Goal: Task Accomplishment & Management: Use online tool/utility

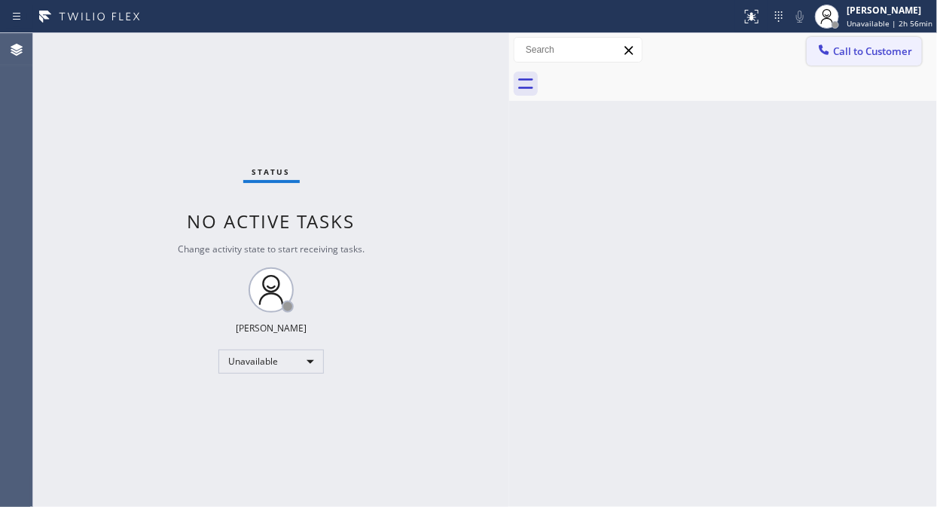
click at [856, 51] on span "Call to Customer" at bounding box center [872, 51] width 79 height 14
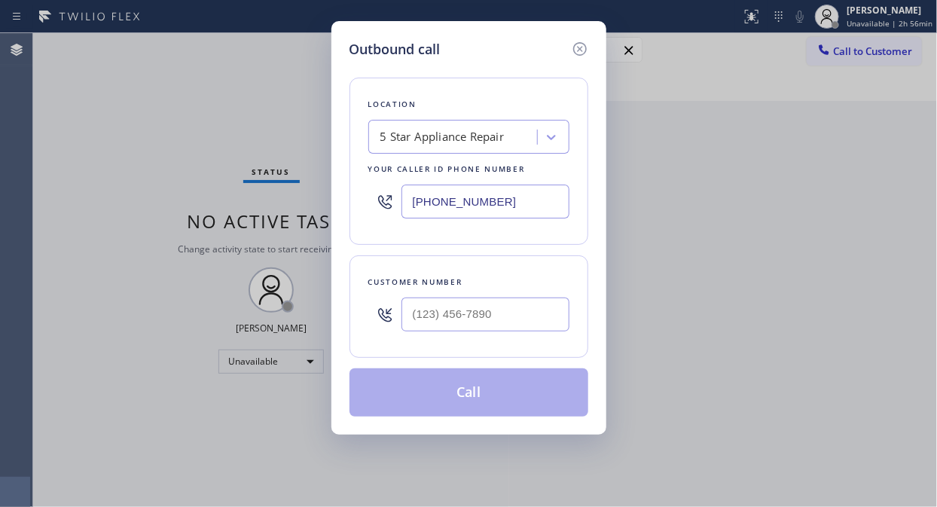
click at [417, 189] on input "[PHONE_NUMBER]" at bounding box center [485, 202] width 168 height 34
click at [415, 202] on input "[PHONE_NUMBER]" at bounding box center [485, 202] width 168 height 34
paste input "666-9755"
type input "(855) 666-9755"
drag, startPoint x: 224, startPoint y: 196, endPoint x: 450, endPoint y: 303, distance: 250.7
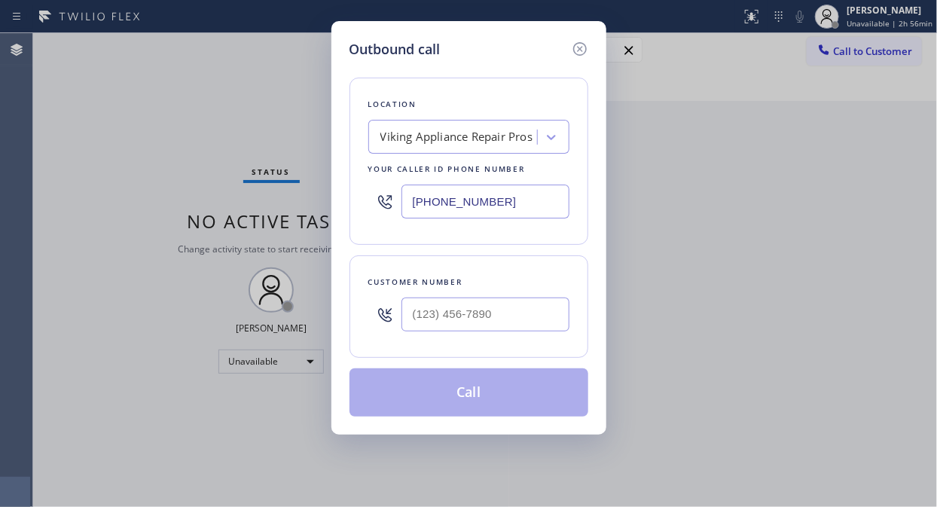
click at [224, 196] on div "Outbound call Location Viking Appliance Repair Pros Your caller id phone number…" at bounding box center [468, 253] width 937 height 507
click at [412, 319] on input "(___) ___-____" at bounding box center [485, 315] width 168 height 34
paste input "432) 290-2101"
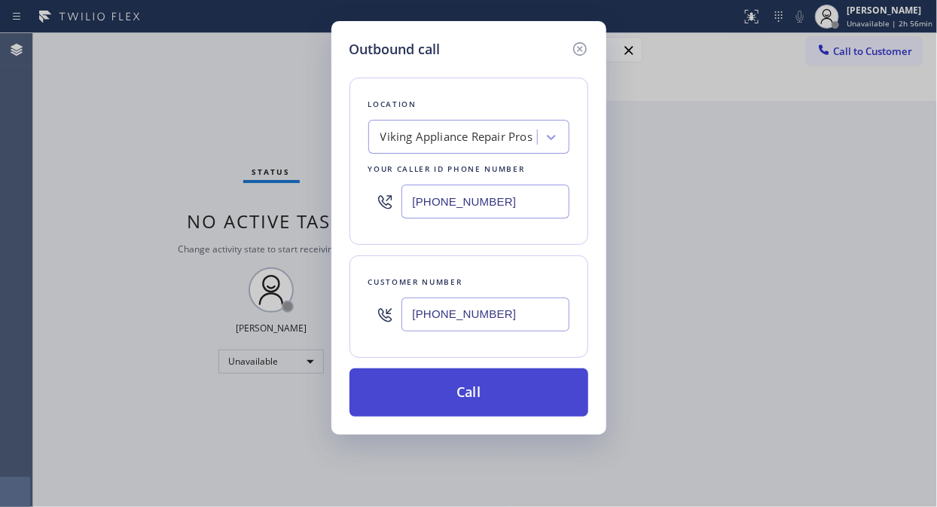
type input "(432) 290-2101"
click at [465, 386] on button "Call" at bounding box center [469, 392] width 239 height 48
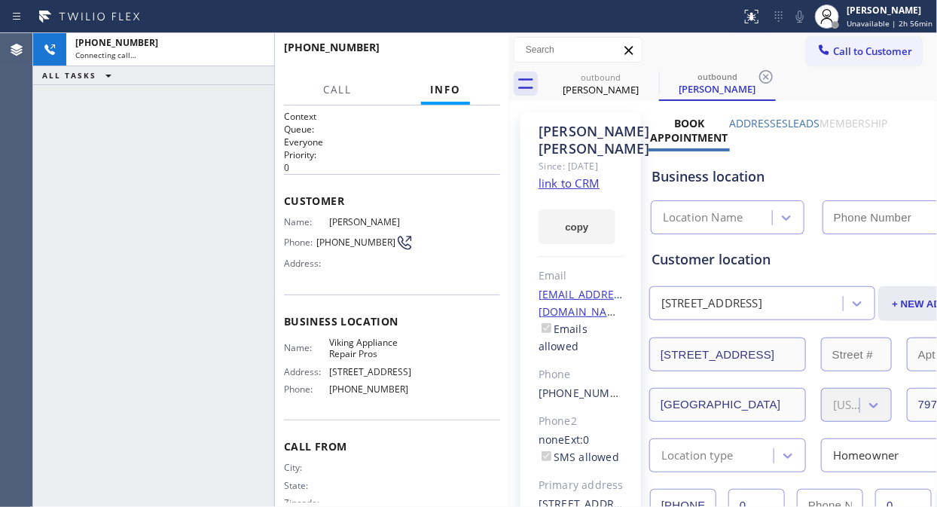
type input "(855) 666-9755"
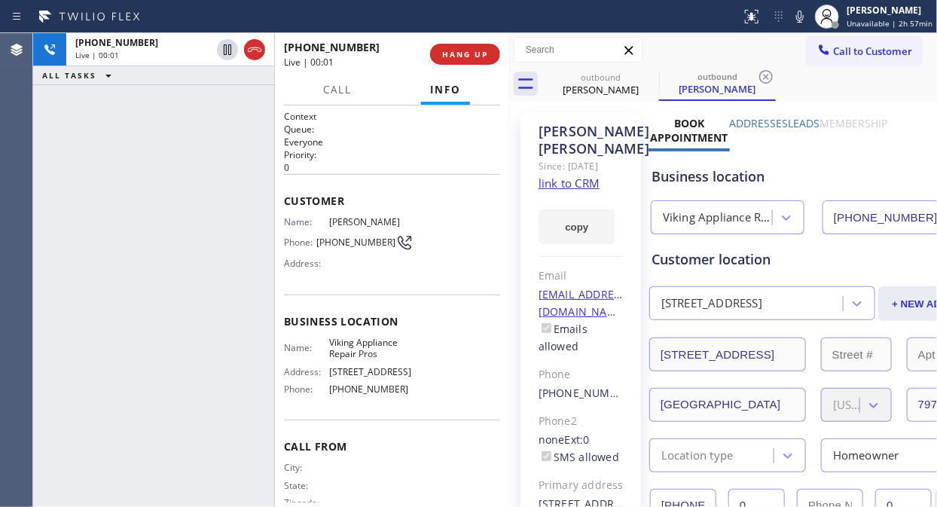
click at [221, 211] on div "+14322902101 Live | 00:01 ALL TASKS ALL TASKS ACTIVE TASKS TASKS IN WRAP UP" at bounding box center [153, 270] width 241 height 474
click at [113, 285] on div "+14322902101 Live | 01:30 ALL TASKS ALL TASKS ACTIVE TASKS TASKS IN WRAP UP" at bounding box center [153, 270] width 241 height 474
click at [803, 15] on icon at bounding box center [800, 17] width 18 height 18
click at [484, 56] on span "HANG UP" at bounding box center [465, 54] width 46 height 11
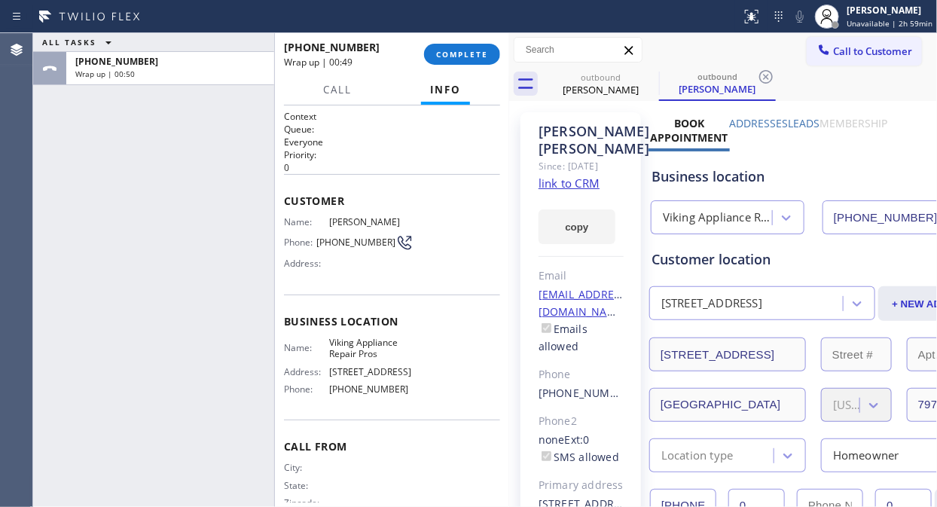
click at [101, 176] on div "ALL TASKS ALL TASKS ACTIVE TASKS TASKS IN WRAP UP +14322902101 Wrap up | 00:50" at bounding box center [153, 270] width 241 height 474
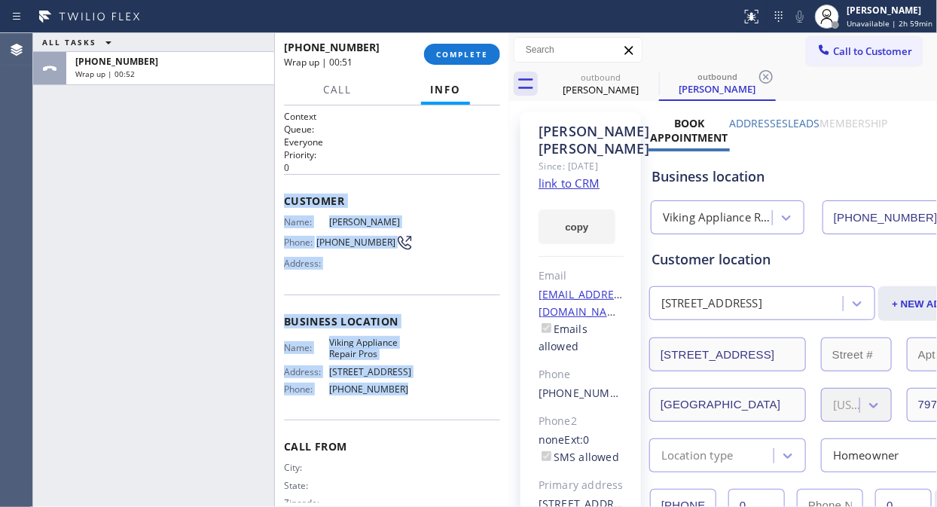
drag, startPoint x: 282, startPoint y: 199, endPoint x: 394, endPoint y: 395, distance: 226.4
click at [394, 396] on div "Context Queue: Everyone Priority: 0 Customer Name: Rodolfo Rodriguez Phone: (43…" at bounding box center [392, 305] width 234 height 401
copy div "Customer Name: Rodolfo Rodriguez Phone: (432) 290-2101 Address: Business locati…"
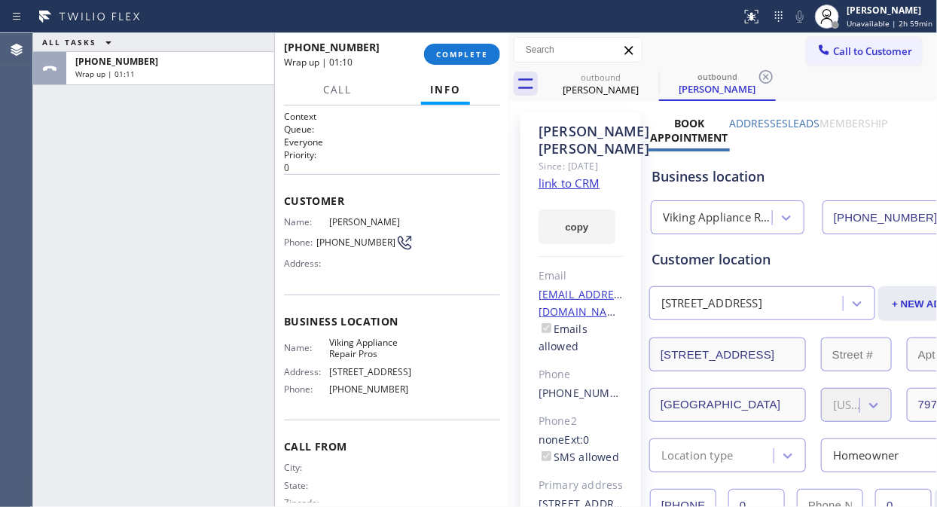
click at [84, 121] on div "ALL TASKS ALL TASKS ACTIVE TASKS TASKS IN WRAP UP +14322902101 Wrap up | 01:11" at bounding box center [153, 270] width 241 height 474
click at [444, 49] on span "COMPLETE" at bounding box center [462, 54] width 52 height 11
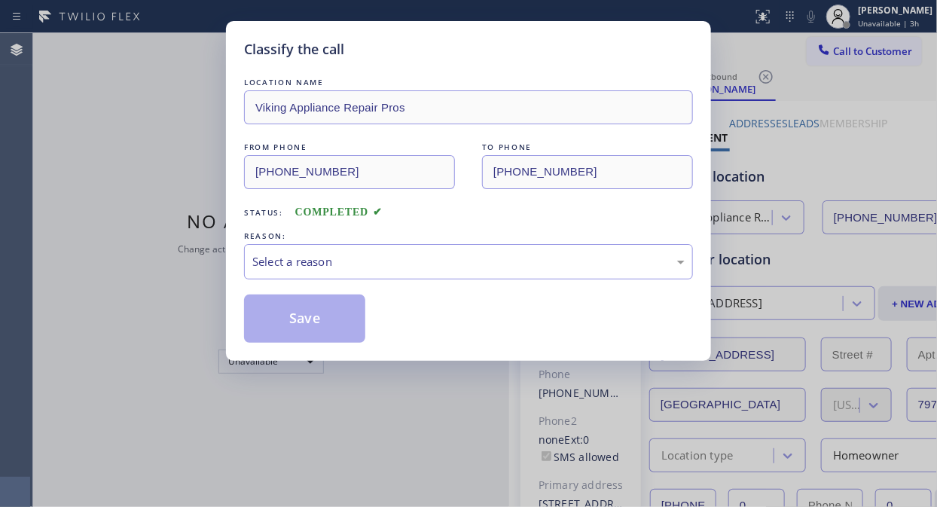
click at [98, 143] on div "Classify the call LOCATION NAME Viking Appliance Repair Pros FROM PHONE (855) 6…" at bounding box center [468, 253] width 937 height 507
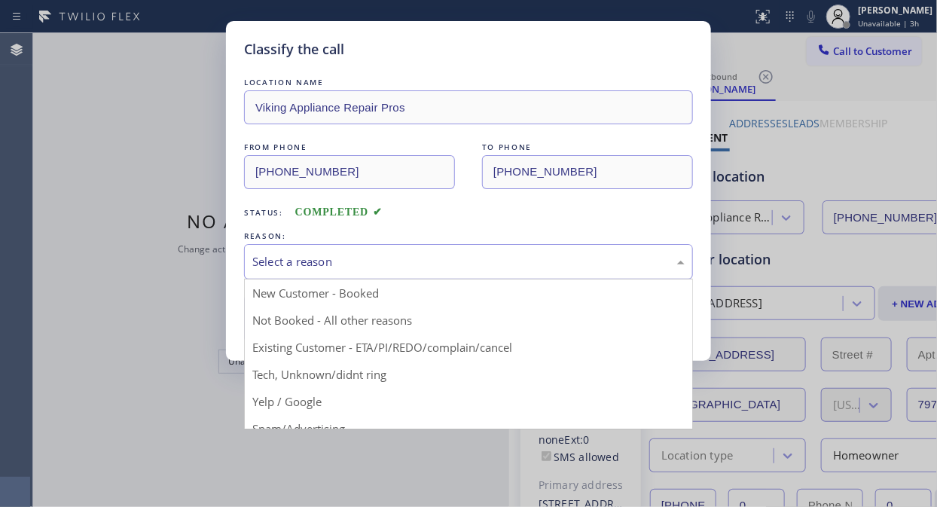
click at [392, 258] on div "Select a reason" at bounding box center [468, 261] width 432 height 17
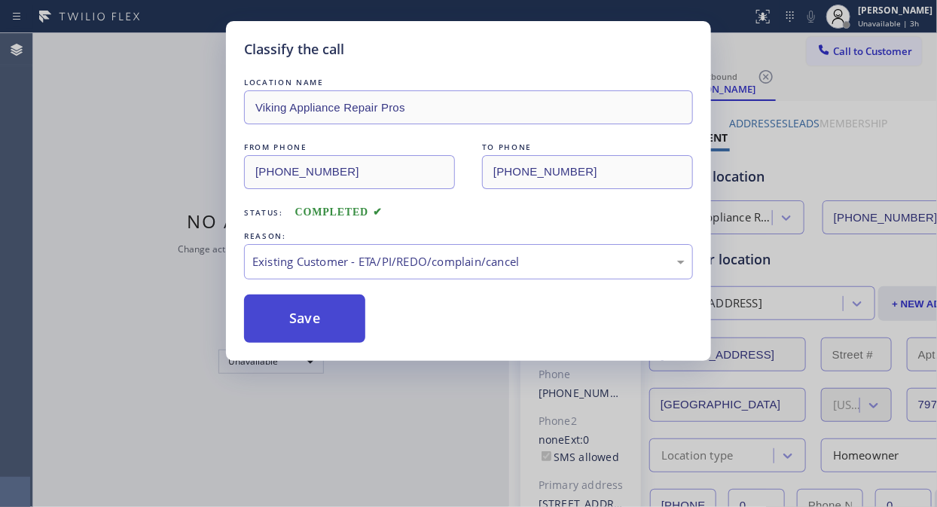
click at [325, 319] on button "Save" at bounding box center [304, 319] width 121 height 48
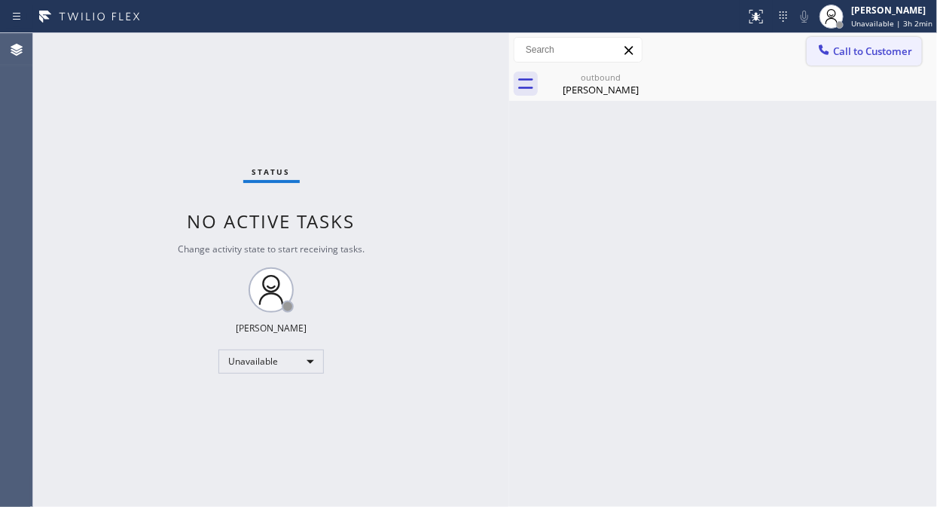
click at [833, 59] on button "Call to Customer" at bounding box center [864, 51] width 115 height 29
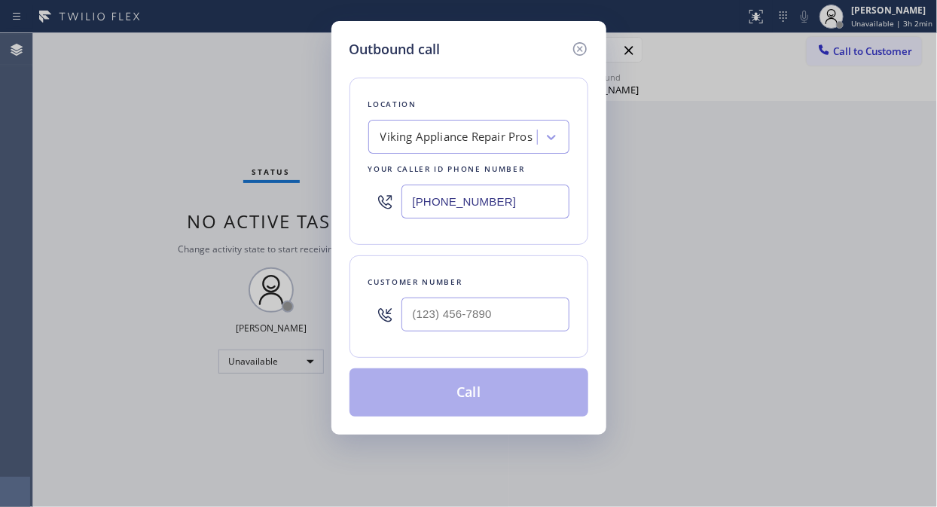
drag, startPoint x: 503, startPoint y: 188, endPoint x: 381, endPoint y: 200, distance: 122.5
click at [381, 200] on div "(855) 666-9755" at bounding box center [468, 201] width 201 height 49
click at [384, 132] on div "Viking Appliance Repair Pros" at bounding box center [456, 137] width 153 height 17
click at [485, 136] on div "Viking Appliance Repair Pros" at bounding box center [456, 137] width 153 height 17
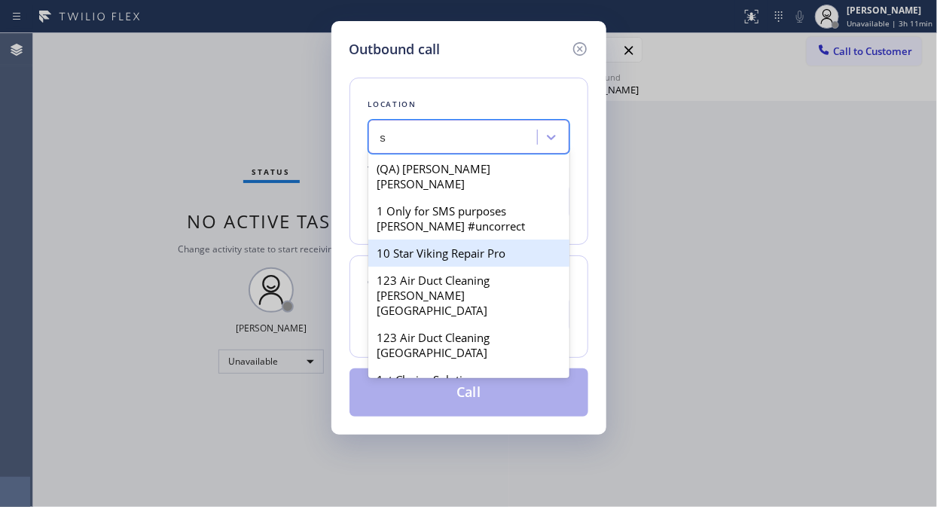
type input "s"
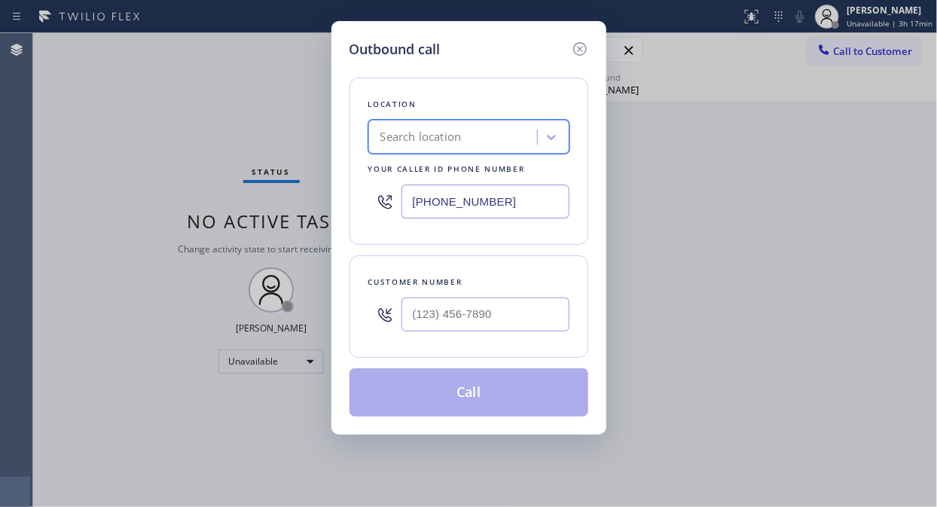
click at [403, 130] on div "Search location" at bounding box center [420, 137] width 81 height 17
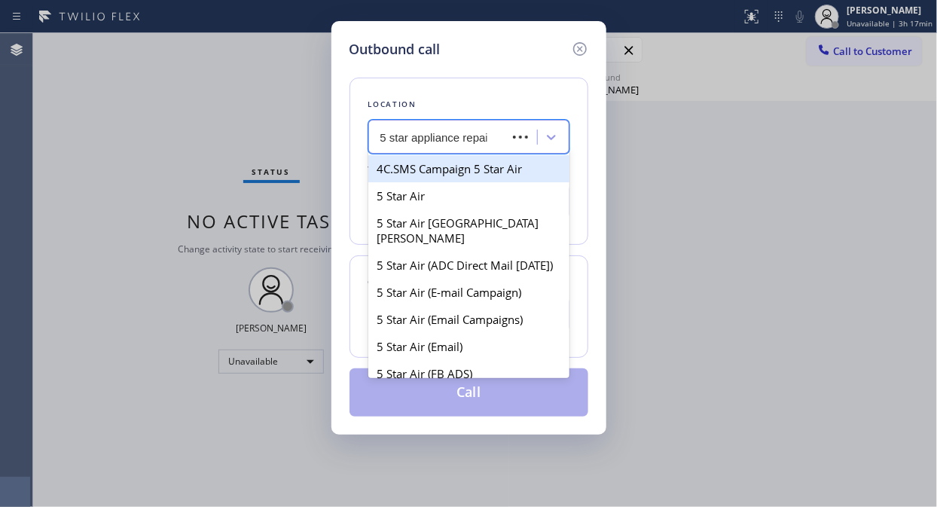
type input "5 star appliance repair"
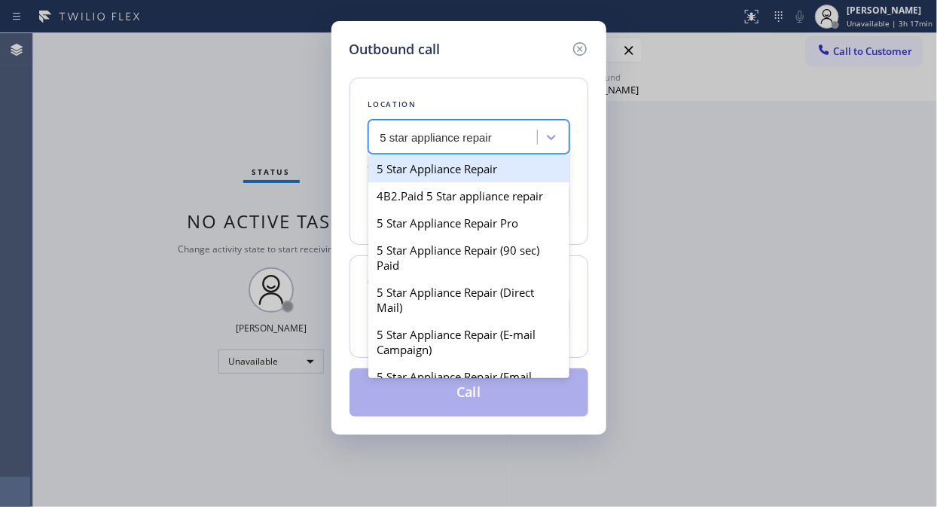
click at [420, 166] on div "5 Star Appliance Repair" at bounding box center [468, 168] width 201 height 27
type input "[PHONE_NUMBER]"
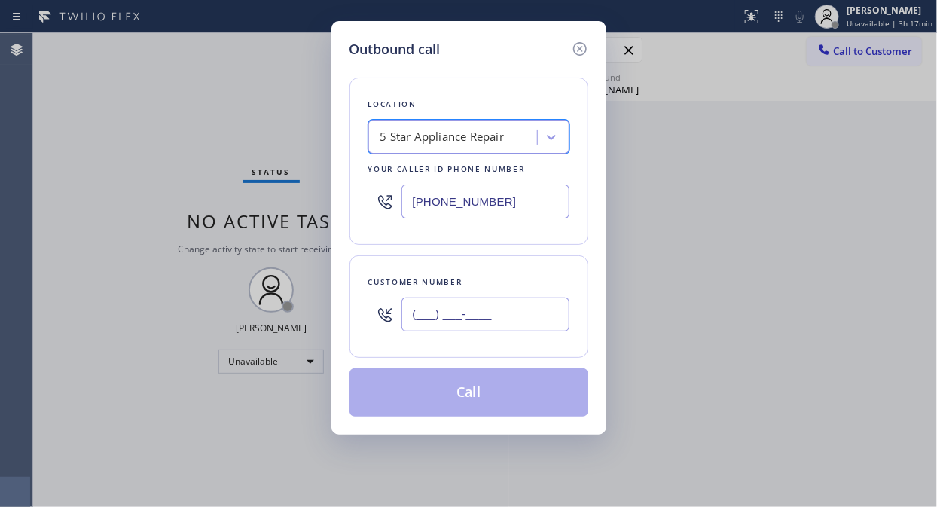
click at [408, 310] on input "(___) ___-____" at bounding box center [485, 315] width 168 height 34
paste input "818) 876-0452"
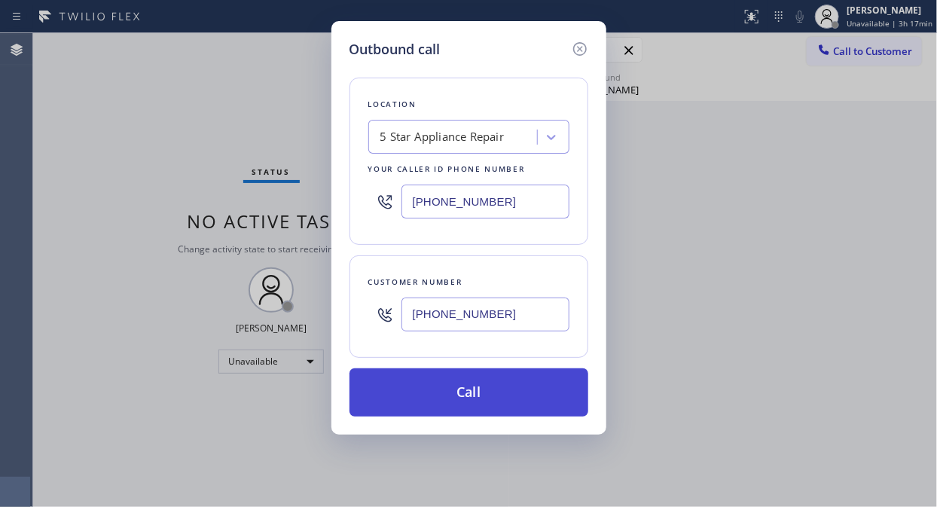
type input "(818) 876-0452"
click at [466, 395] on button "Call" at bounding box center [469, 392] width 239 height 48
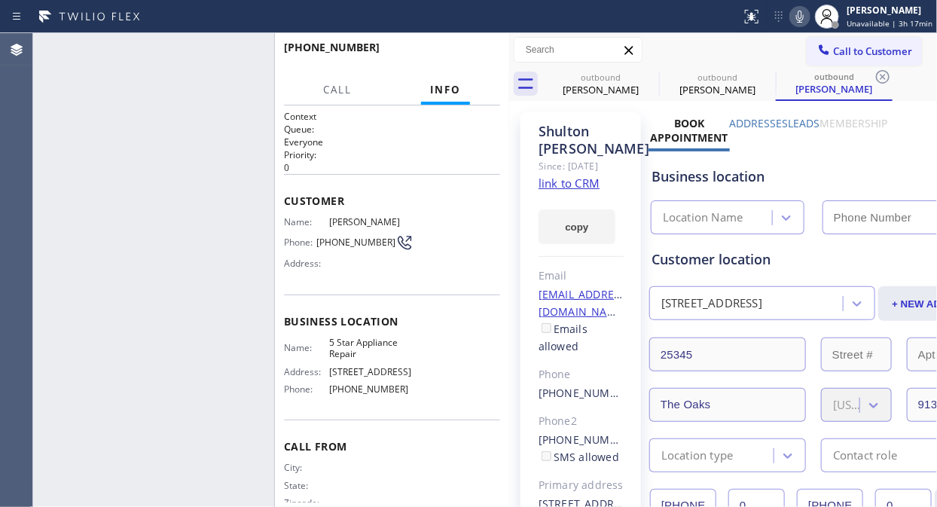
type input "[PHONE_NUMBER]"
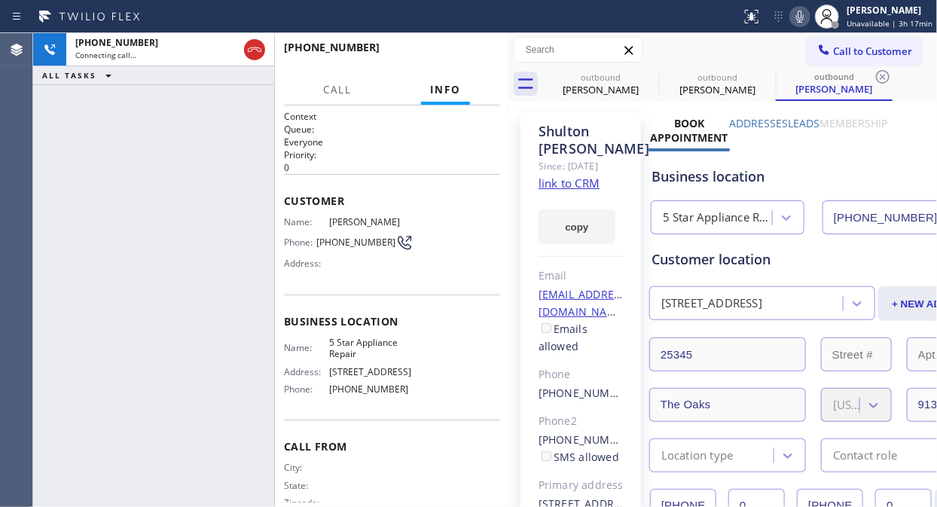
drag, startPoint x: 250, startPoint y: 50, endPoint x: 404, endPoint y: 64, distance: 154.3
click at [250, 50] on icon at bounding box center [255, 50] width 18 height 18
click at [846, 47] on span "Call to Customer" at bounding box center [872, 51] width 79 height 14
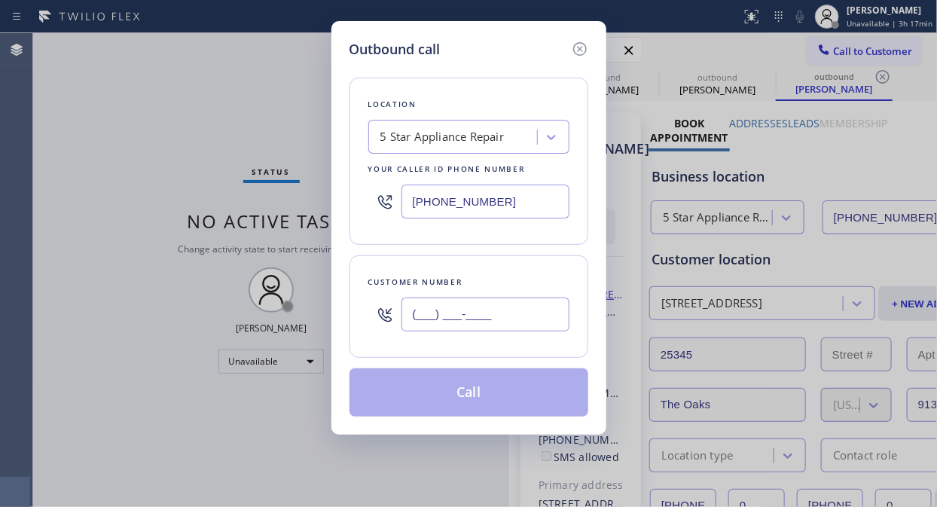
click at [411, 315] on input "(___) ___-____" at bounding box center [485, 315] width 168 height 34
paste input "818) 314-2649"
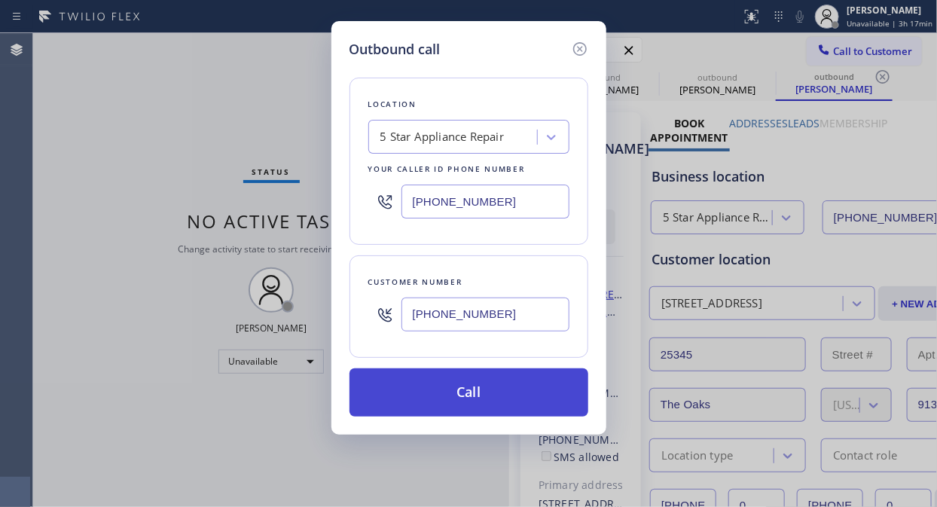
type input "(818) 314-2649"
click at [468, 389] on button "Call" at bounding box center [469, 392] width 239 height 48
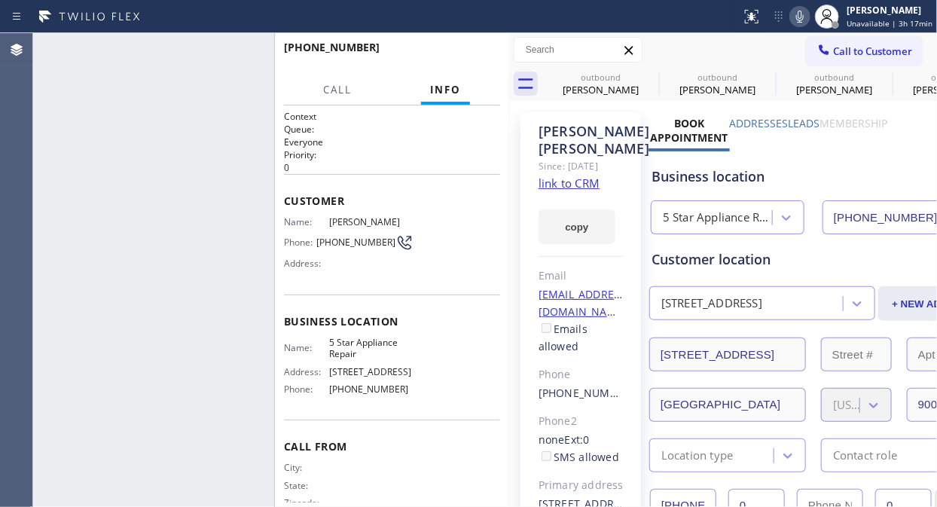
type input "[PHONE_NUMBER]"
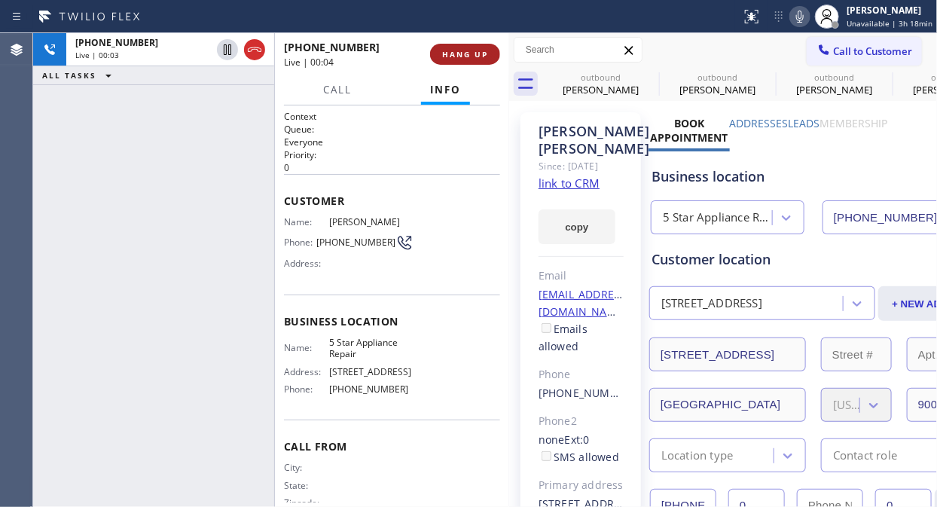
click at [460, 56] on span "HANG UP" at bounding box center [465, 54] width 46 height 11
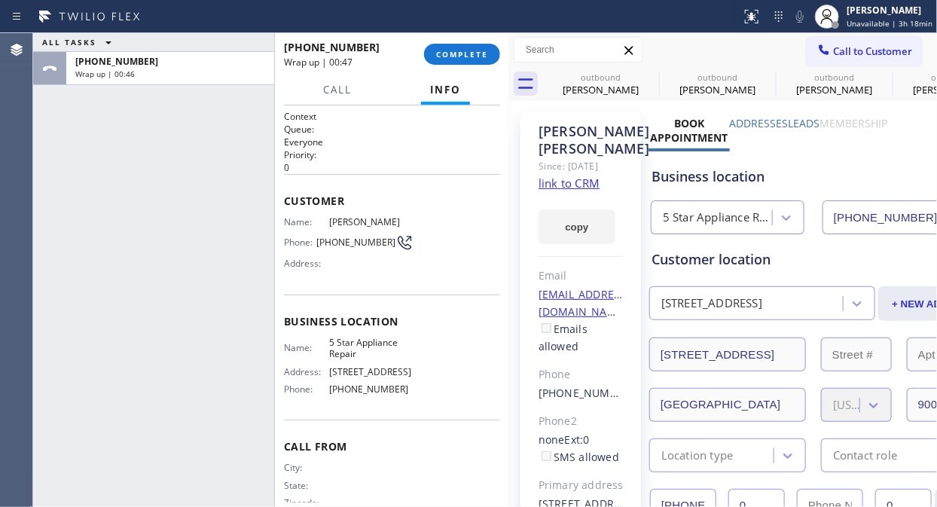
drag, startPoint x: 89, startPoint y: 160, endPoint x: 274, endPoint y: 81, distance: 201.2
click at [89, 158] on div "ALL TASKS ALL TASKS ACTIVE TASKS TASKS IN WRAP UP +18183142649 Wrap up | 00:46" at bounding box center [153, 270] width 241 height 474
click at [478, 53] on span "COMPLETE" at bounding box center [462, 54] width 52 height 11
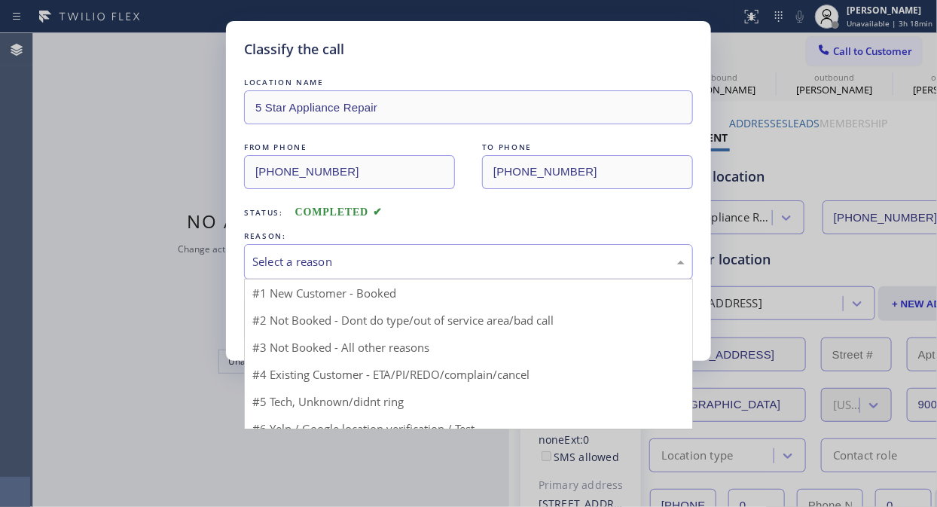
click at [478, 261] on div "Select a reason" at bounding box center [468, 261] width 432 height 17
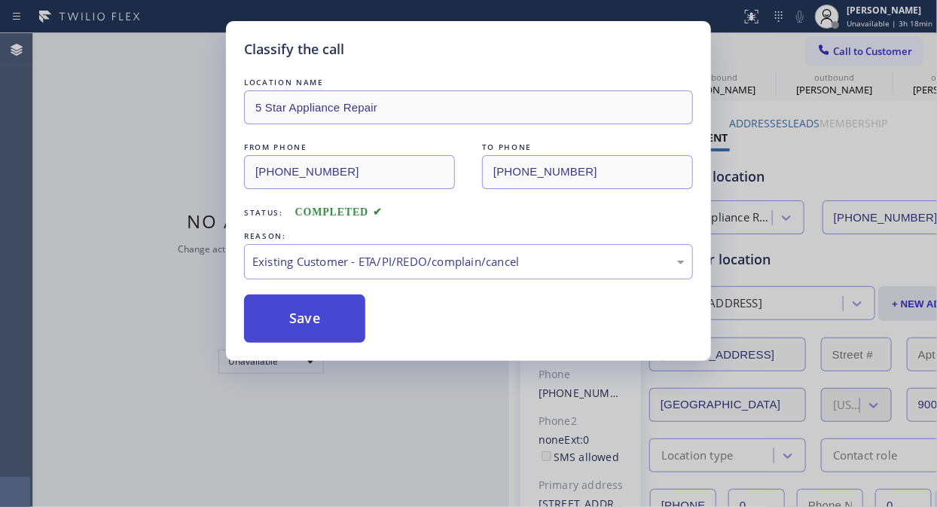
click at [337, 318] on button "Save" at bounding box center [304, 319] width 121 height 48
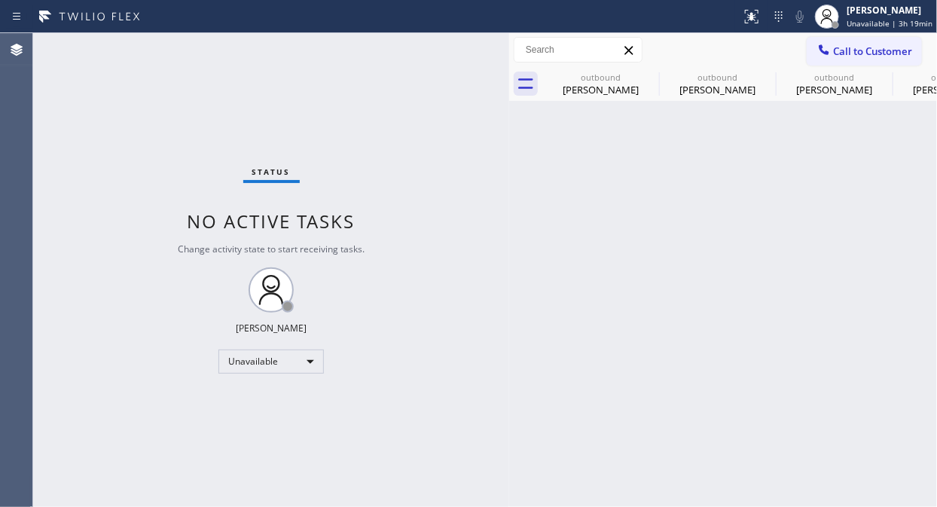
click at [839, 50] on span "Call to Customer" at bounding box center [872, 51] width 79 height 14
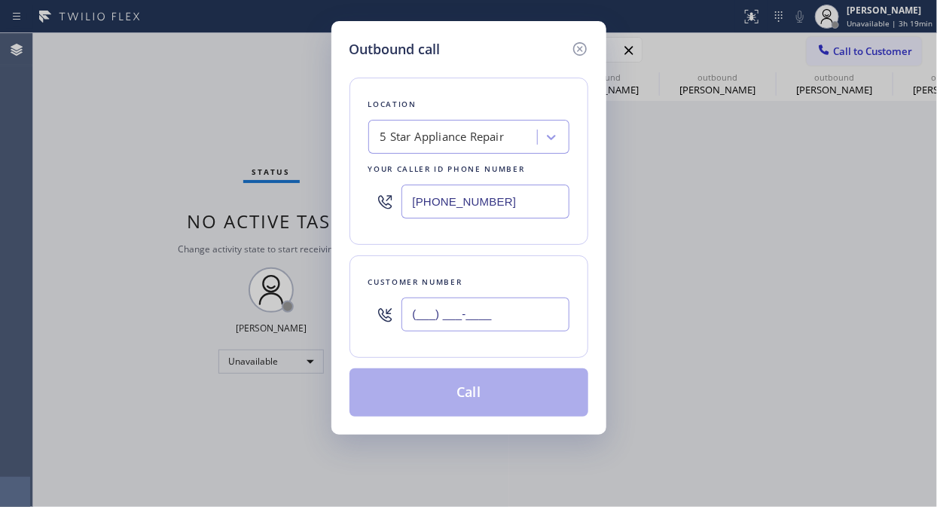
click at [503, 328] on input "(___) ___-____" at bounding box center [485, 315] width 168 height 34
paste input "310) 393-2495"
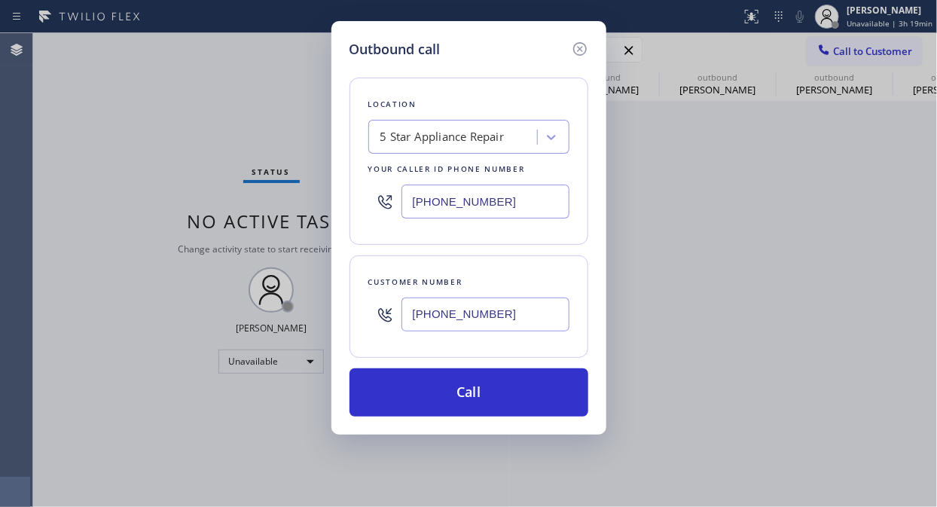
type input "(310) 393-2495"
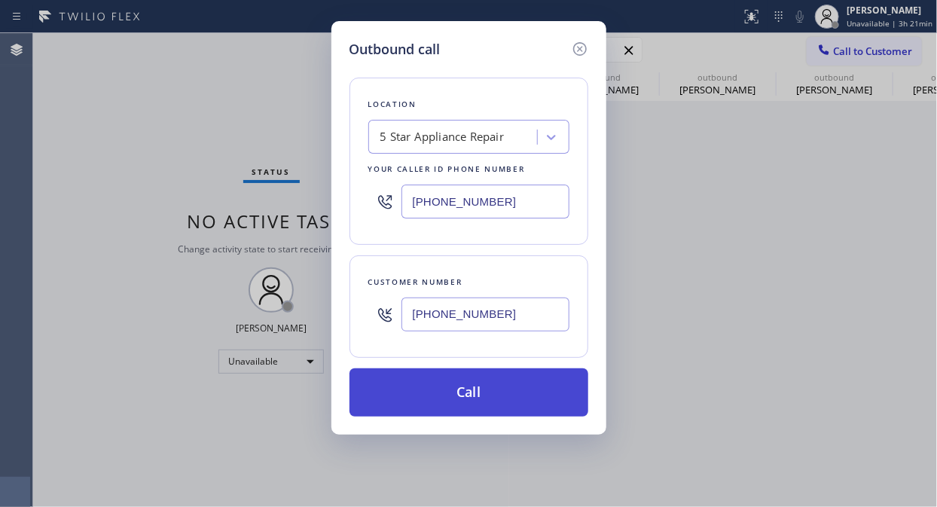
click at [495, 392] on button "Call" at bounding box center [469, 392] width 239 height 48
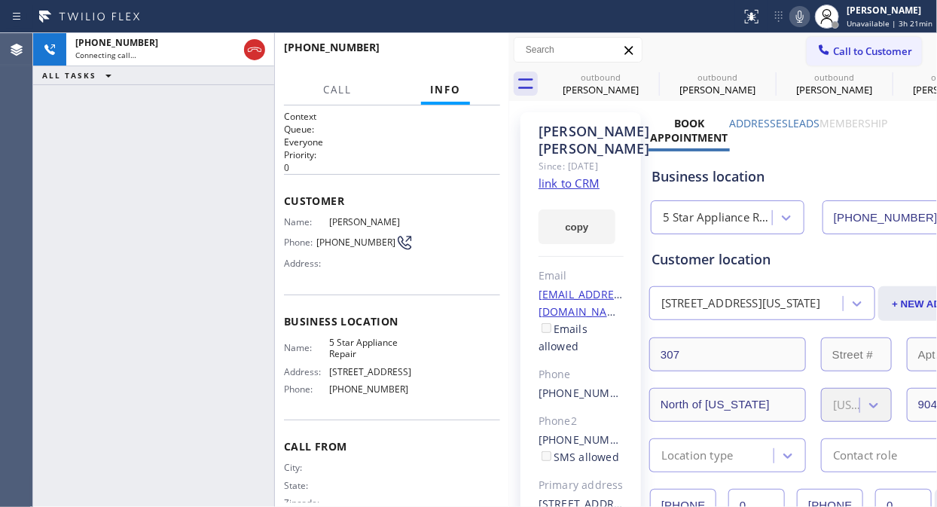
type input "[PHONE_NUMBER]"
click at [649, 79] on icon at bounding box center [649, 77] width 18 height 18
click at [0, 0] on icon at bounding box center [0, 0] width 0 height 0
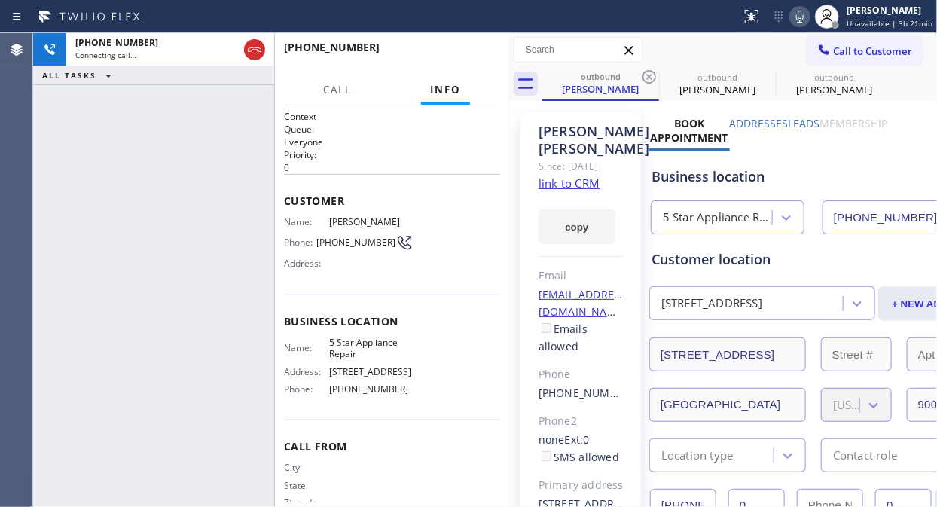
click at [649, 79] on icon at bounding box center [649, 77] width 18 height 18
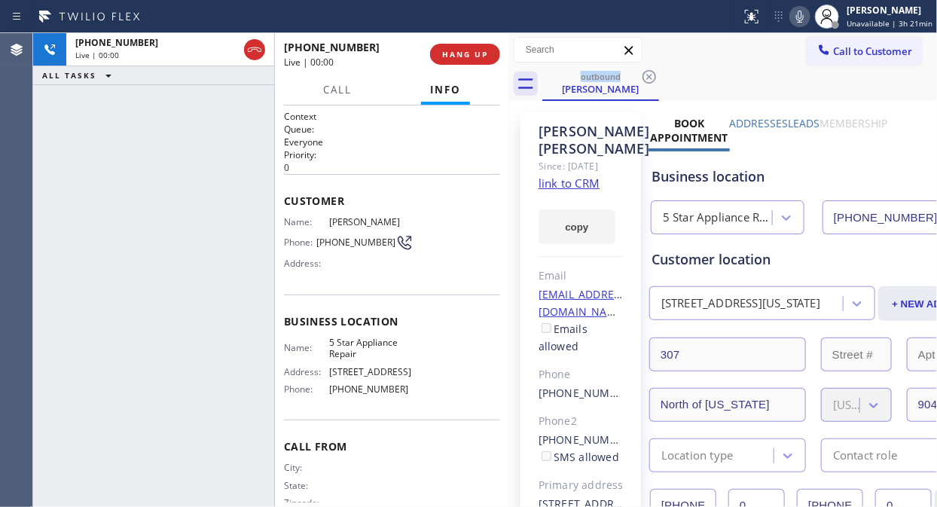
click at [78, 156] on div "+13103932495 Live | 00:00 ALL TASKS ALL TASKS ACTIVE TASKS TASKS IN WRAP UP" at bounding box center [153, 270] width 241 height 474
drag, startPoint x: 424, startPoint y: 50, endPoint x: 437, endPoint y: 56, distance: 14.2
click at [432, 55] on div "+13103932495 Live | 00:01 HANG UP" at bounding box center [392, 54] width 216 height 39
click at [447, 59] on span "HANG UP" at bounding box center [465, 54] width 46 height 11
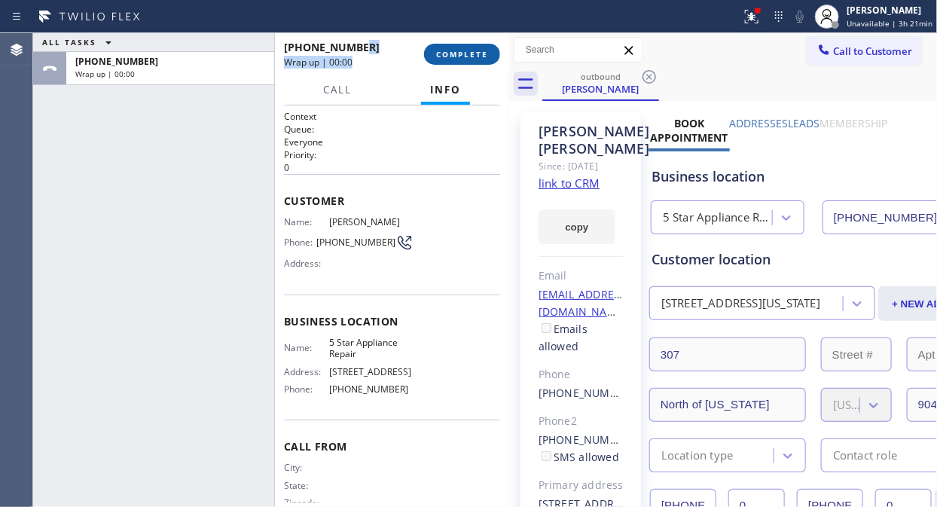
click at [447, 59] on span "COMPLETE" at bounding box center [462, 54] width 52 height 11
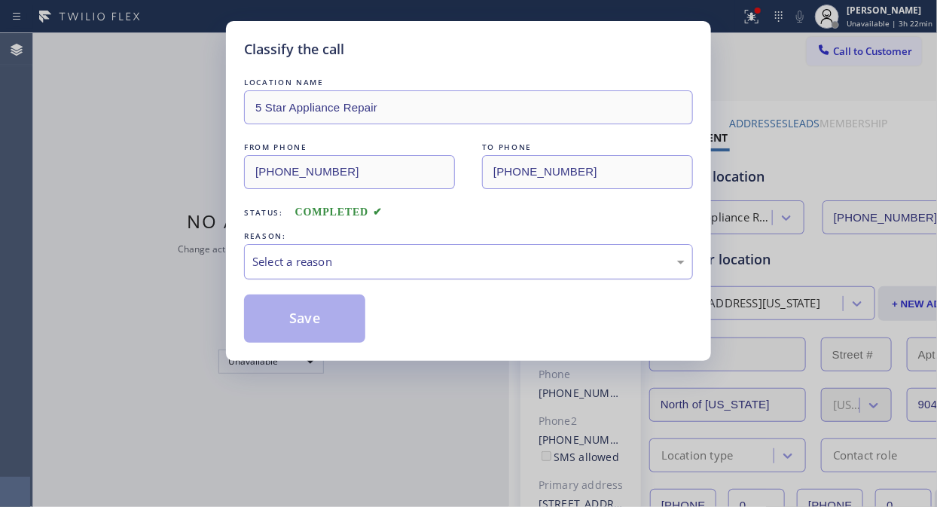
click at [473, 264] on div "Select a reason" at bounding box center [468, 261] width 432 height 17
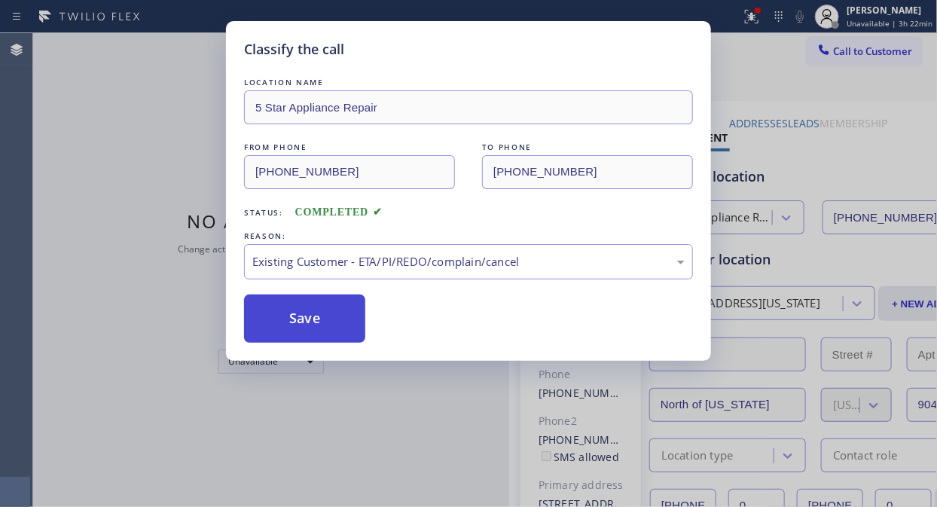
click at [310, 331] on button "Save" at bounding box center [304, 319] width 121 height 48
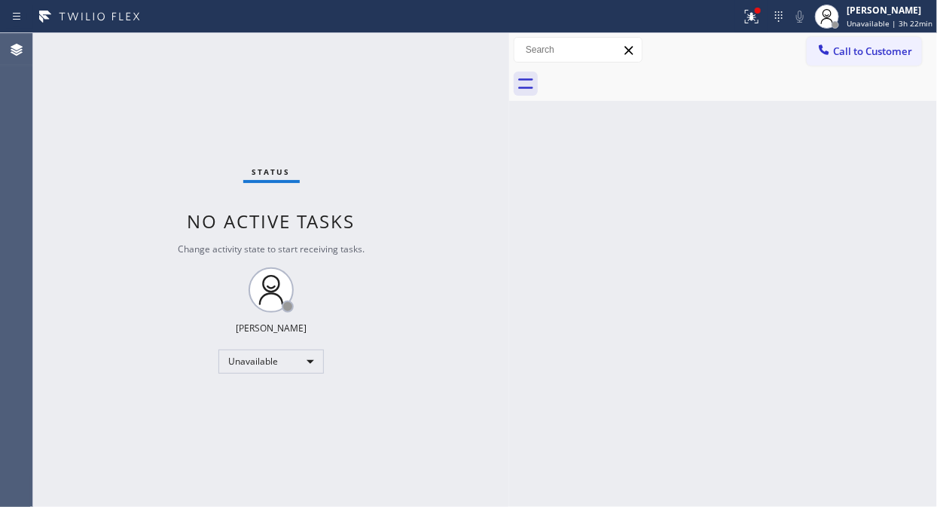
click at [841, 53] on span "Call to Customer" at bounding box center [872, 51] width 79 height 14
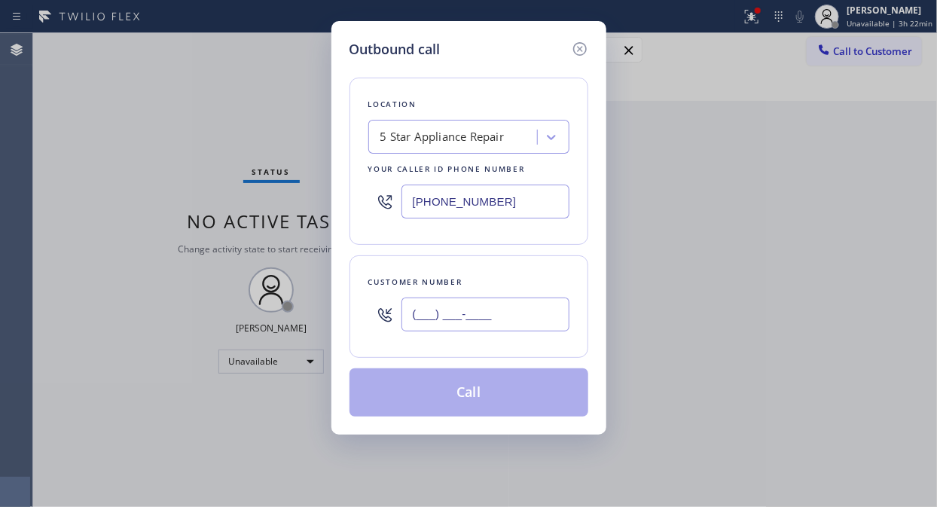
click at [444, 303] on input "(___) ___-____" at bounding box center [485, 315] width 168 height 34
paste input "310) 457-8910"
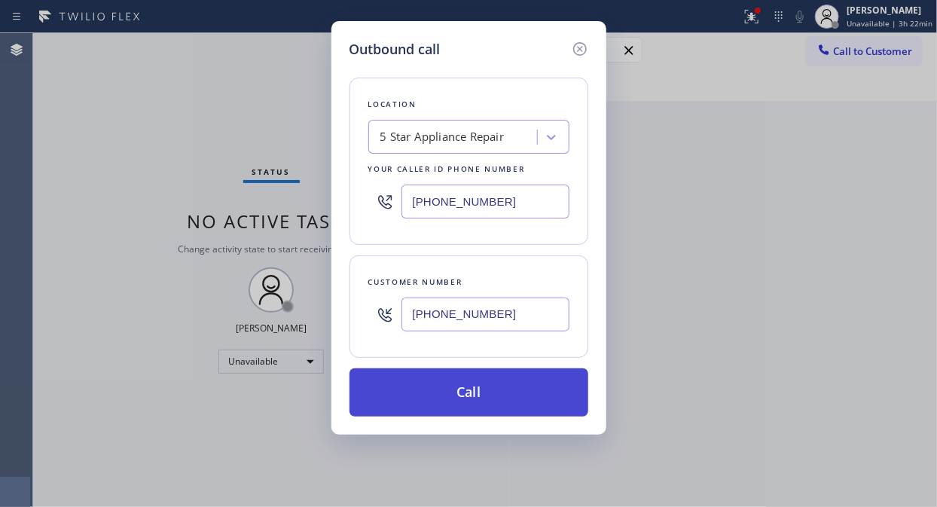
type input "[PHONE_NUMBER]"
click at [490, 394] on button "Call" at bounding box center [469, 392] width 239 height 48
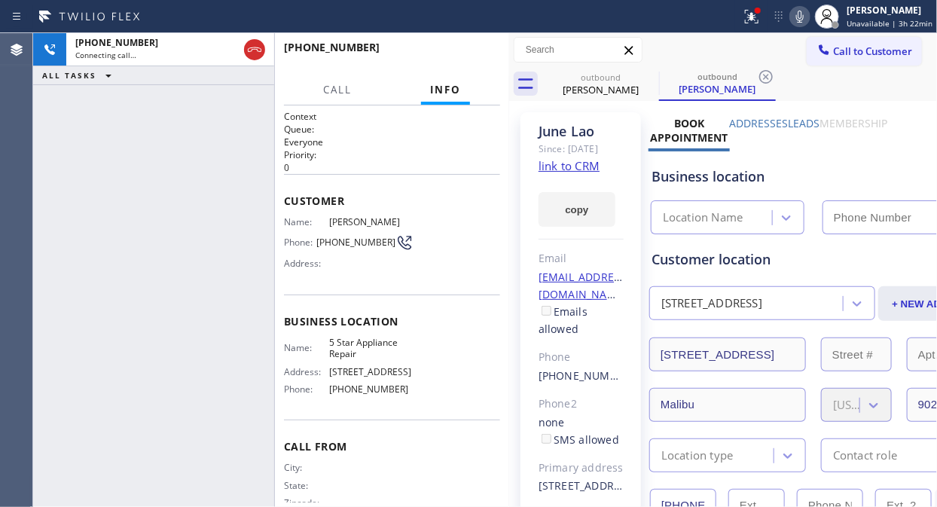
type input "[PHONE_NUMBER]"
click at [751, 18] on icon at bounding box center [752, 17] width 18 height 18
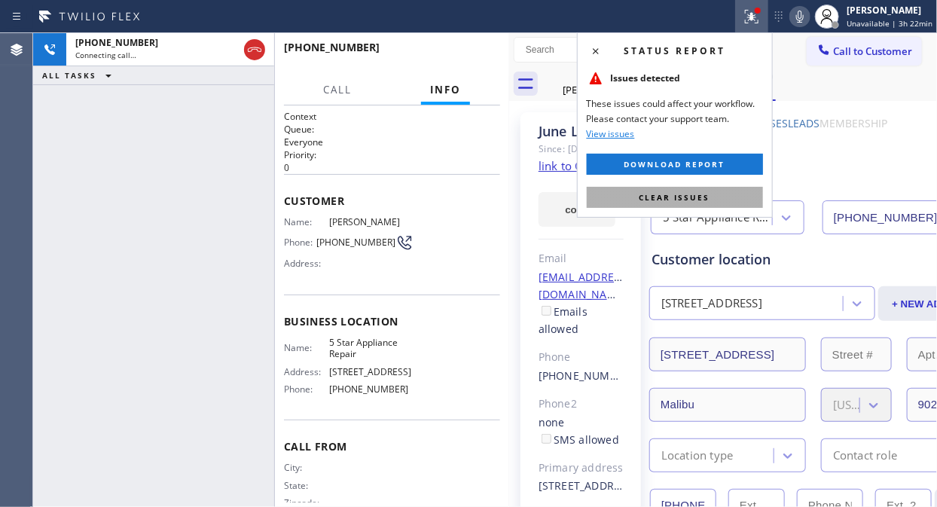
click at [658, 197] on span "Clear issues" at bounding box center [675, 197] width 71 height 11
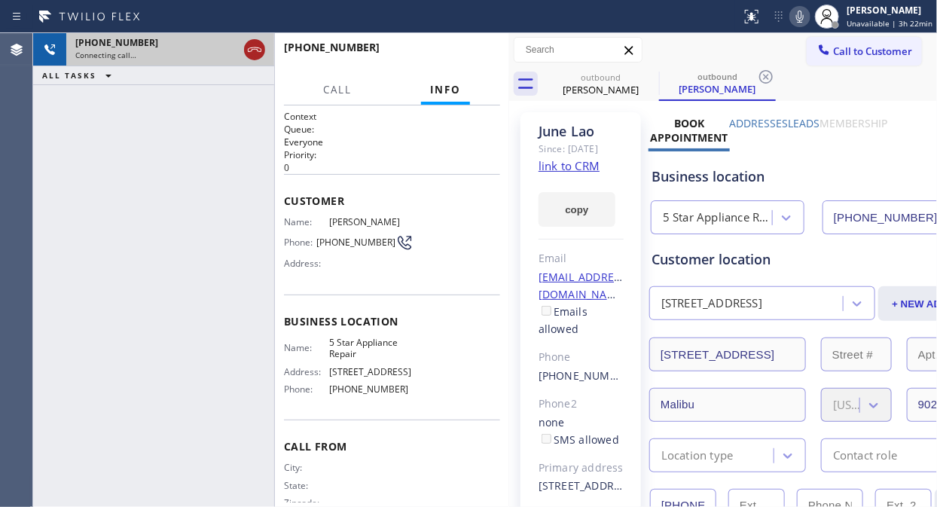
click at [252, 50] on icon at bounding box center [255, 50] width 18 height 18
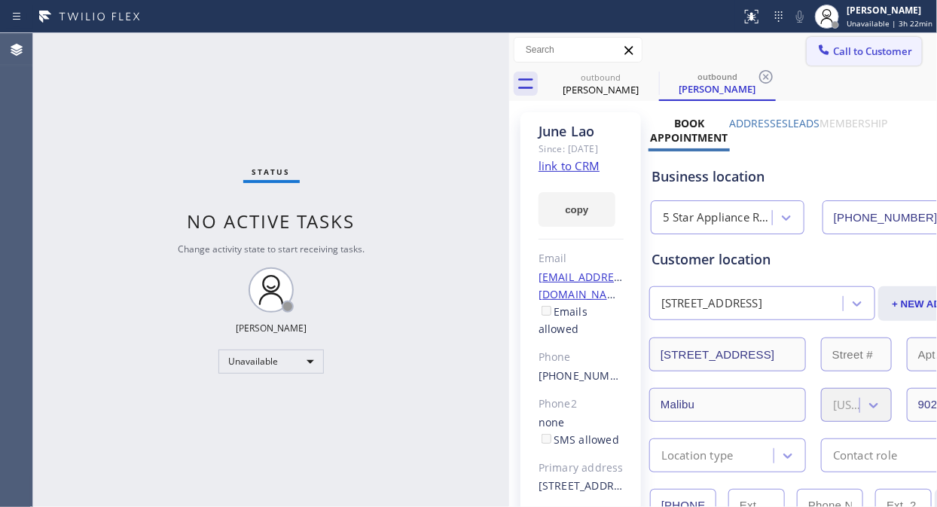
click at [849, 56] on span "Call to Customer" at bounding box center [872, 51] width 79 height 14
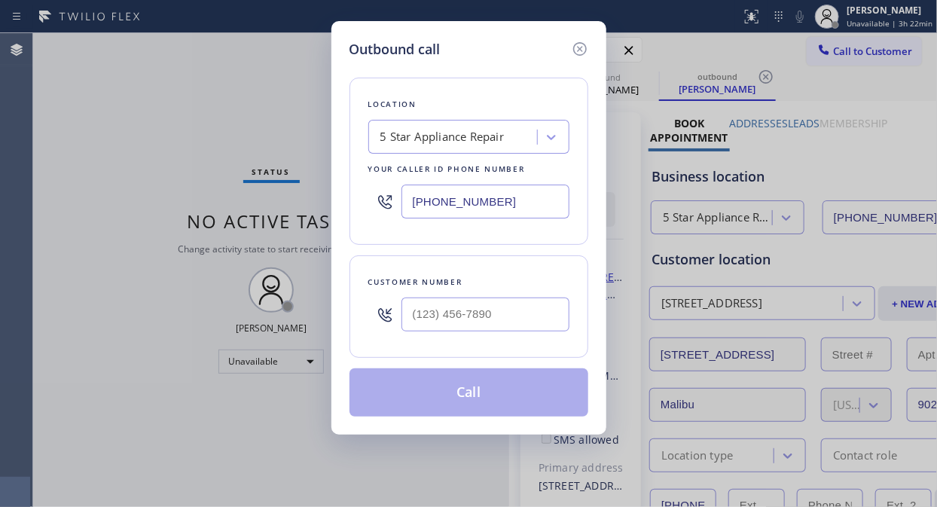
click at [443, 322] on input "text" at bounding box center [485, 315] width 168 height 34
click at [419, 316] on input "(___) ___-____" at bounding box center [485, 315] width 168 height 34
paste input "714) 592-5663"
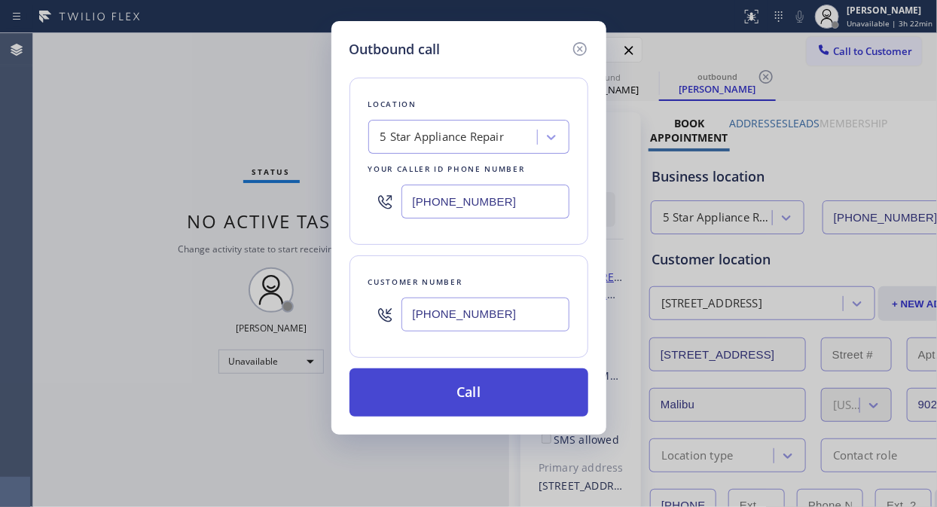
type input "[PHONE_NUMBER]"
click at [514, 395] on button "Call" at bounding box center [469, 392] width 239 height 48
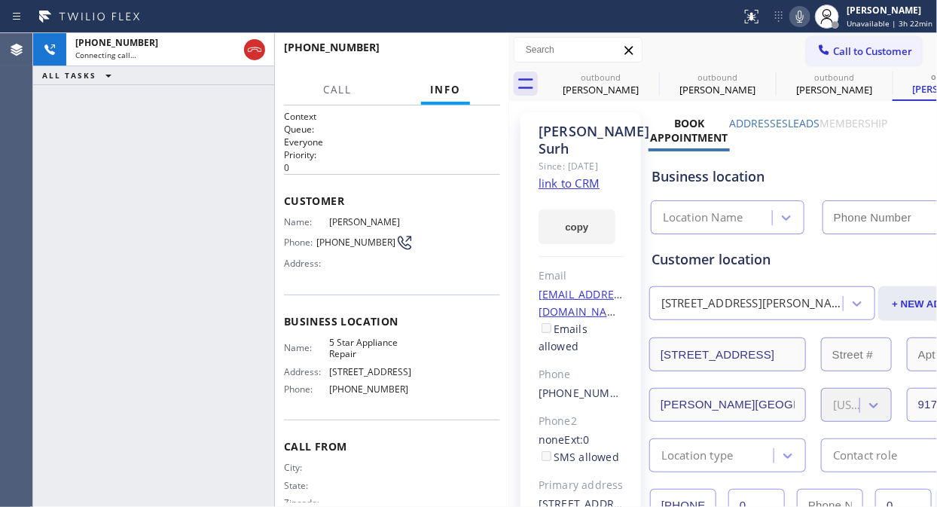
type input "[PHONE_NUMBER]"
click at [452, 54] on span "HANG UP" at bounding box center [465, 54] width 46 height 11
click at [452, 53] on span "HANG UP" at bounding box center [465, 54] width 46 height 11
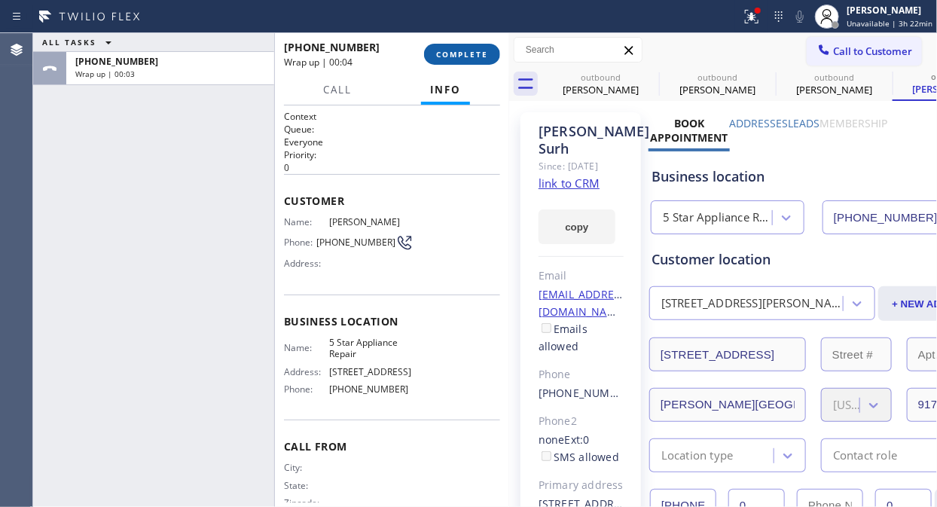
click at [455, 56] on span "COMPLETE" at bounding box center [462, 54] width 52 height 11
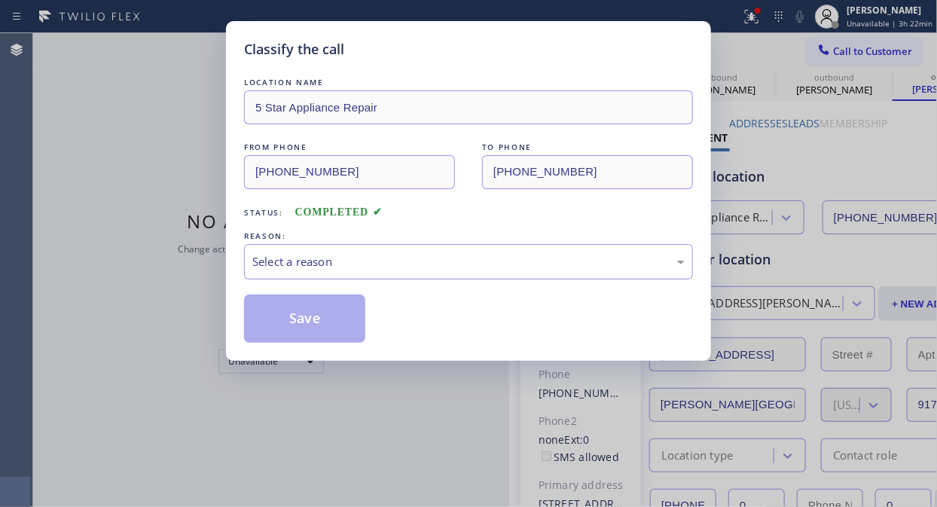
click at [484, 270] on div "Select a reason" at bounding box center [468, 261] width 432 height 17
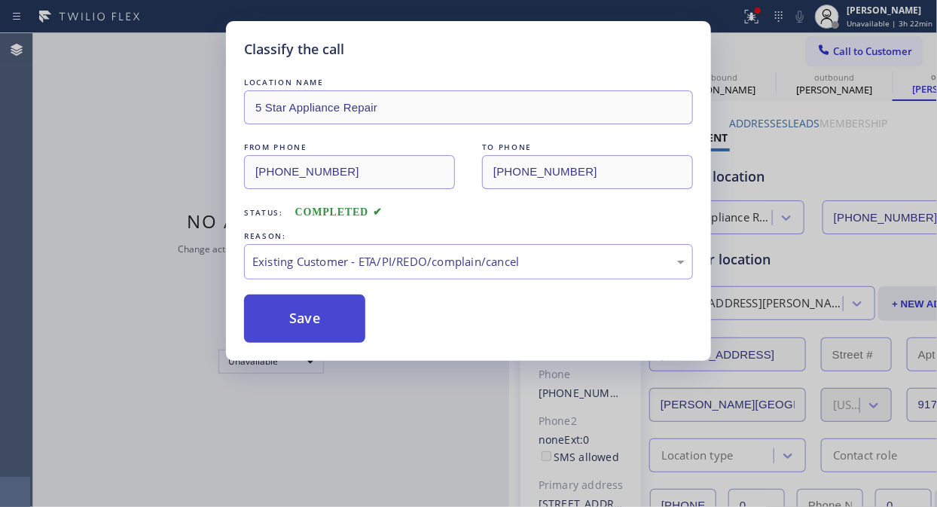
drag, startPoint x: 454, startPoint y: 345, endPoint x: 356, endPoint y: 326, distance: 100.5
click at [350, 326] on button "Save" at bounding box center [304, 319] width 121 height 48
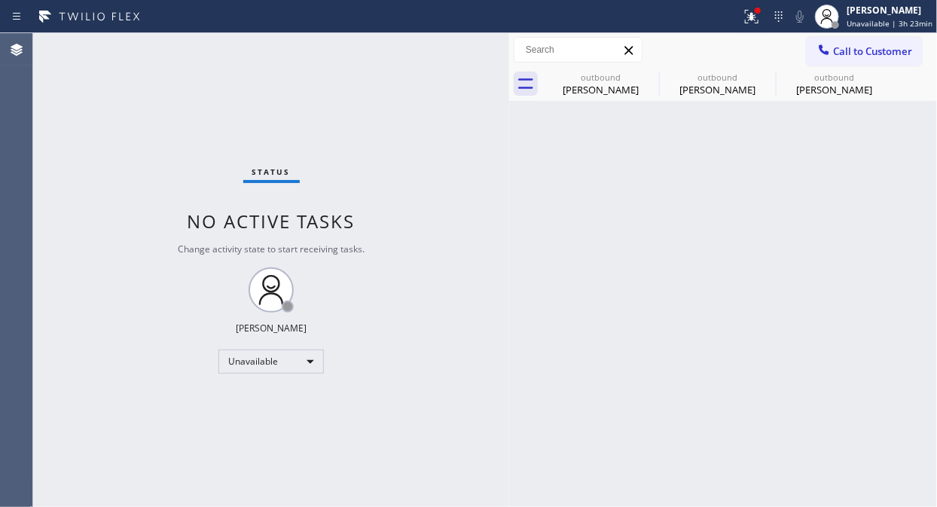
drag, startPoint x: 846, startPoint y: 51, endPoint x: 497, endPoint y: 243, distance: 398.1
click at [847, 51] on span "Call to Customer" at bounding box center [872, 51] width 79 height 14
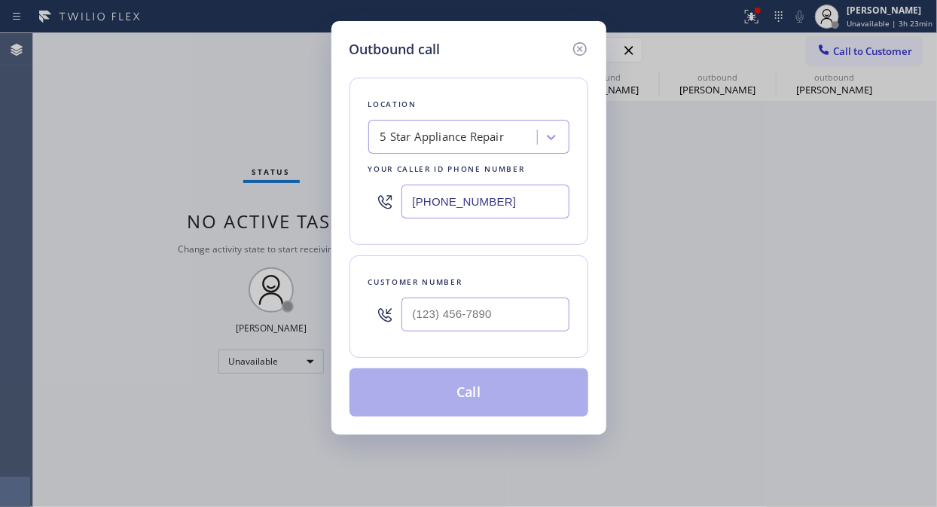
click at [447, 319] on input "text" at bounding box center [485, 315] width 168 height 34
paste input "714) 745-8383"
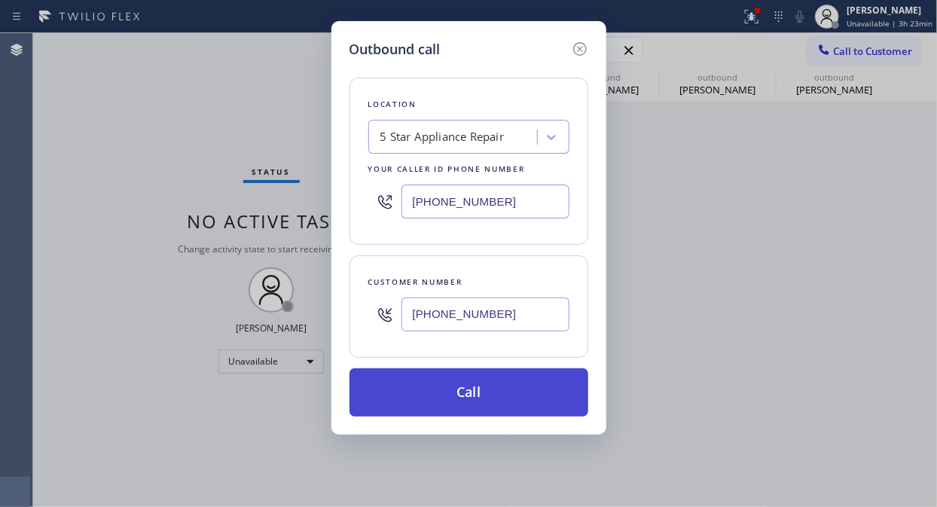
type input "[PHONE_NUMBER]"
click at [496, 392] on button "Call" at bounding box center [469, 392] width 239 height 48
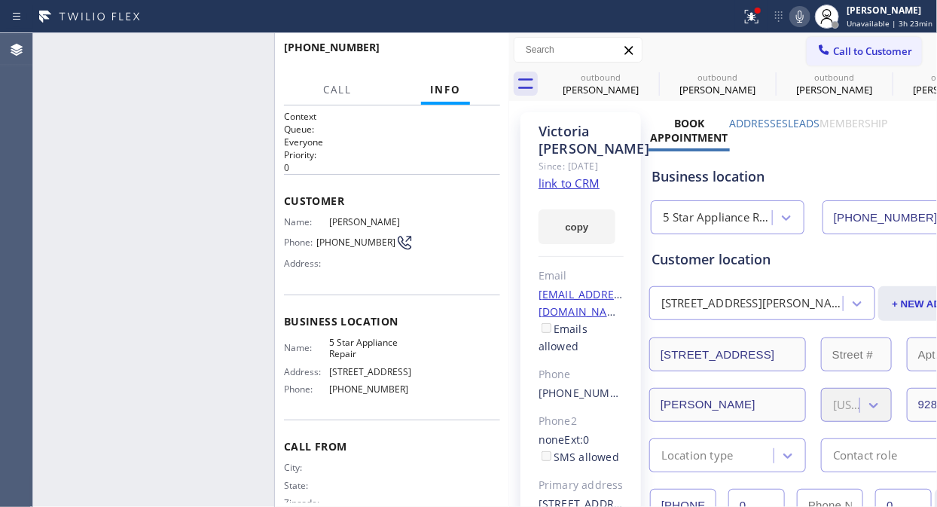
type input "[PHONE_NUMBER]"
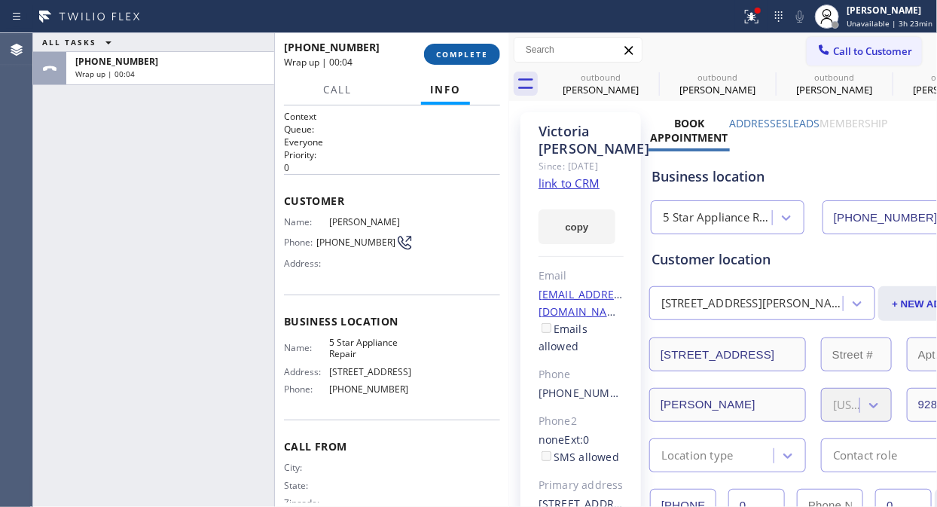
click at [455, 56] on span "COMPLETE" at bounding box center [462, 54] width 52 height 11
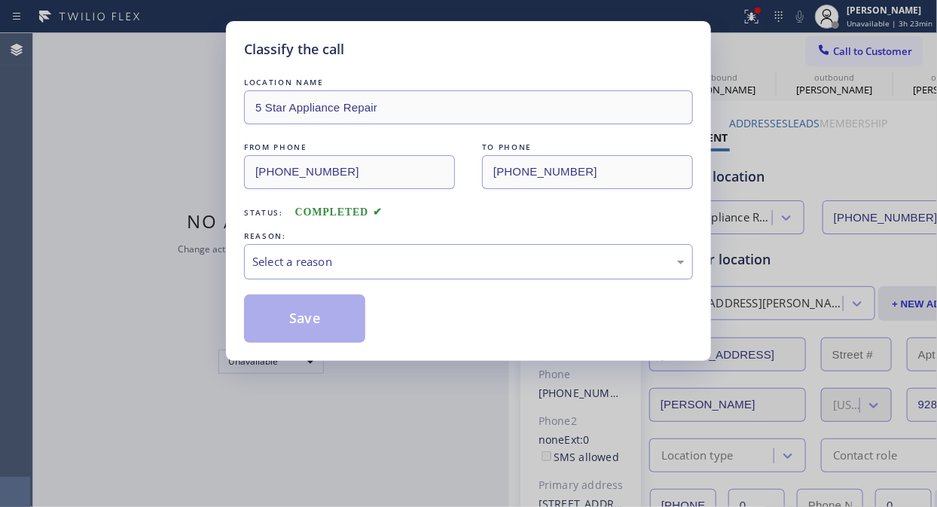
click at [458, 269] on div "Select a reason" at bounding box center [468, 261] width 432 height 17
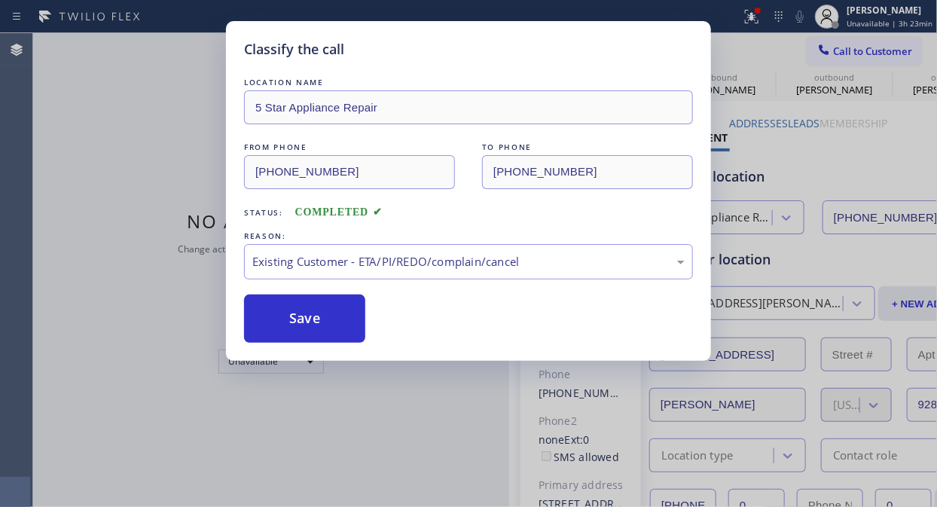
drag, startPoint x: 415, startPoint y: 336, endPoint x: 369, endPoint y: 334, distance: 46.0
click at [327, 324] on button "Save" at bounding box center [304, 319] width 121 height 48
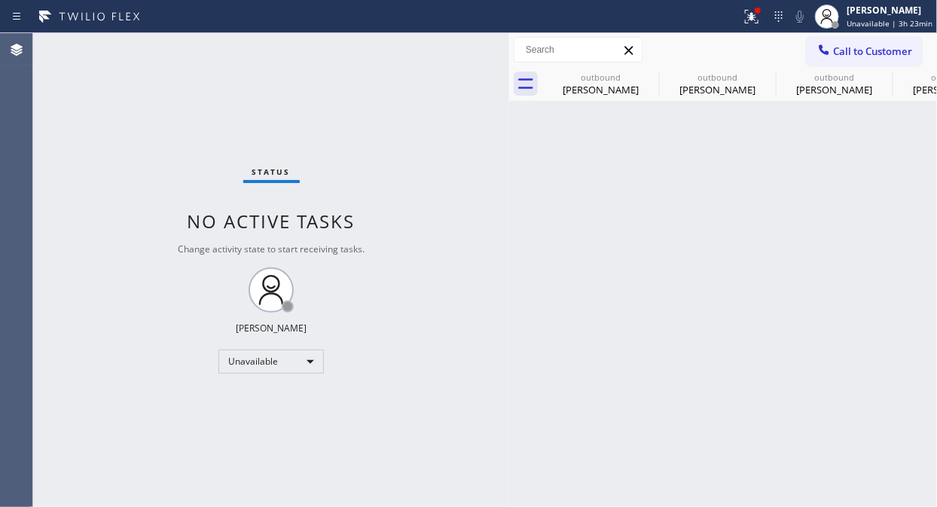
drag, startPoint x: 59, startPoint y: 205, endPoint x: 259, endPoint y: 123, distance: 216.5
click at [69, 205] on div "Status No active tasks Change activity state to start receiving tasks. Fila Gar…" at bounding box center [271, 270] width 476 height 474
click at [826, 46] on icon at bounding box center [824, 49] width 15 height 15
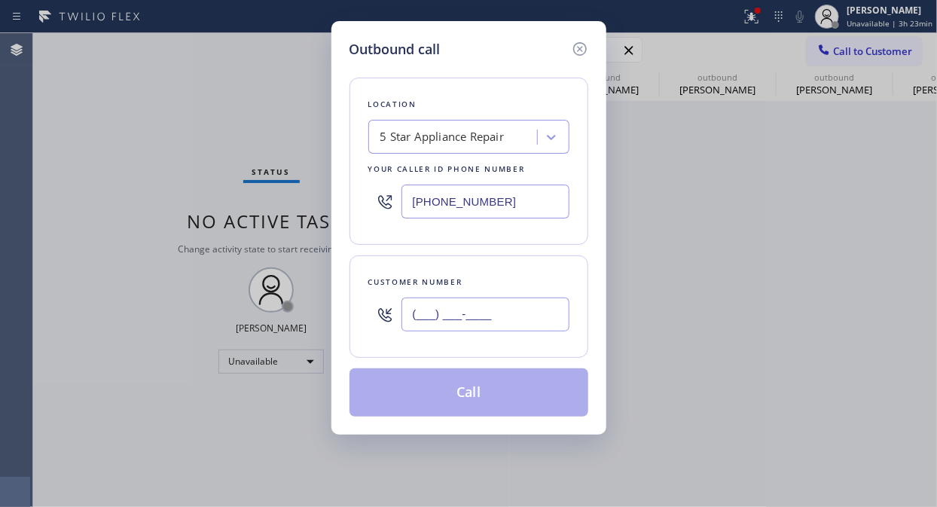
click at [418, 319] on input "(___) ___-____" at bounding box center [485, 315] width 168 height 34
paste input "404) 668-9867"
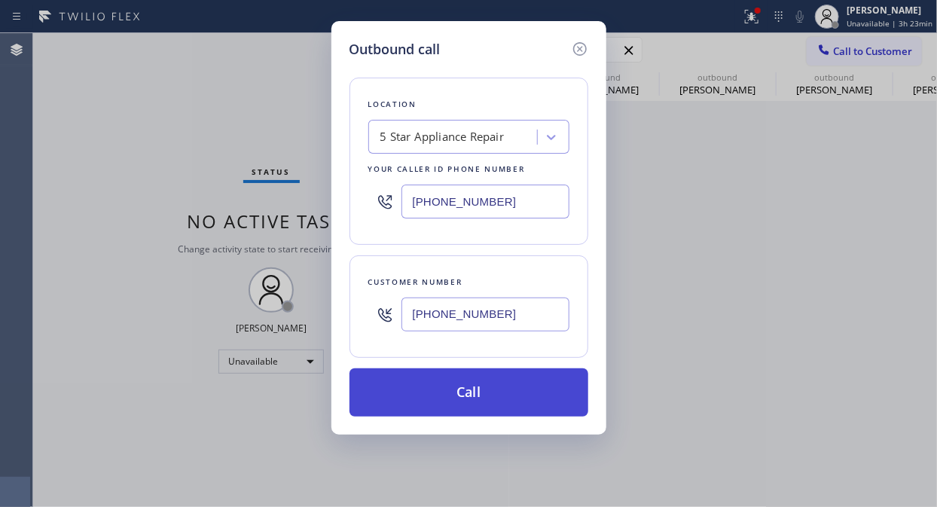
type input "[PHONE_NUMBER]"
click at [483, 389] on button "Call" at bounding box center [469, 392] width 239 height 48
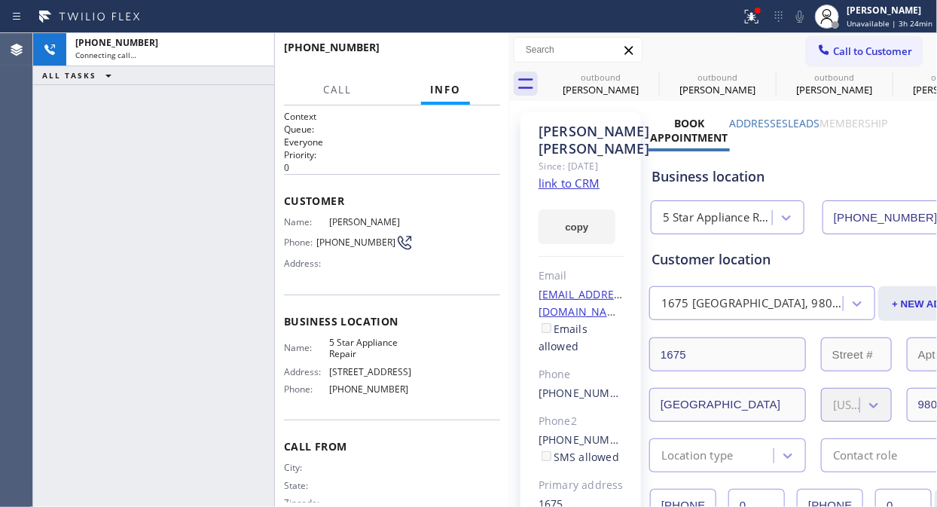
type input "[PHONE_NUMBER]"
click at [467, 56] on span "HANG UP" at bounding box center [465, 54] width 46 height 11
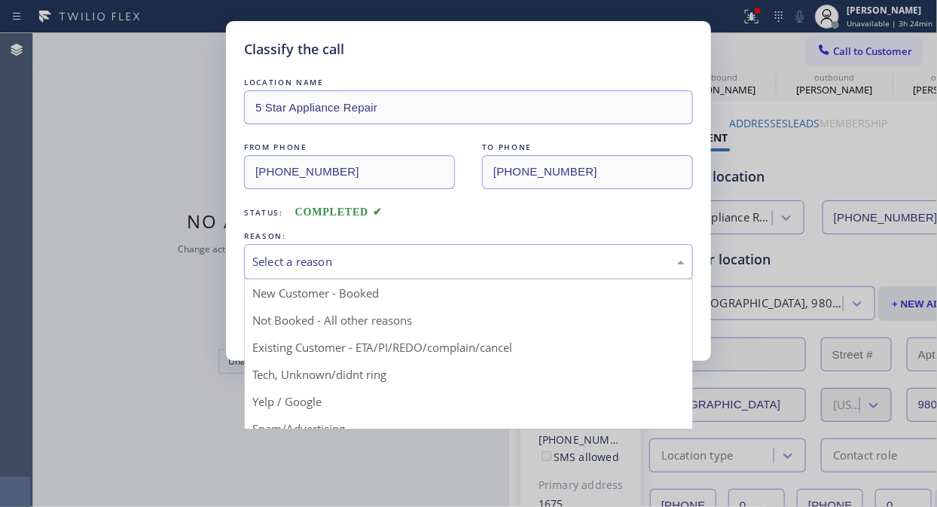
click at [469, 259] on div "Select a reason" at bounding box center [468, 261] width 432 height 17
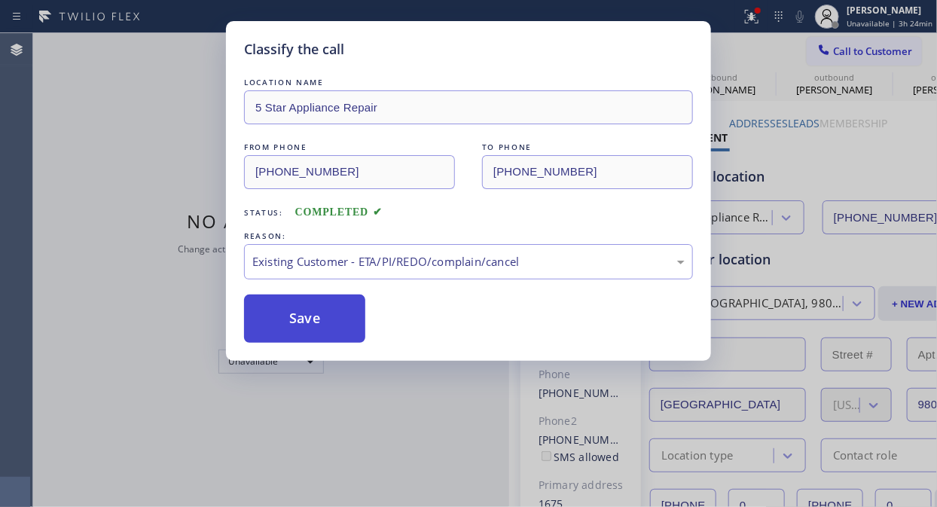
click at [310, 324] on button "Save" at bounding box center [304, 319] width 121 height 48
click at [850, 47] on span "Call to Customer" at bounding box center [872, 51] width 79 height 14
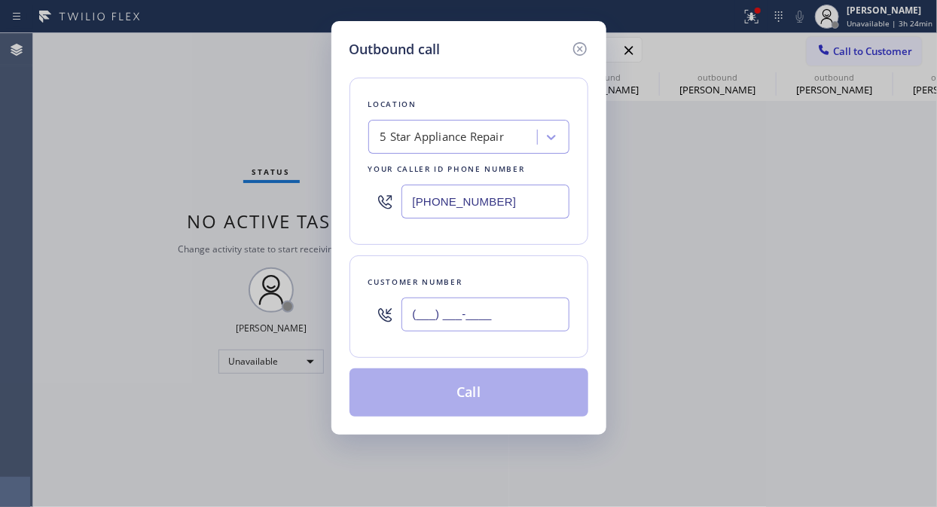
click at [433, 310] on input "(___) ___-____" at bounding box center [485, 315] width 168 height 34
paste input "818) 621-5477"
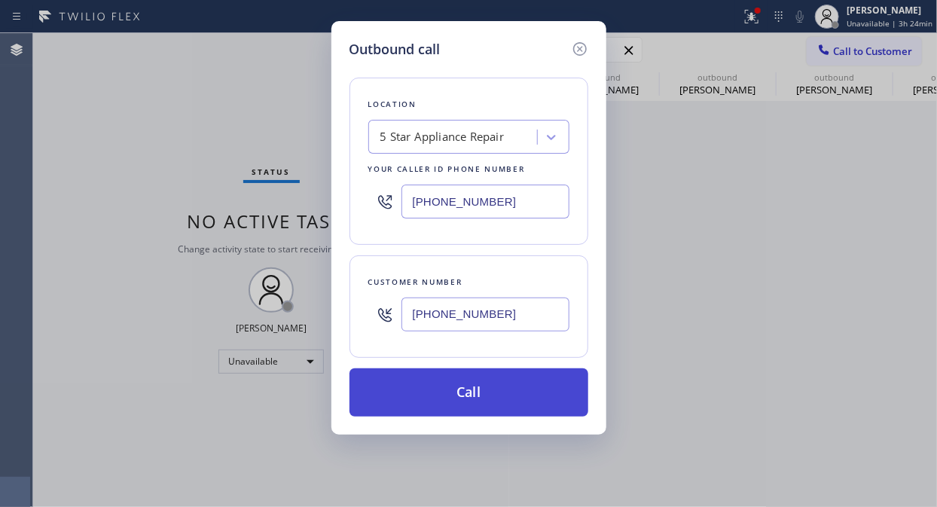
type input "[PHONE_NUMBER]"
click at [517, 403] on button "Call" at bounding box center [469, 392] width 239 height 48
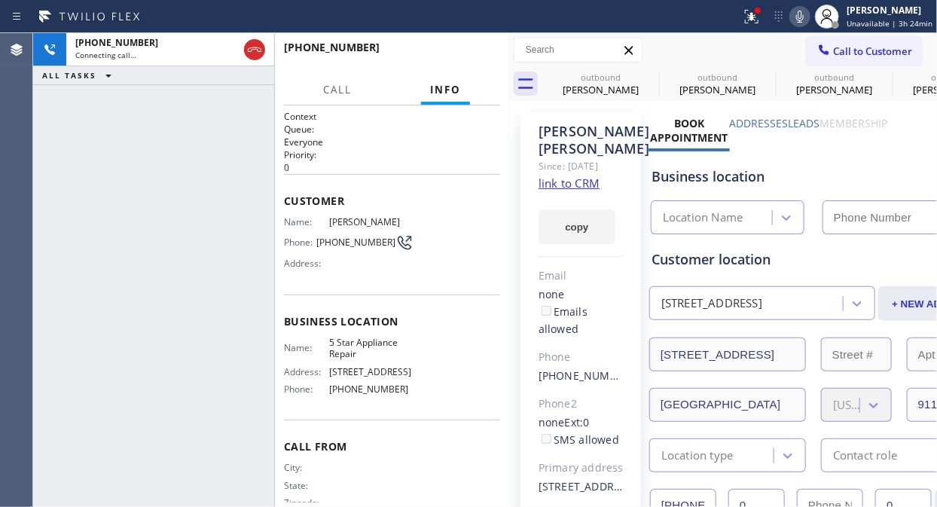
type input "[PHONE_NUMBER]"
click at [387, 80] on div "Call Info" at bounding box center [392, 90] width 216 height 30
click at [469, 54] on span "HANG UP" at bounding box center [465, 54] width 46 height 11
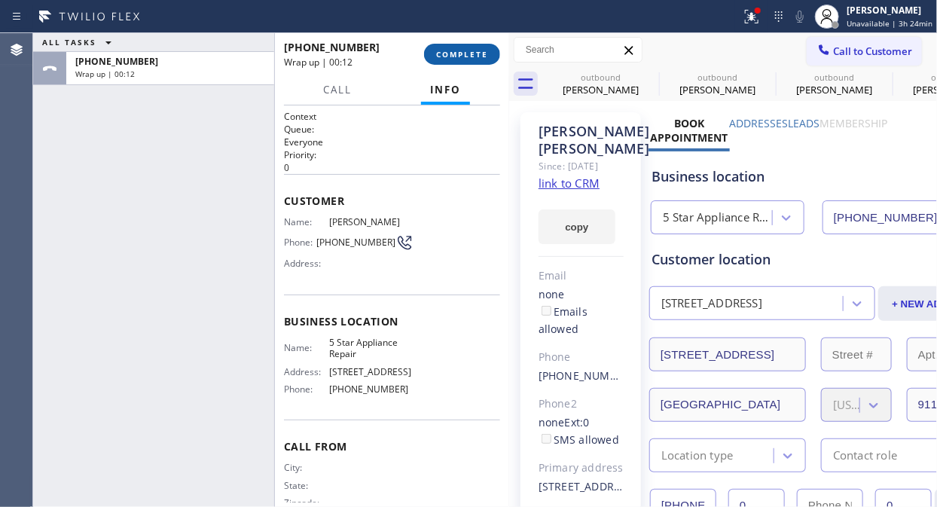
click at [450, 53] on span "COMPLETE" at bounding box center [462, 54] width 52 height 11
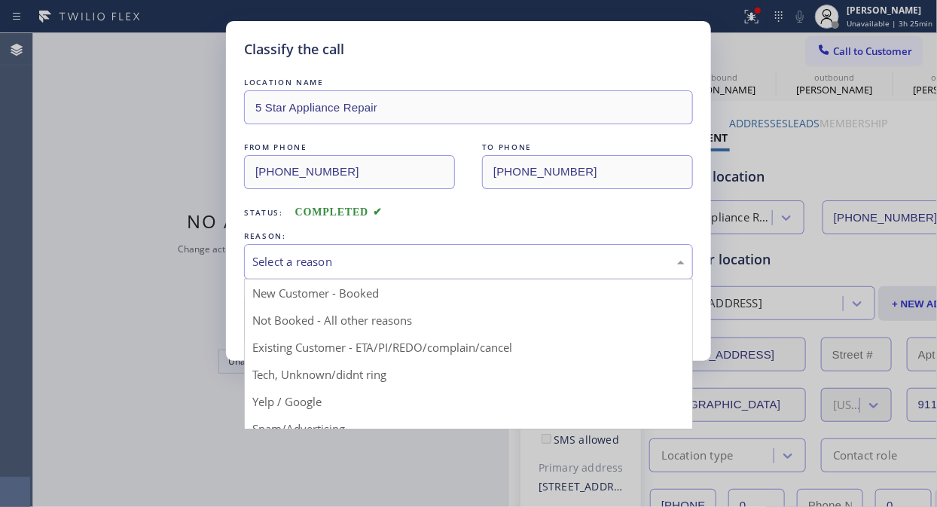
click at [464, 267] on div "Select a reason" at bounding box center [468, 261] width 432 height 17
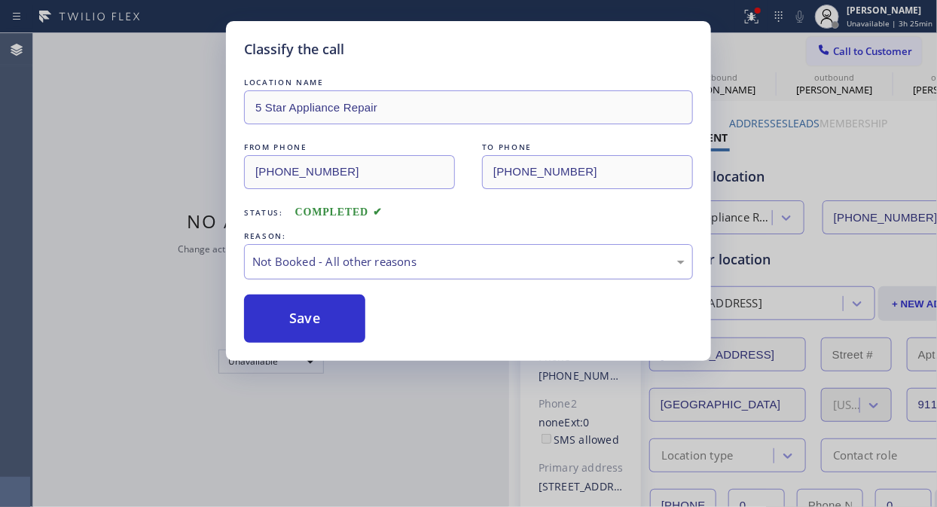
click at [473, 258] on div "Not Booked - All other reasons" at bounding box center [468, 261] width 432 height 17
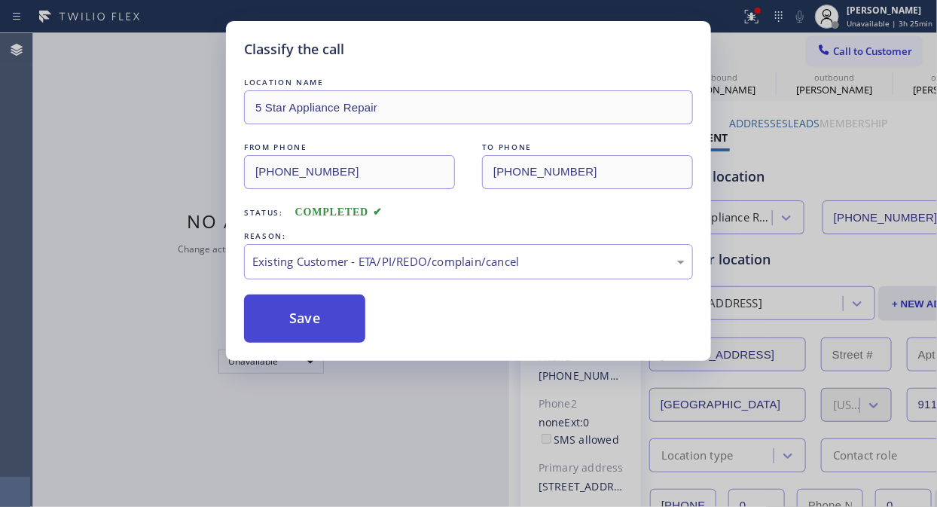
click at [306, 322] on button "Save" at bounding box center [304, 319] width 121 height 48
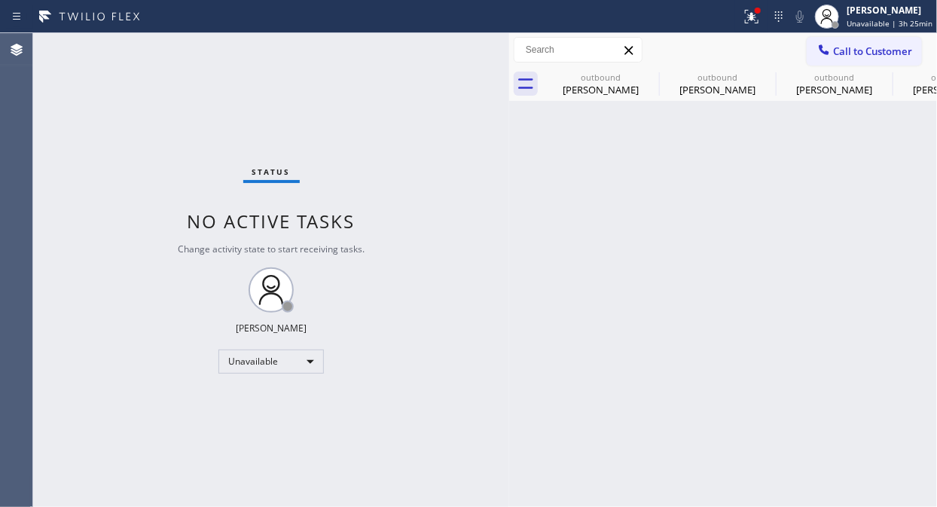
click at [849, 56] on span "Call to Customer" at bounding box center [872, 51] width 79 height 14
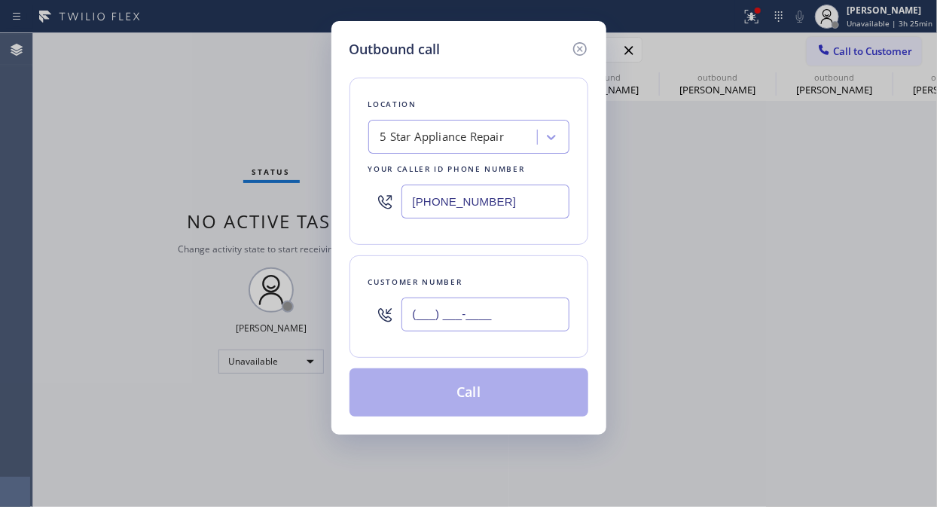
click at [486, 318] on input "(___) ___-____" at bounding box center [485, 315] width 168 height 34
paste input "424) 644-0923"
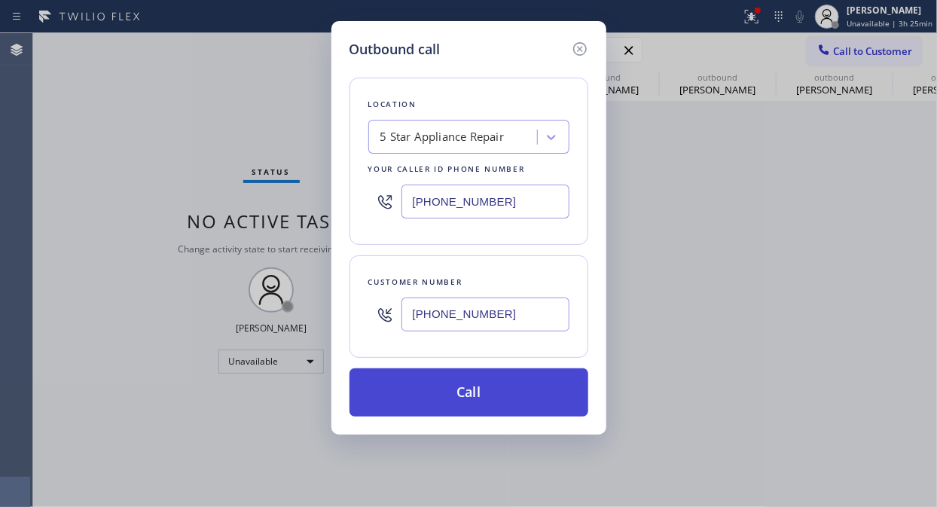
type input "[PHONE_NUMBER]"
click at [503, 389] on button "Call" at bounding box center [469, 392] width 239 height 48
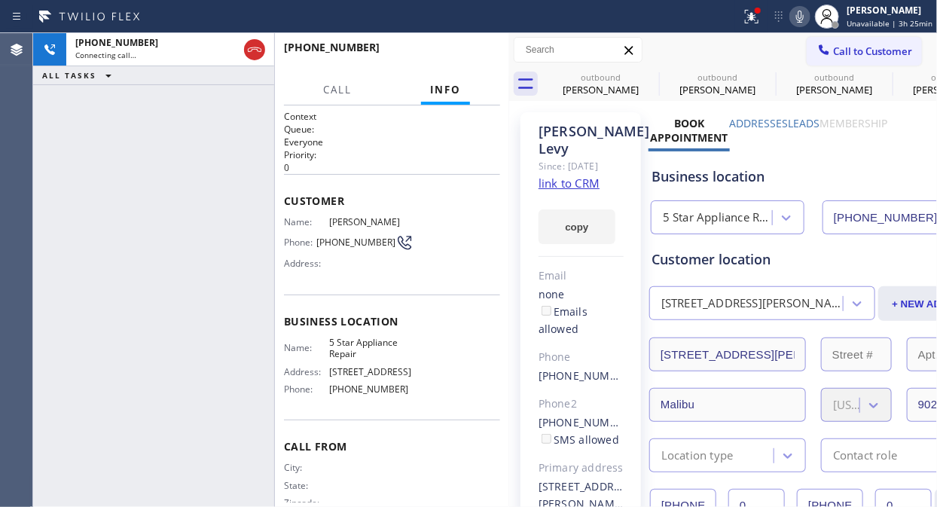
type input "[PHONE_NUMBER]"
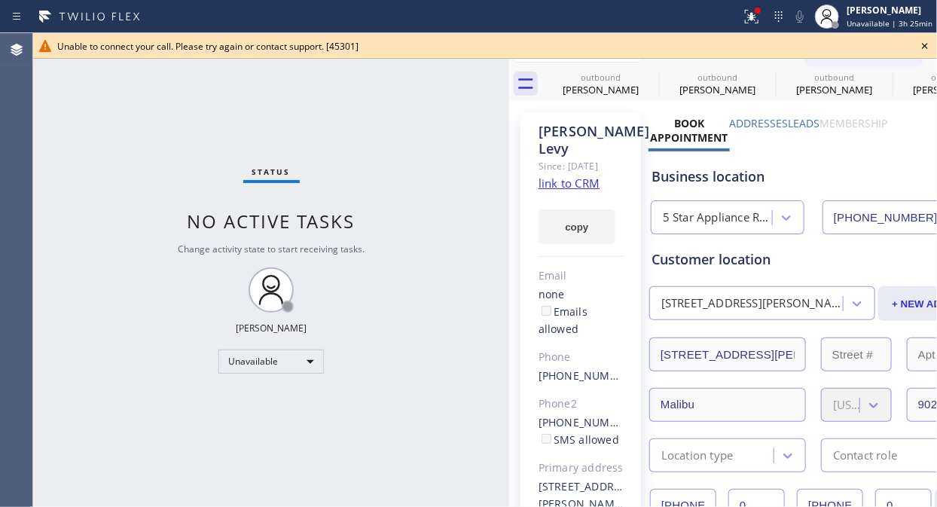
click at [929, 41] on icon at bounding box center [925, 46] width 18 height 18
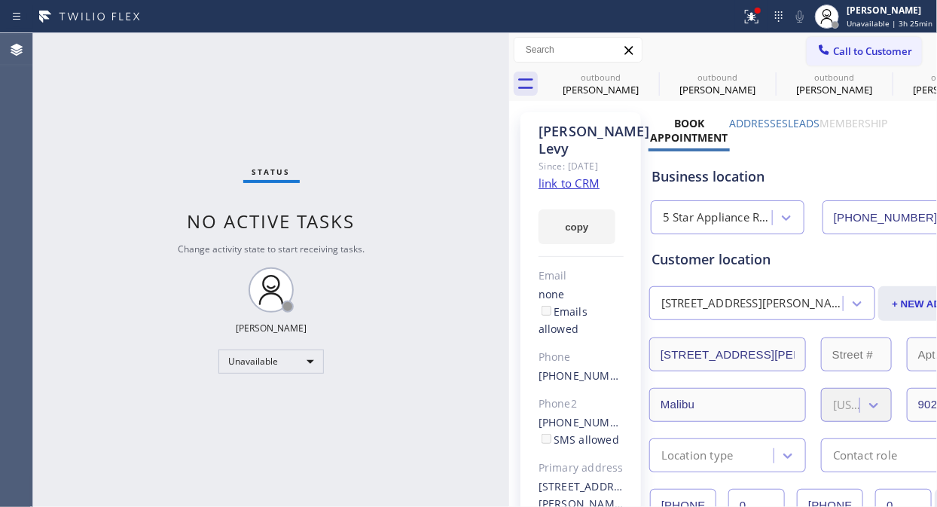
drag, startPoint x: 868, startPoint y: 55, endPoint x: 577, endPoint y: 249, distance: 349.3
click at [867, 55] on span "Call to Customer" at bounding box center [872, 51] width 79 height 14
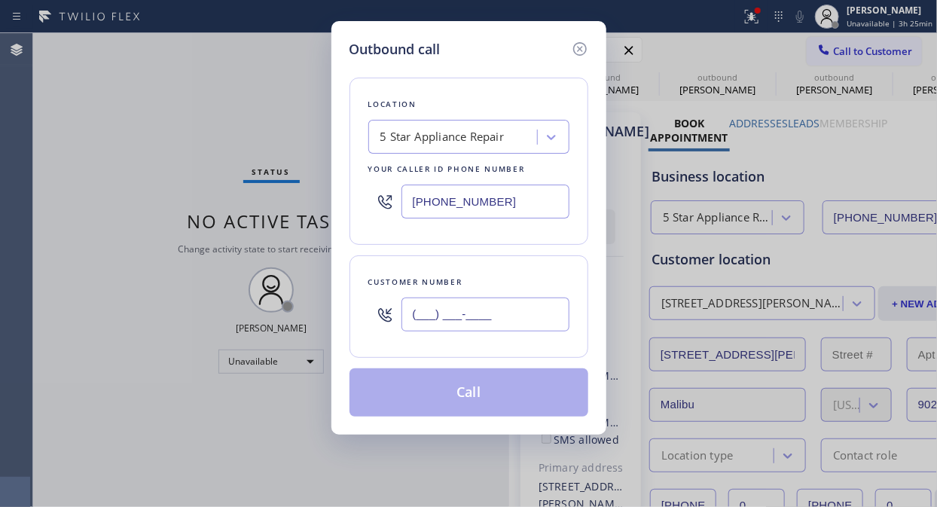
click at [502, 322] on input "(___) ___-____" at bounding box center [485, 315] width 168 height 34
paste input "626) 664-3431"
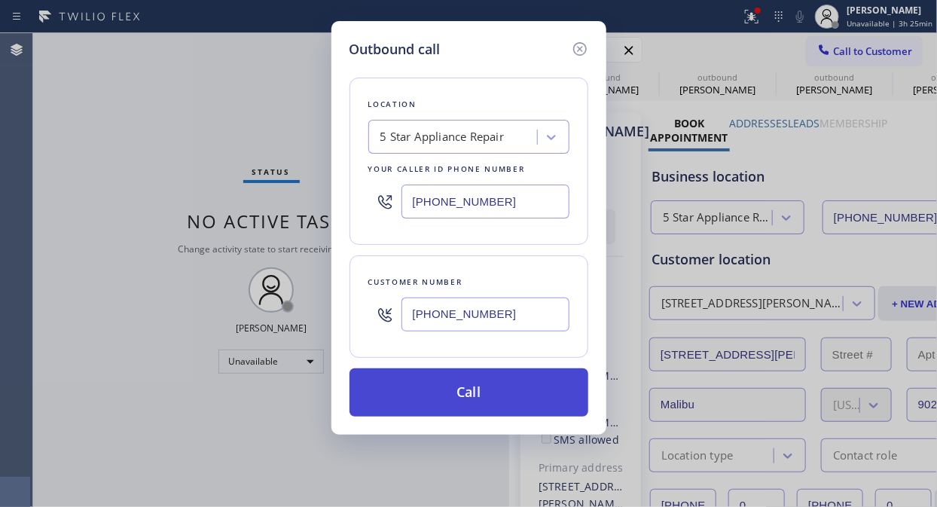
type input "[PHONE_NUMBER]"
click at [522, 397] on button "Call" at bounding box center [469, 392] width 239 height 48
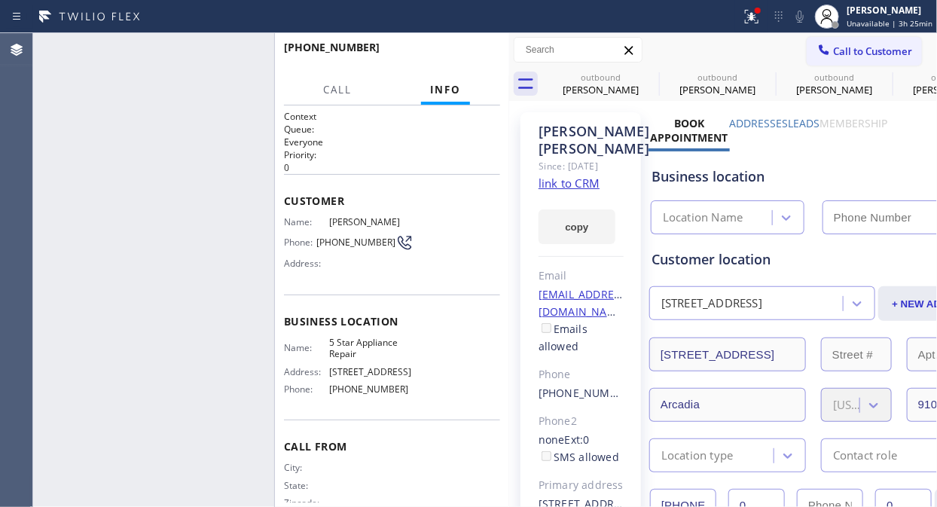
type input "[PHONE_NUMBER]"
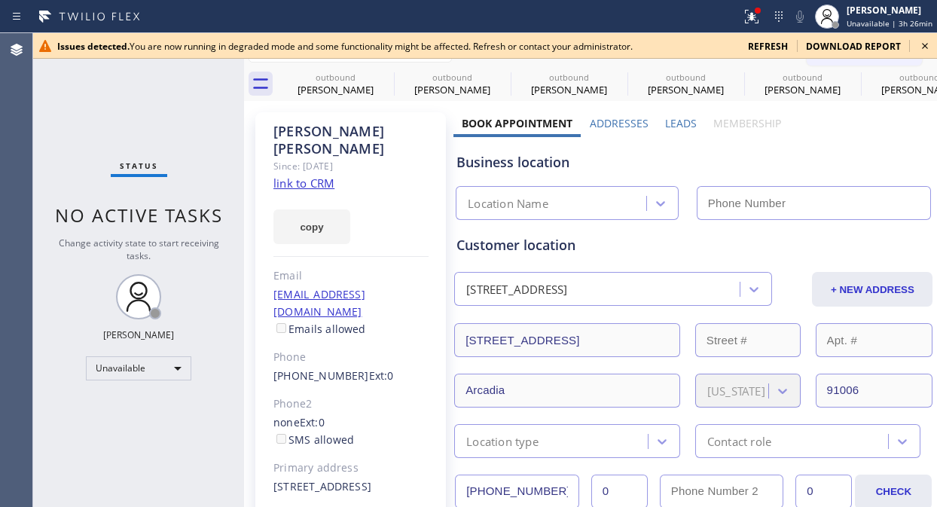
type input "[PHONE_NUMBER]"
click at [920, 43] on icon at bounding box center [925, 46] width 18 height 18
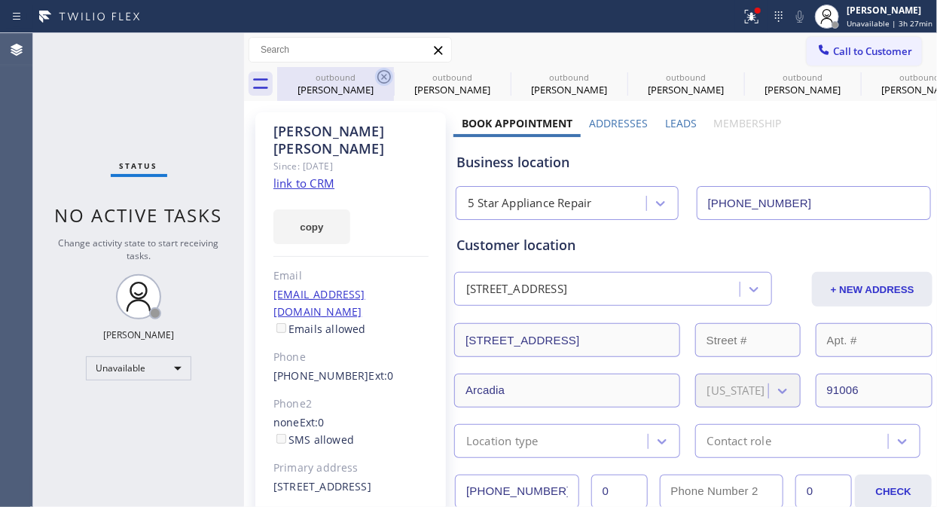
click at [386, 72] on icon at bounding box center [384, 77] width 18 height 18
click at [0, 0] on icon at bounding box center [0, 0] width 0 height 0
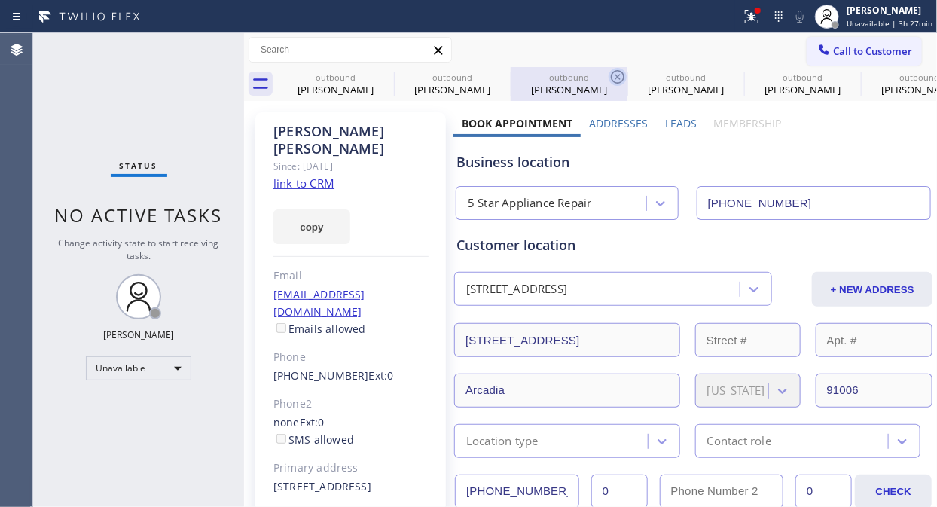
click at [609, 72] on icon at bounding box center [618, 77] width 18 height 18
click at [0, 0] on icon at bounding box center [0, 0] width 0 height 0
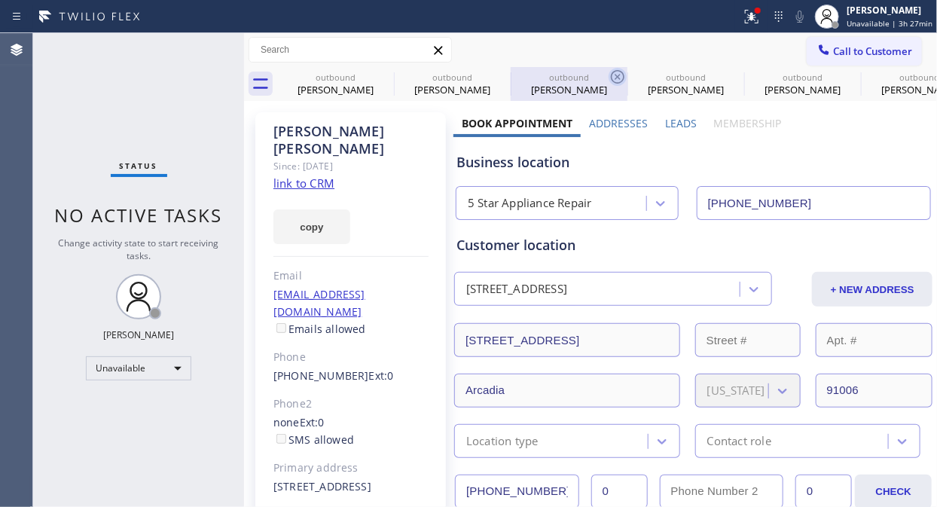
click at [0, 0] on icon at bounding box center [0, 0] width 0 height 0
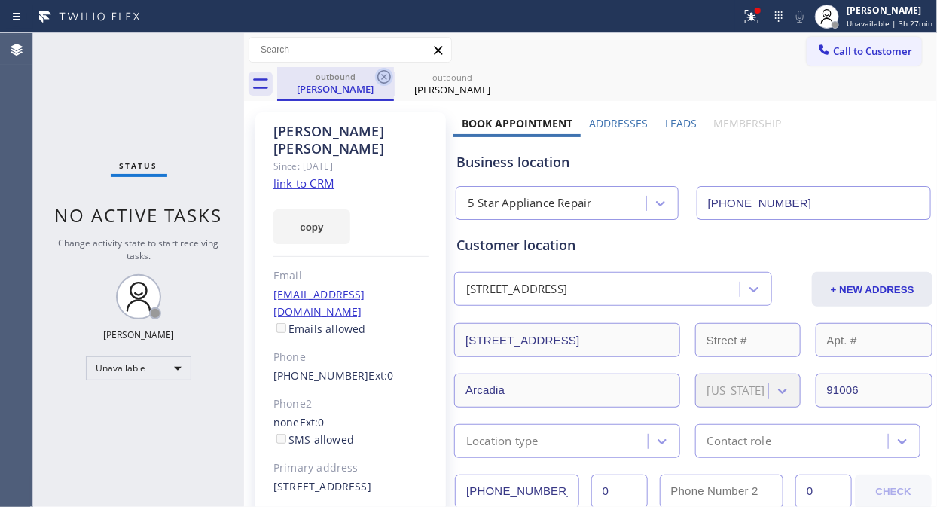
click at [380, 76] on icon at bounding box center [384, 77] width 18 height 18
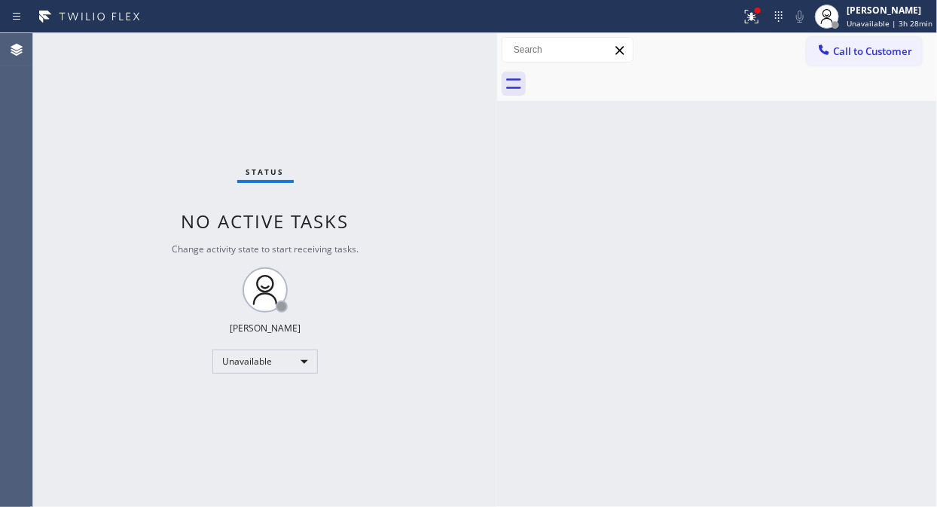
drag, startPoint x: 246, startPoint y: 153, endPoint x: 498, endPoint y: 202, distance: 257.0
click at [497, 202] on div at bounding box center [497, 270] width 0 height 474
click at [753, 23] on icon at bounding box center [752, 17] width 18 height 18
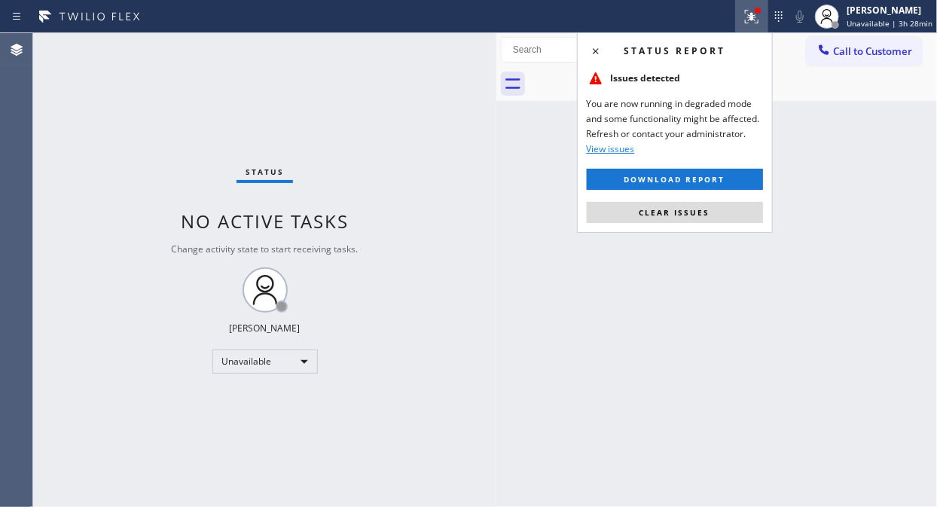
drag, startPoint x: 698, startPoint y: 213, endPoint x: 737, endPoint y: 6, distance: 210.8
click at [698, 202] on button "Clear issues" at bounding box center [675, 212] width 176 height 21
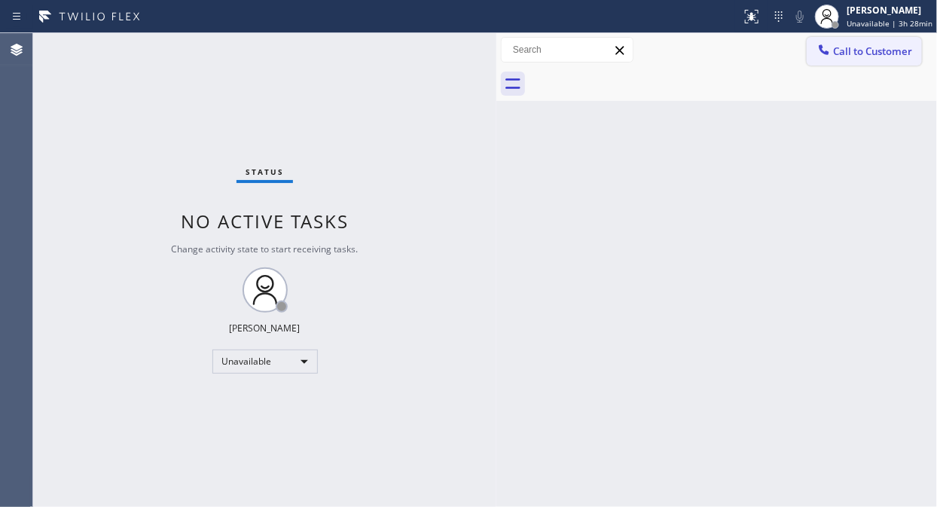
click at [875, 58] on button "Call to Customer" at bounding box center [864, 51] width 115 height 29
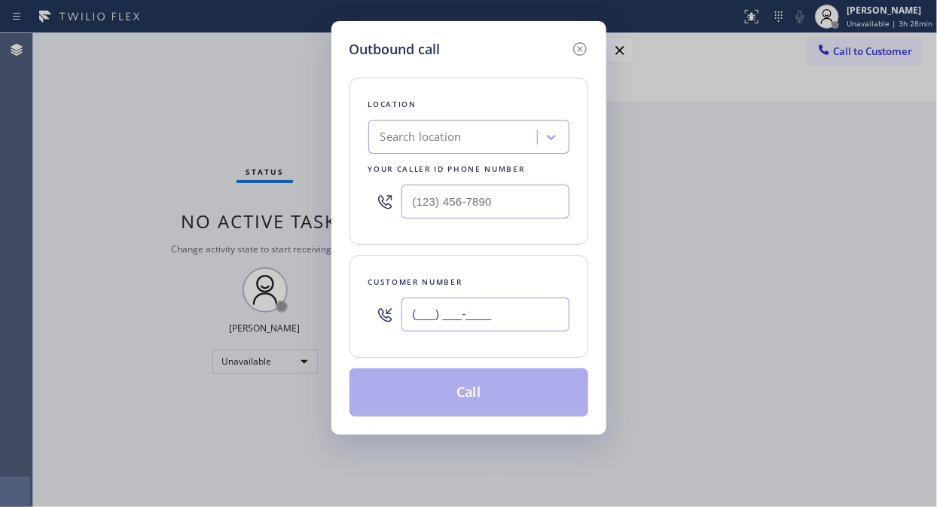
click at [515, 315] on input "(___) ___-____" at bounding box center [485, 315] width 168 height 34
paste input "text"
click at [419, 315] on input "(___) ___-____" at bounding box center [485, 315] width 168 height 34
paste input "text"
click at [409, 317] on input "(___) ___-____" at bounding box center [485, 315] width 168 height 34
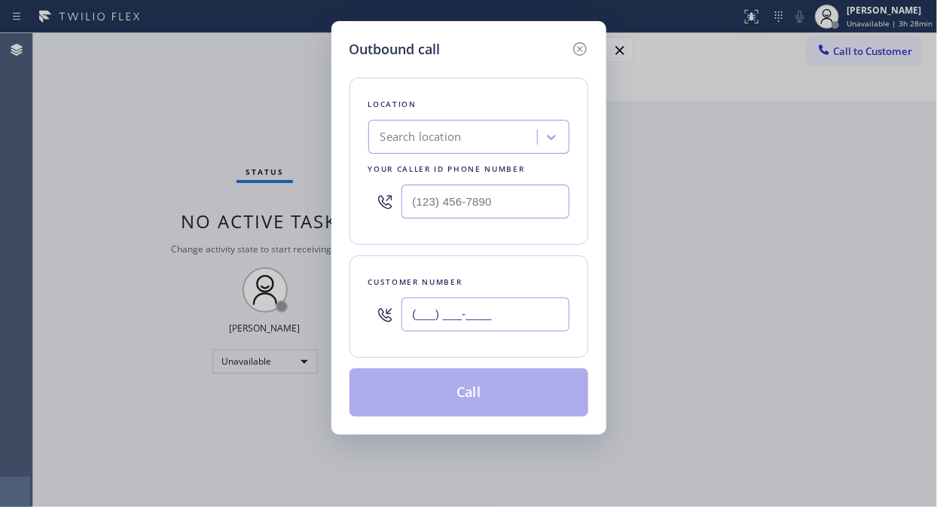
paste input "text"
type input "(___) ___-____"
click at [405, 204] on input "(___) ___-____" at bounding box center [485, 202] width 168 height 34
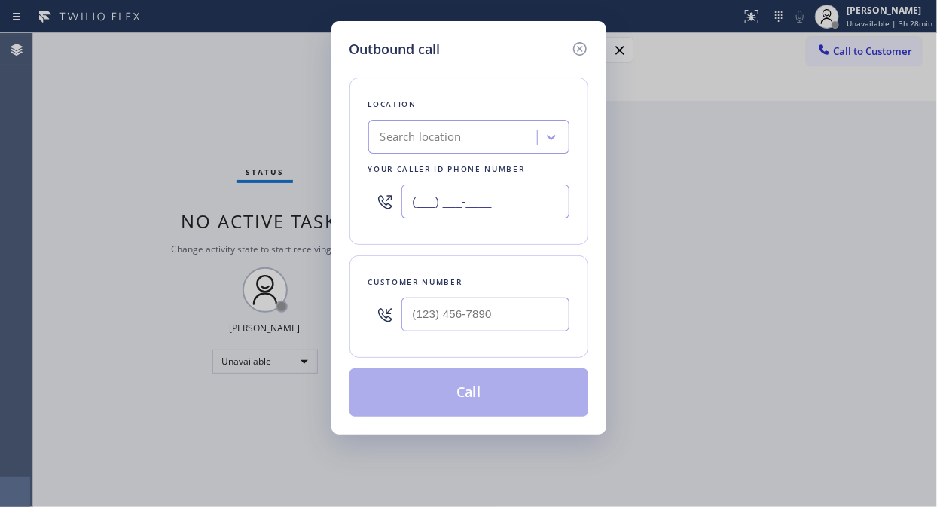
paste input "602) 315-4244"
type input "[PHONE_NUMBER]"
click at [404, 318] on div at bounding box center [468, 314] width 201 height 49
click at [407, 318] on input "(___) ___-____" at bounding box center [485, 315] width 168 height 34
paste input "602) 315-4244"
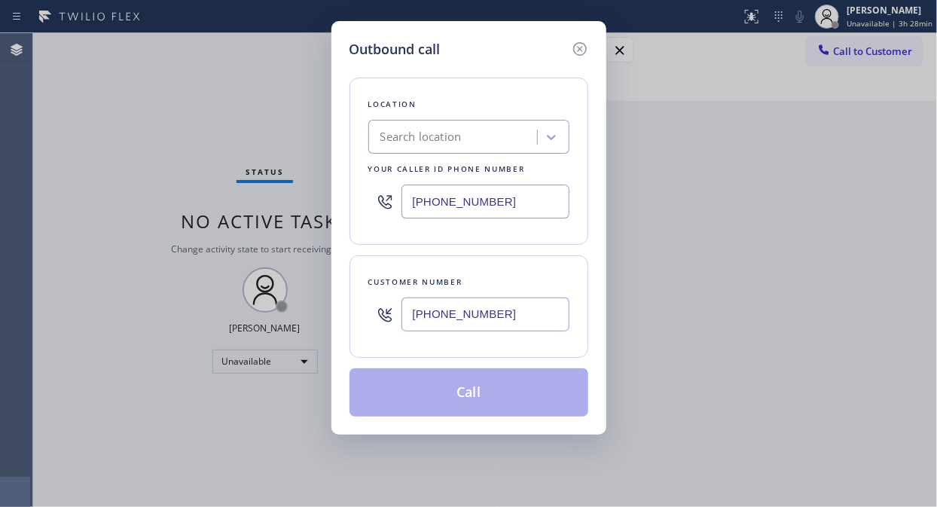
type input "[PHONE_NUMBER]"
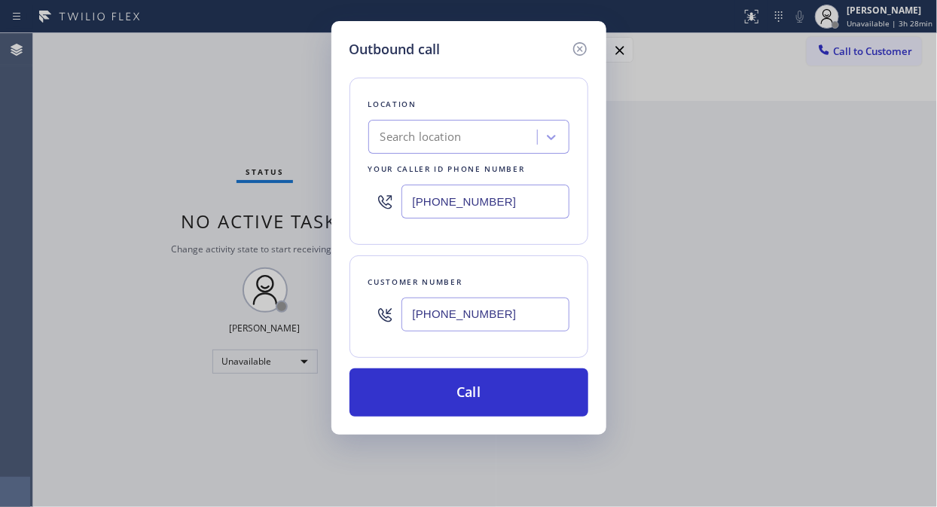
click at [435, 118] on div "Location Search location Your caller id phone number [PHONE_NUMBER]" at bounding box center [469, 161] width 239 height 167
click at [443, 160] on div "Location Search location Your caller id phone number [PHONE_NUMBER]" at bounding box center [469, 161] width 239 height 167
click at [443, 136] on div "Search location" at bounding box center [420, 137] width 81 height 17
type input "5 star appliance repair"
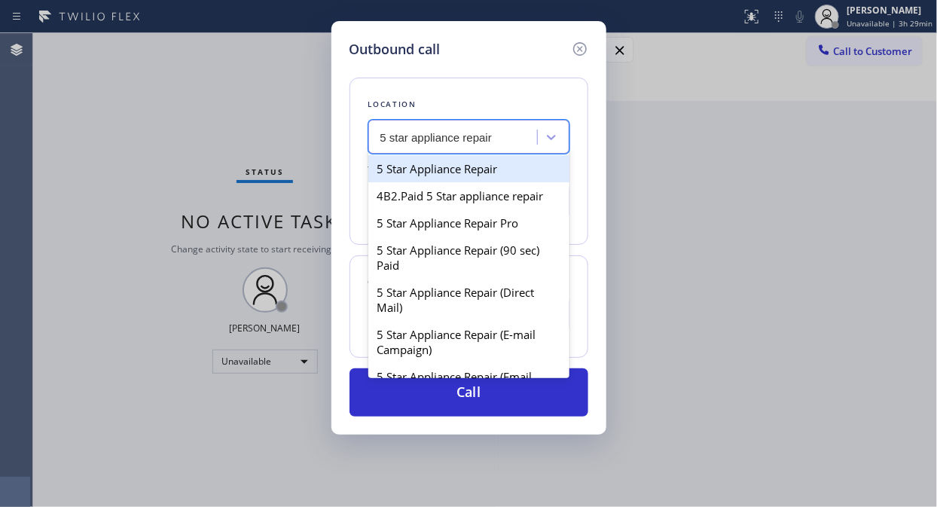
click at [483, 176] on div "5 Star Appliance Repair" at bounding box center [468, 168] width 201 height 27
type input "[PHONE_NUMBER]"
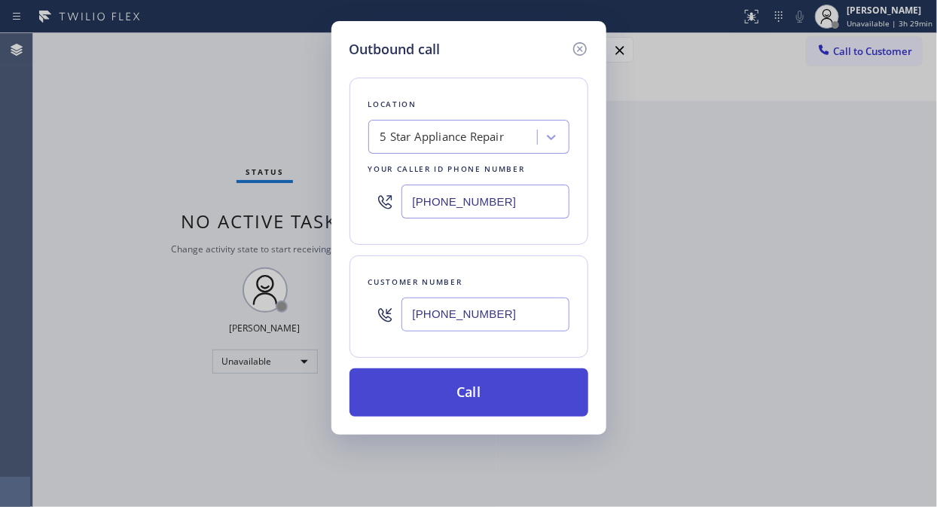
click at [502, 395] on button "Call" at bounding box center [469, 392] width 239 height 48
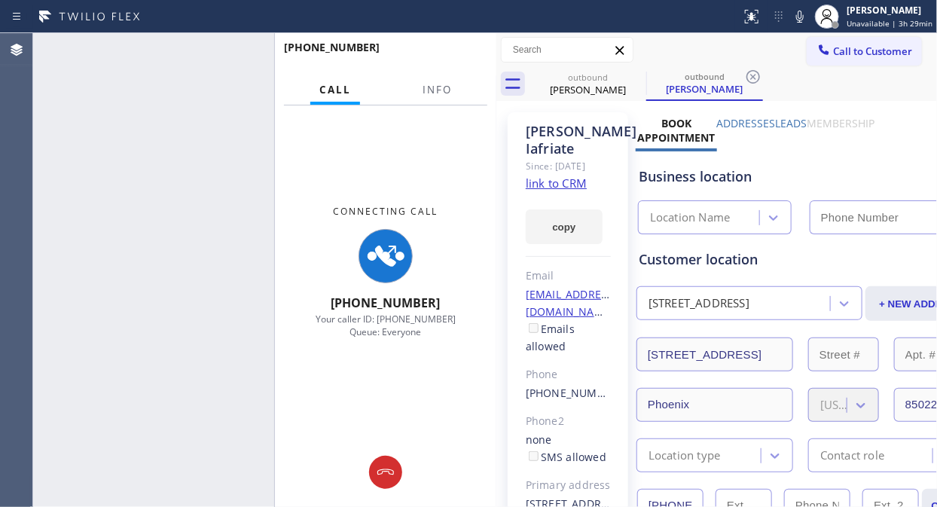
type input "[PHONE_NUMBER]"
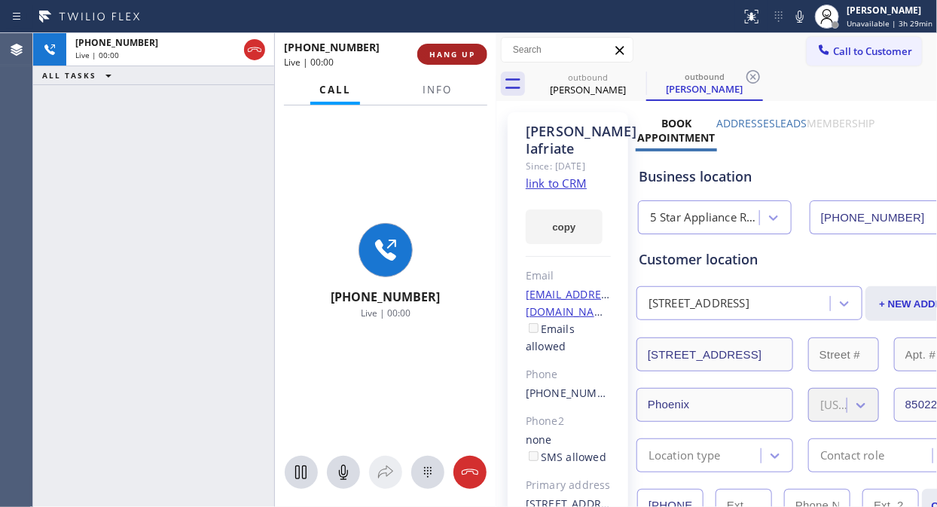
click at [439, 56] on span "HANG UP" at bounding box center [452, 54] width 46 height 11
click at [440, 56] on span "HANG UP" at bounding box center [452, 54] width 46 height 11
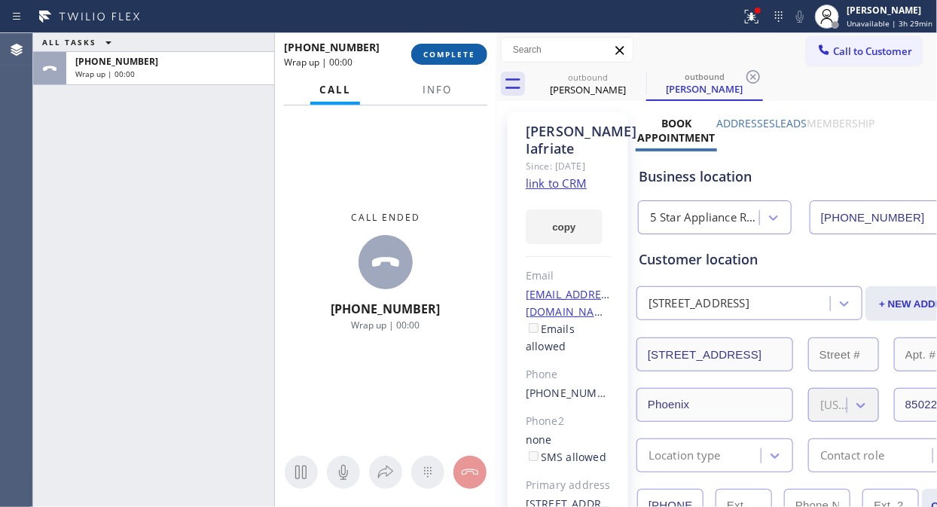
click at [440, 57] on span "COMPLETE" at bounding box center [449, 54] width 52 height 11
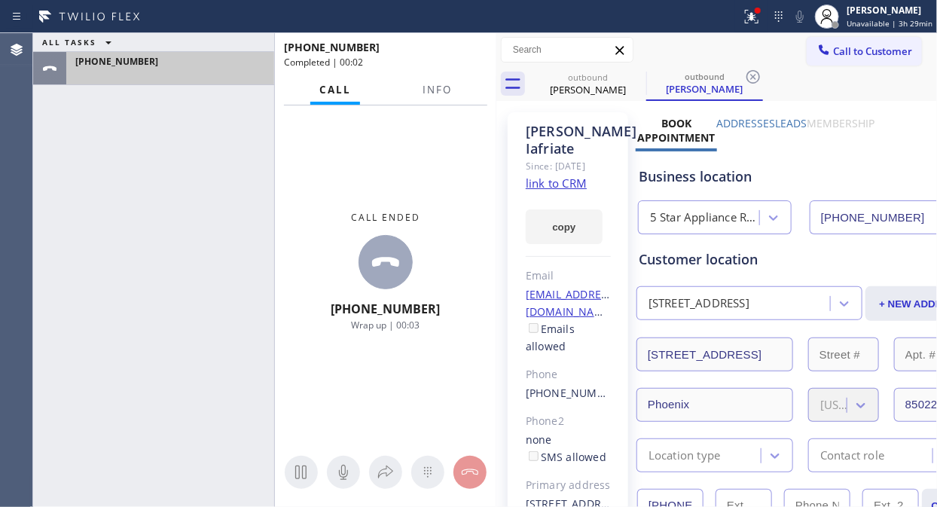
click at [216, 56] on div "[PHONE_NUMBER]" at bounding box center [170, 61] width 190 height 13
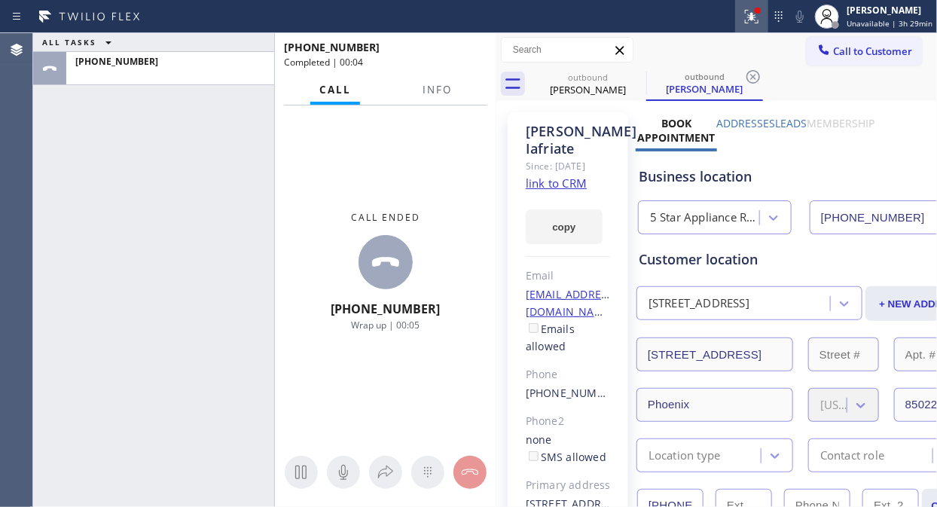
click at [753, 17] on icon at bounding box center [752, 17] width 18 height 18
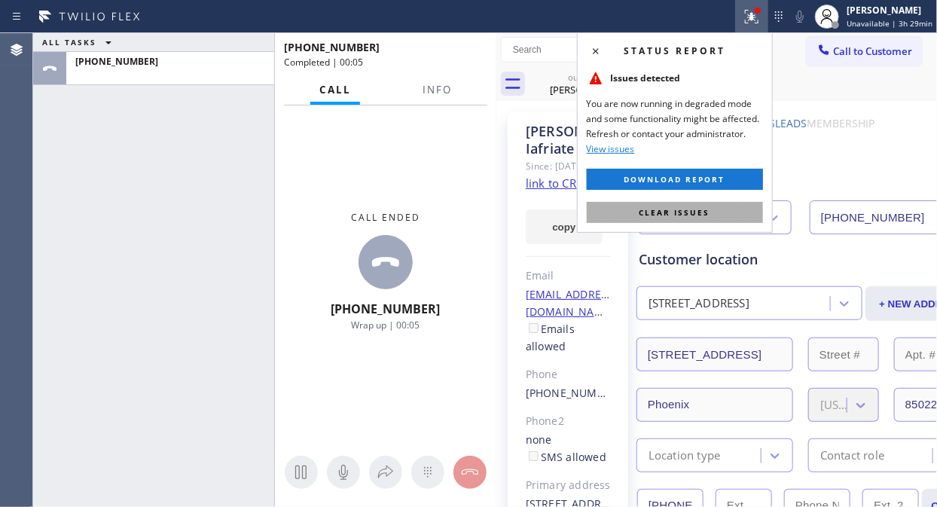
click at [673, 212] on span "Clear issues" at bounding box center [675, 212] width 71 height 11
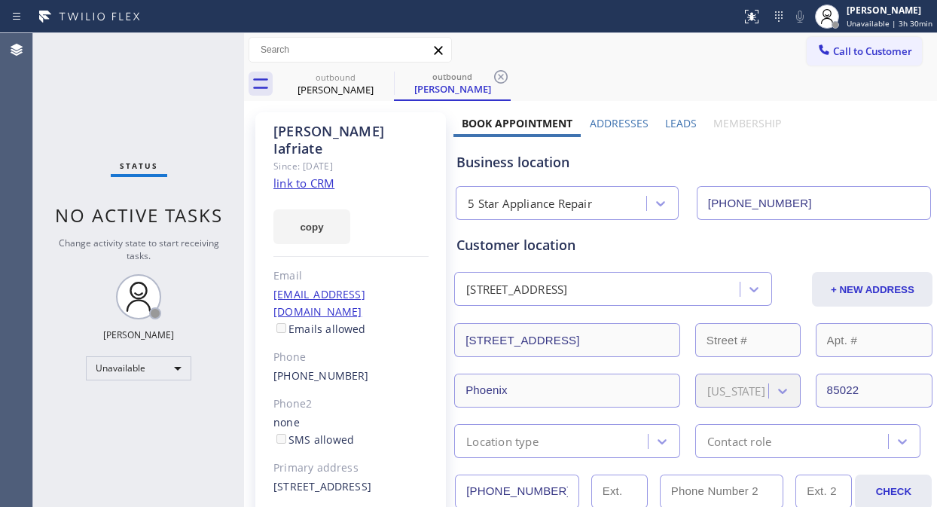
type input "(855) 731-4952"
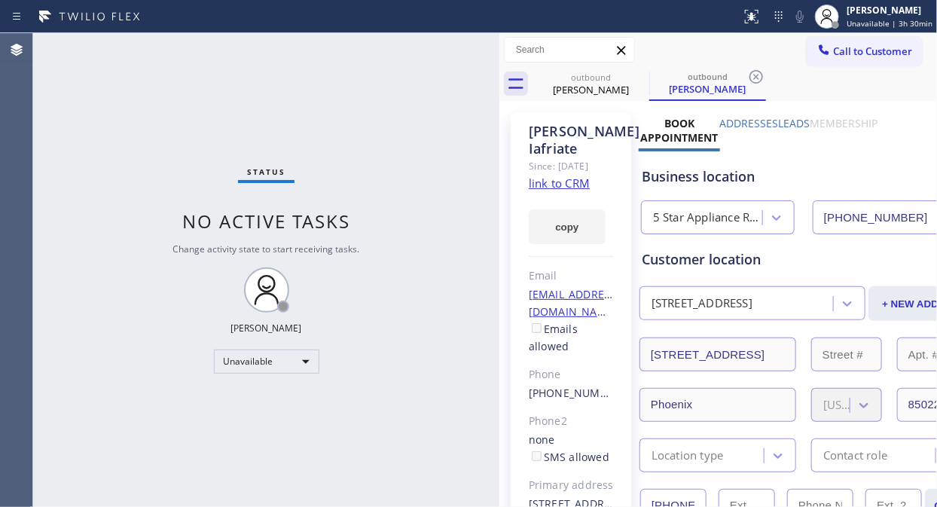
drag, startPoint x: 487, startPoint y: 230, endPoint x: 517, endPoint y: 241, distance: 32.6
click at [499, 241] on div at bounding box center [499, 270] width 0 height 474
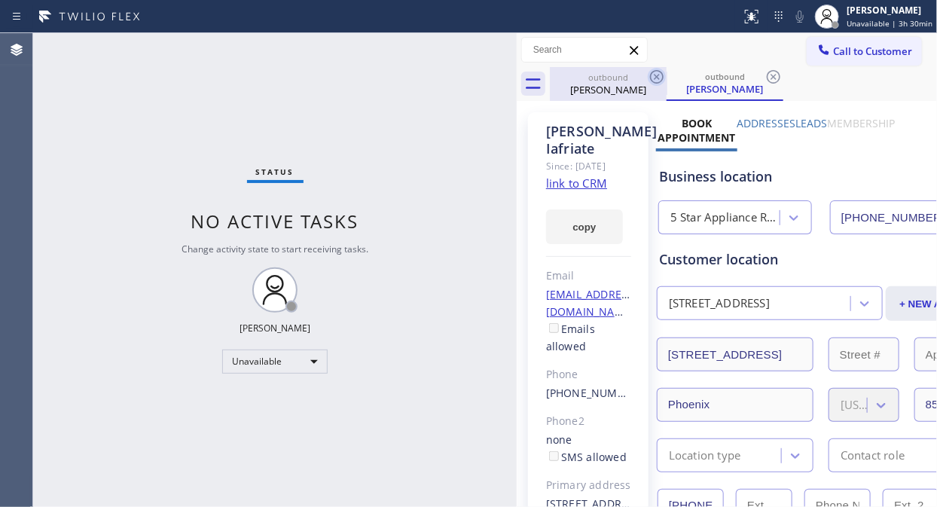
click at [658, 73] on icon at bounding box center [657, 77] width 18 height 18
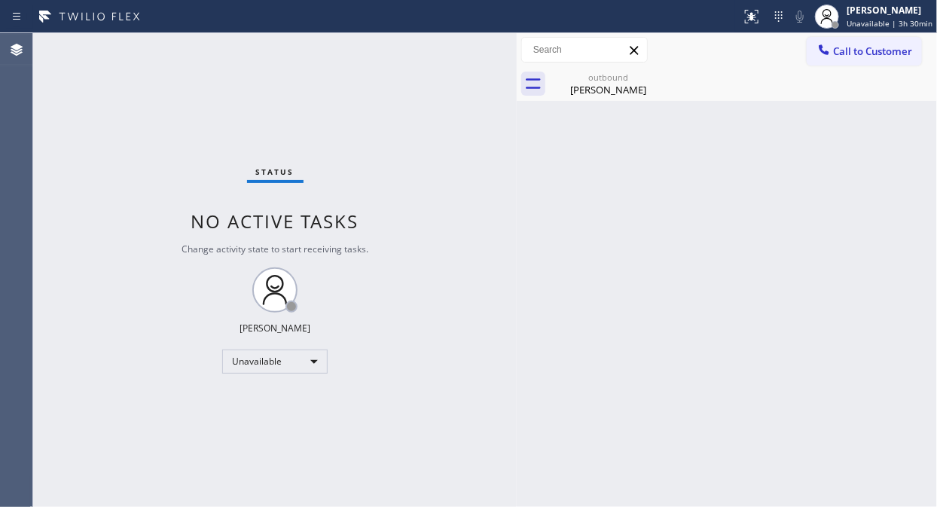
click at [0, 0] on icon at bounding box center [0, 0] width 0 height 0
click at [655, 72] on icon at bounding box center [657, 77] width 18 height 18
click at [863, 49] on span "Call to Customer" at bounding box center [872, 51] width 79 height 14
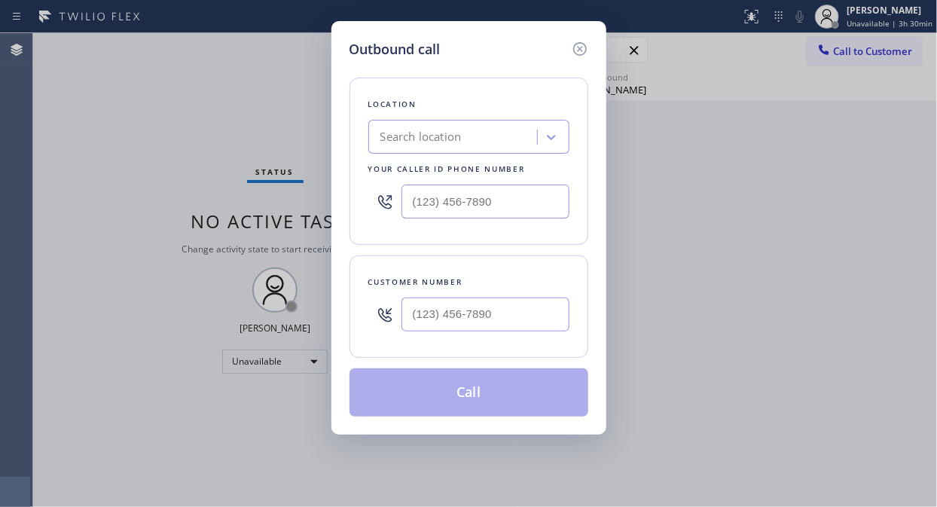
click at [392, 138] on div "Search location" at bounding box center [420, 137] width 81 height 17
paste input "Best Brooklyn Heating and AC Repair"
type input "Best Brooklyn Heating and AC Repair"
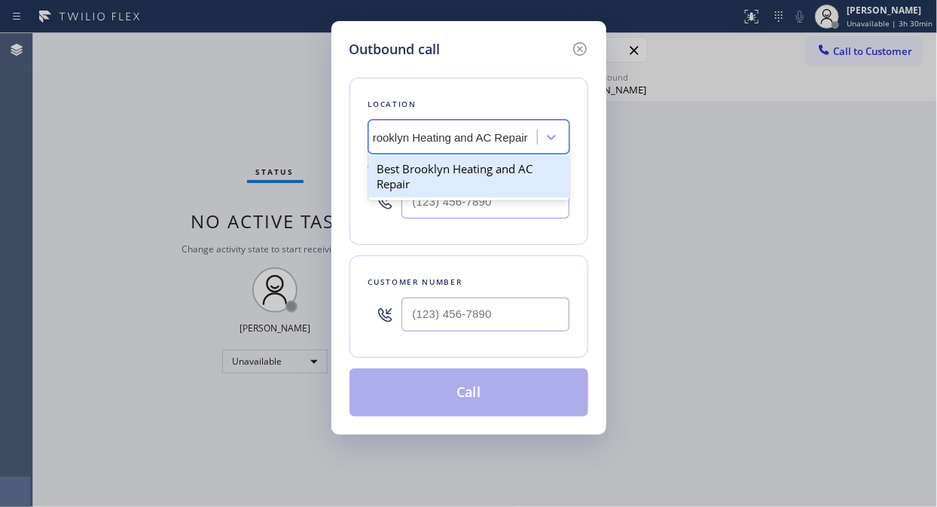
click at [414, 162] on div "Best Brooklyn Heating and AC Repair" at bounding box center [468, 176] width 201 height 42
type input "(347) 407-9102"
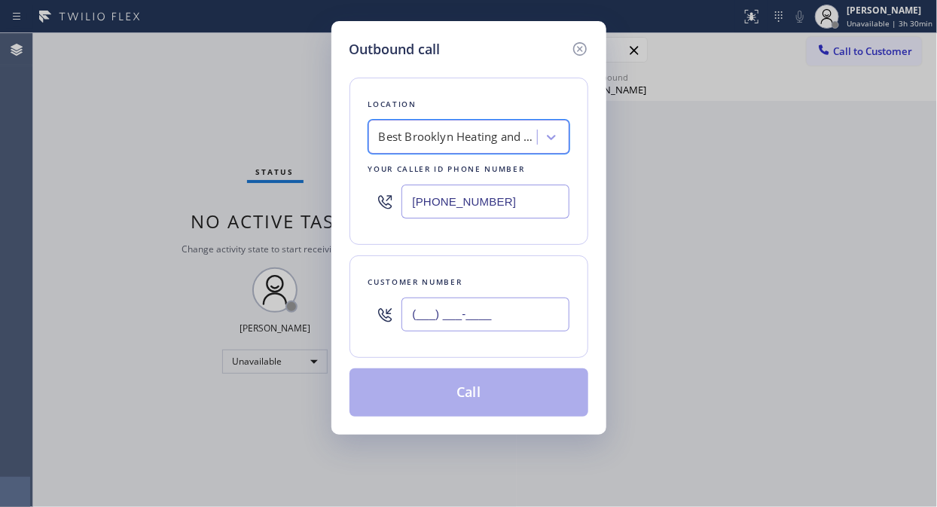
click at [429, 318] on input "(___) ___-____" at bounding box center [485, 315] width 168 height 34
paste input "646) 657-5693"
type input "(646) 657-5693"
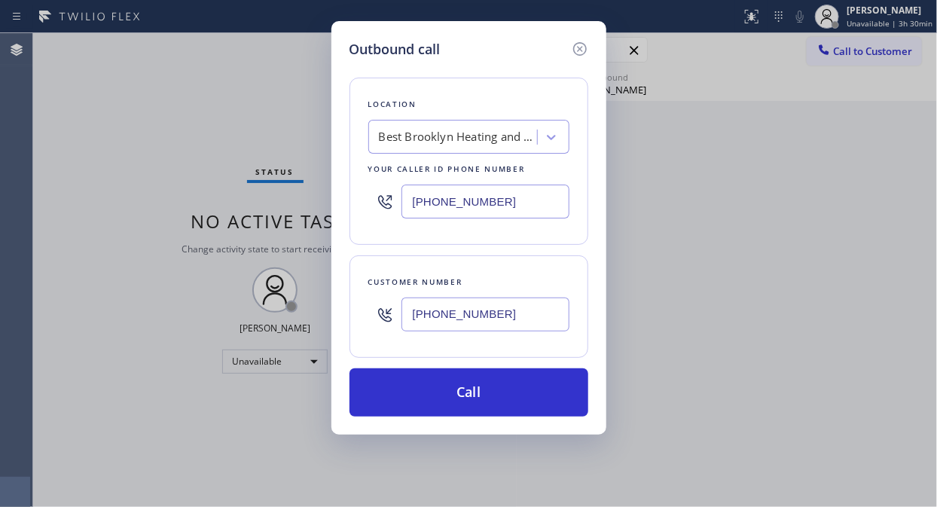
click at [71, 117] on div "Outbound call Location Best Brooklyn Heating and AC Repair Your caller id phone…" at bounding box center [468, 253] width 937 height 507
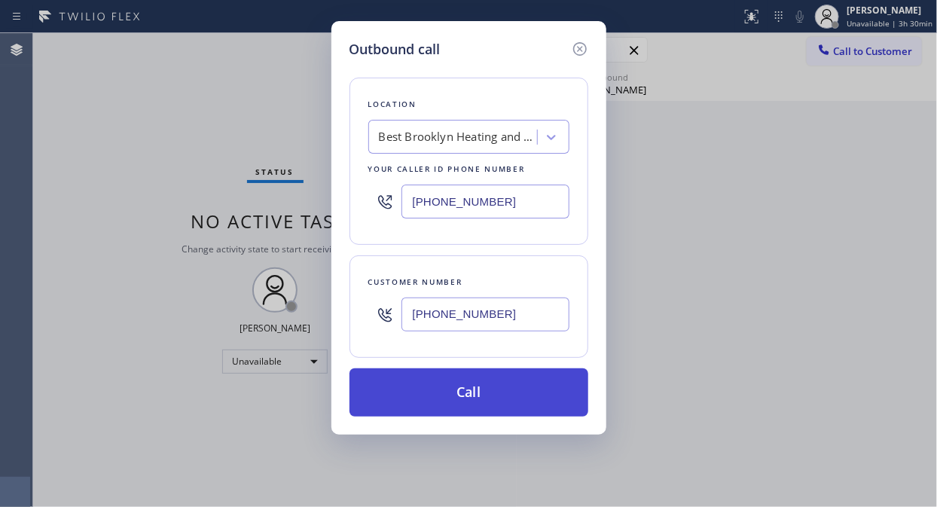
click at [477, 383] on button "Call" at bounding box center [469, 392] width 239 height 48
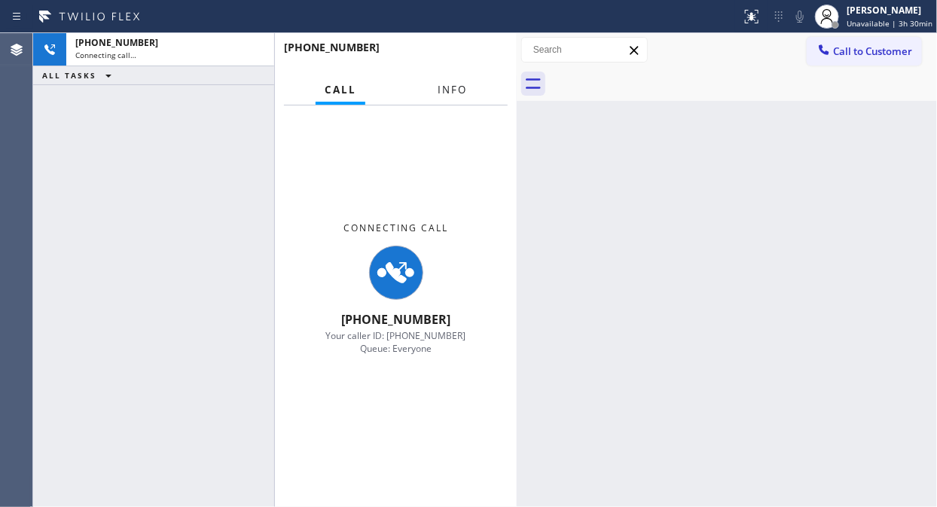
click at [457, 88] on span "Info" at bounding box center [452, 90] width 29 height 14
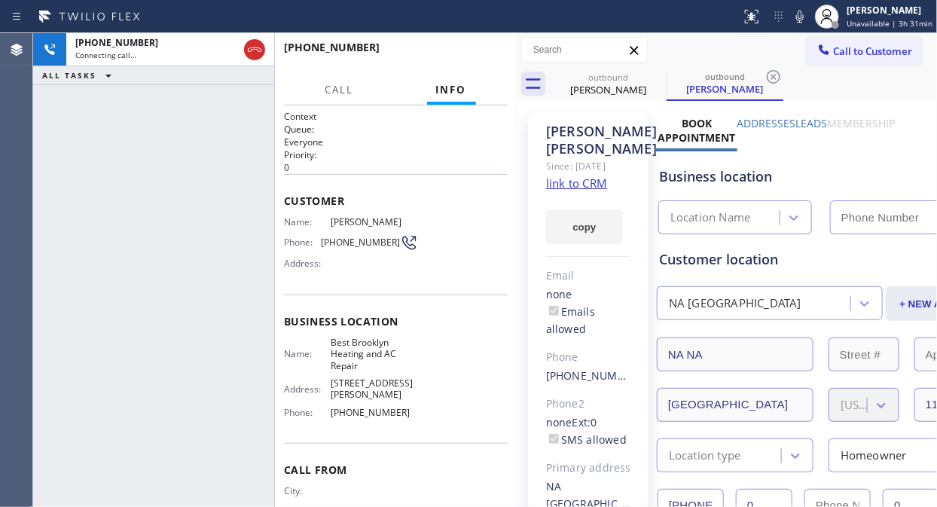
type input "(347) 407-9102"
click at [194, 234] on div "+16466575693 Connecting call… ALL TASKS ALL TASKS ACTIVE TASKS TASKS IN WRAP UP" at bounding box center [153, 270] width 241 height 474
click at [200, 216] on div "+16466575693 Connecting call… ALL TASKS ALL TASKS ACTIVE TASKS TASKS IN WRAP UP" at bounding box center [153, 270] width 241 height 474
drag, startPoint x: 386, startPoint y: 243, endPoint x: 322, endPoint y: 243, distance: 64.8
click at [322, 243] on span "(646) 657-5693" at bounding box center [360, 242] width 79 height 11
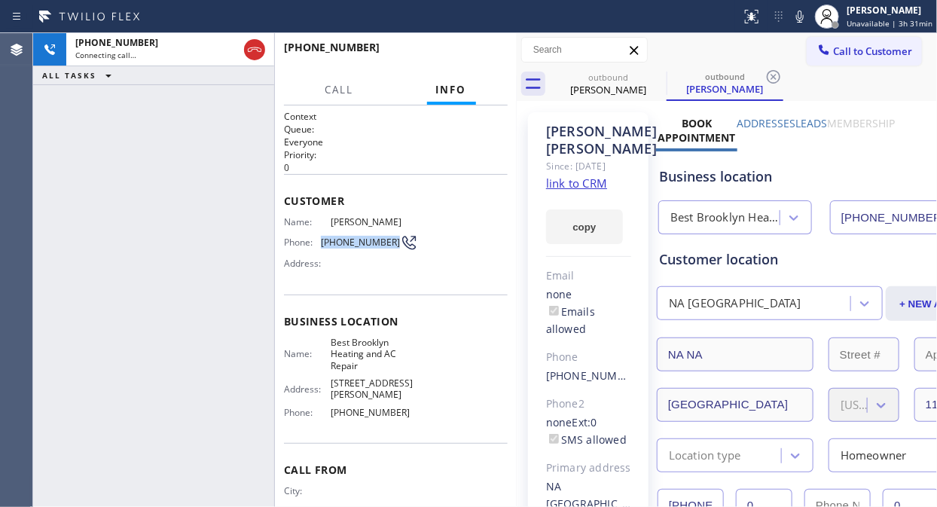
copy span "(646) 657-5693"
click at [469, 57] on span "HANG UP" at bounding box center [473, 54] width 46 height 11
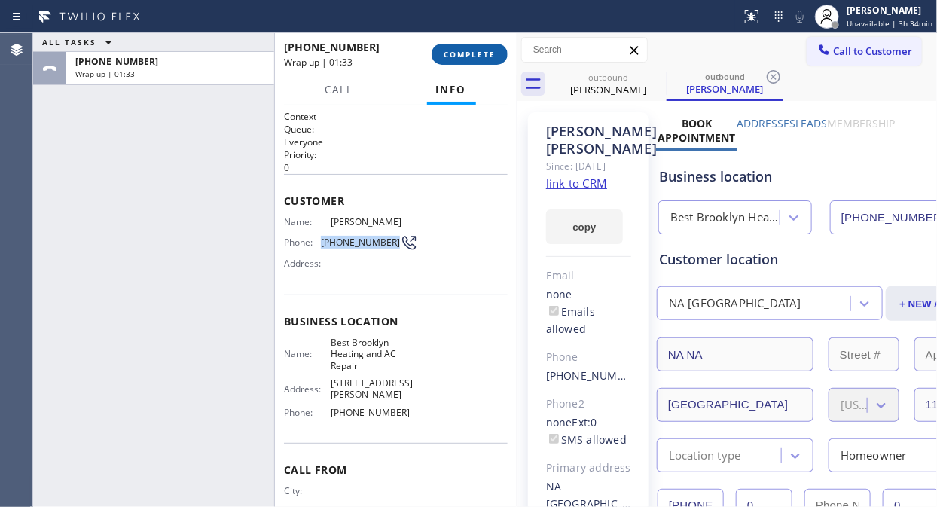
click at [466, 44] on button "COMPLETE" at bounding box center [470, 54] width 76 height 21
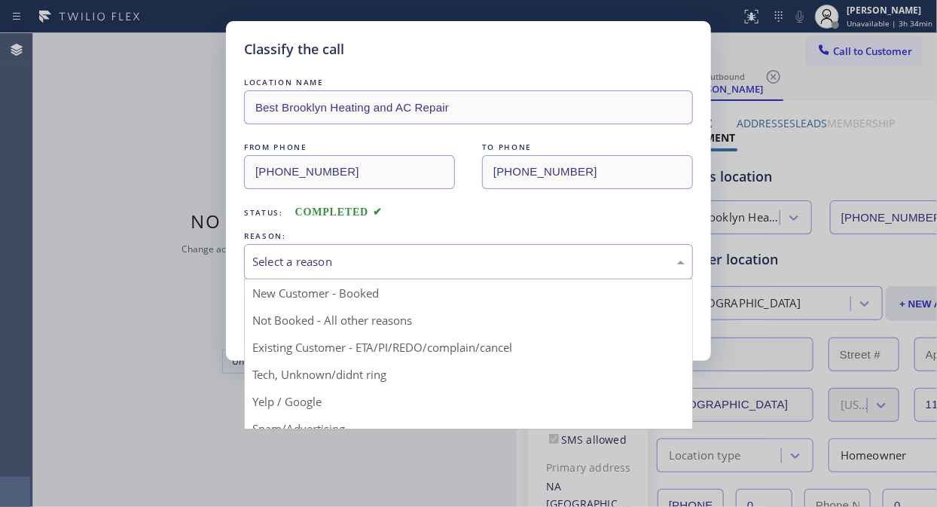
click at [462, 261] on div "Select a reason" at bounding box center [468, 261] width 432 height 17
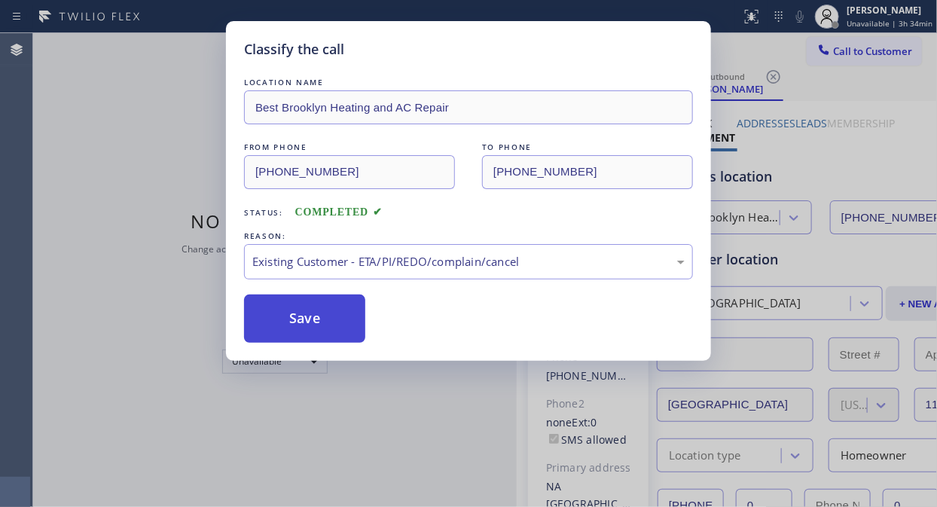
click at [302, 319] on button "Save" at bounding box center [304, 319] width 121 height 48
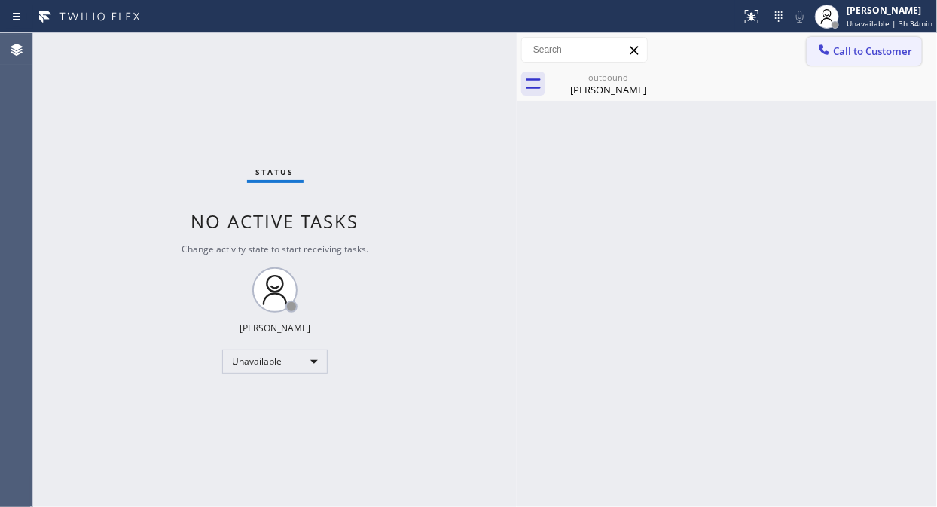
click at [898, 50] on span "Call to Customer" at bounding box center [872, 51] width 79 height 14
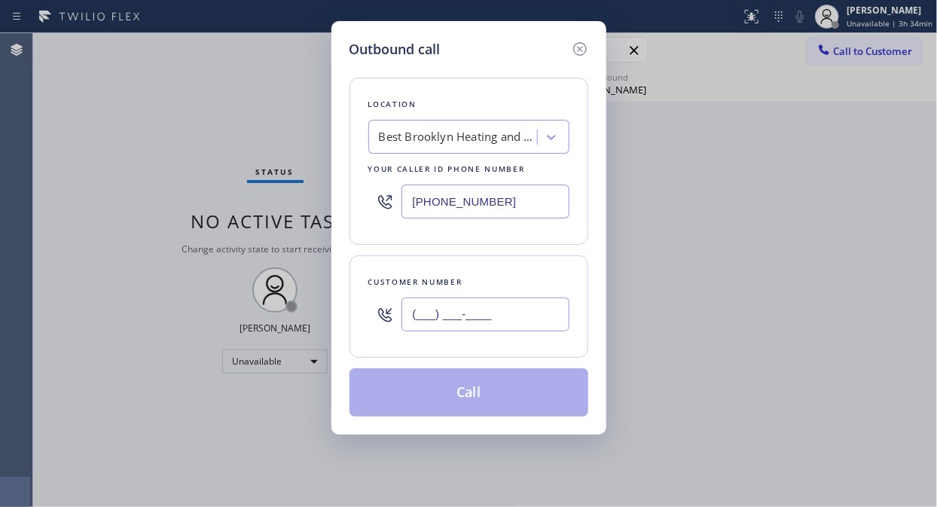
click at [455, 319] on input "(___) ___-____" at bounding box center [485, 315] width 168 height 34
paste input "408) 867-6700"
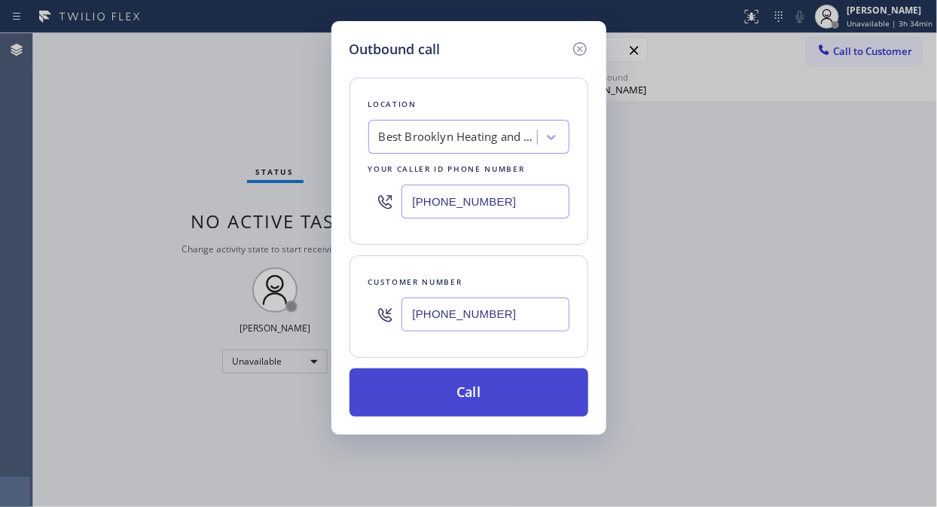
type input "(408) 867-6700"
click at [501, 401] on button "Call" at bounding box center [469, 392] width 239 height 48
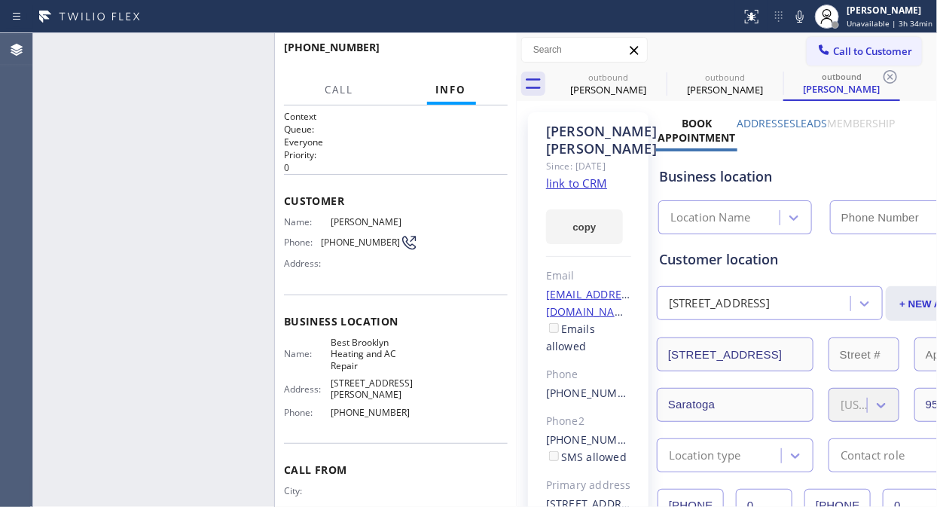
type input "(347) 407-9102"
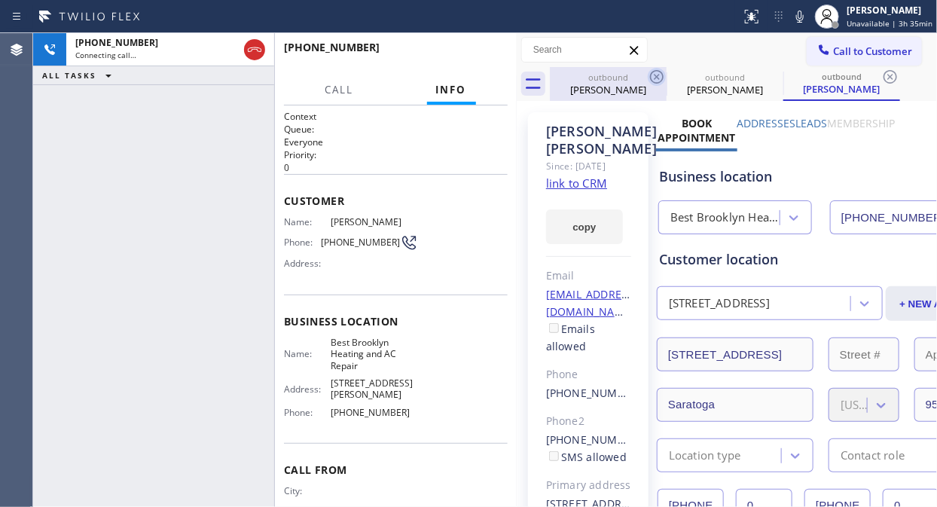
click at [651, 78] on icon at bounding box center [657, 77] width 14 height 14
click at [0, 0] on icon at bounding box center [0, 0] width 0 height 0
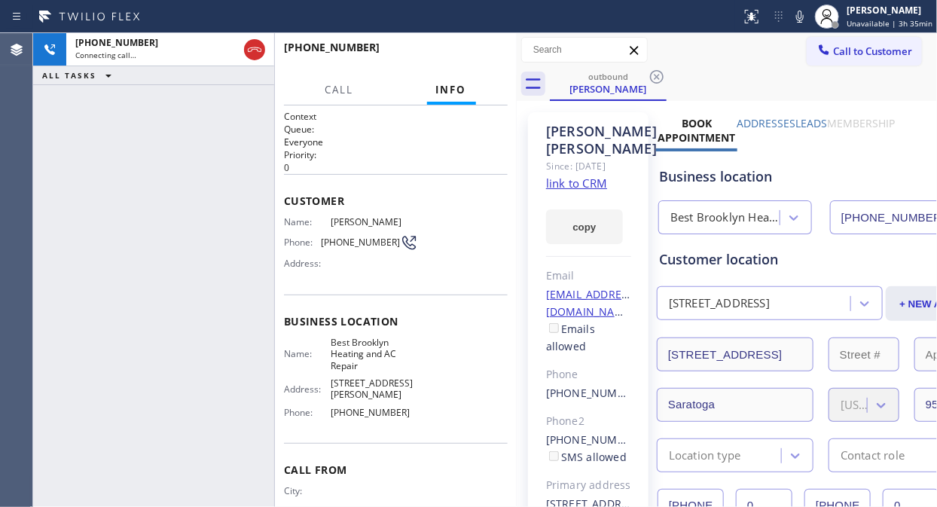
click at [651, 78] on icon at bounding box center [657, 77] width 14 height 14
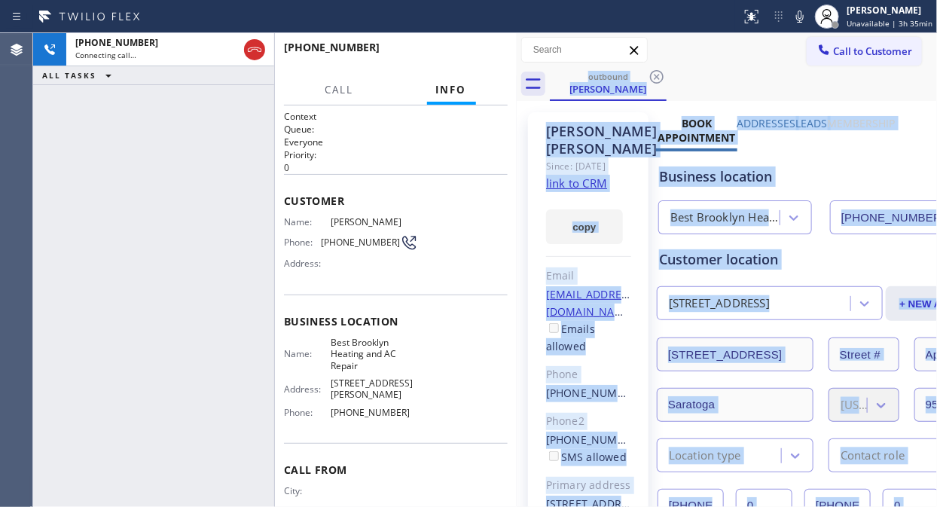
click at [651, 78] on div "outbound Sandra Ingle" at bounding box center [743, 84] width 387 height 34
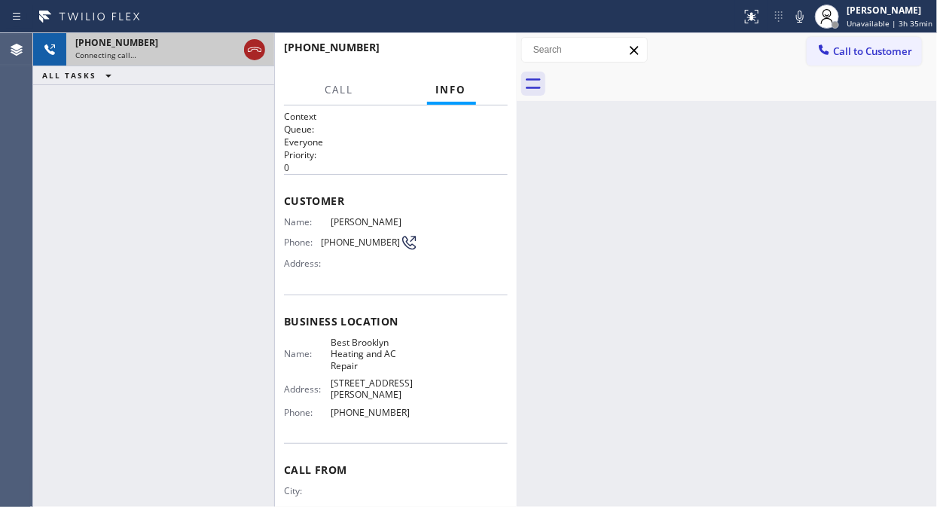
click at [249, 47] on icon at bounding box center [255, 50] width 18 height 18
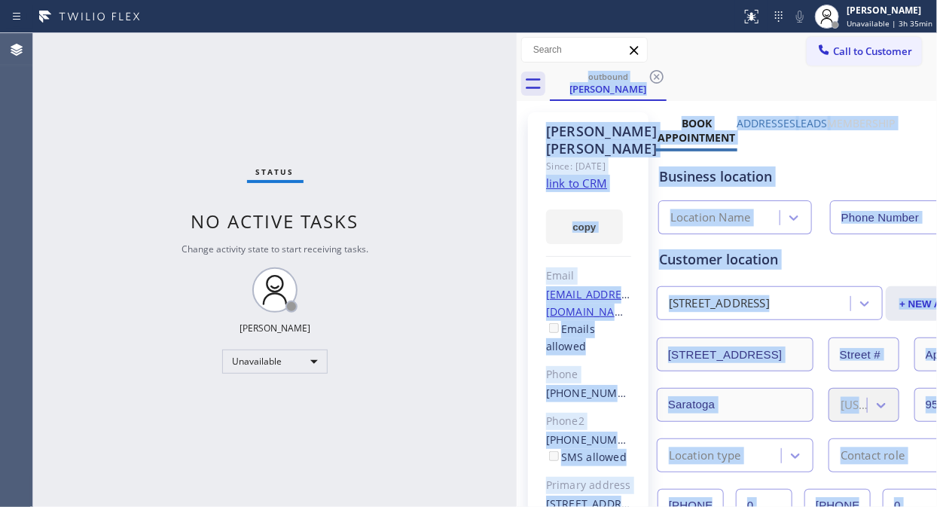
type input "(347) 407-9102"
click at [833, 49] on span "Call to Customer" at bounding box center [872, 51] width 79 height 14
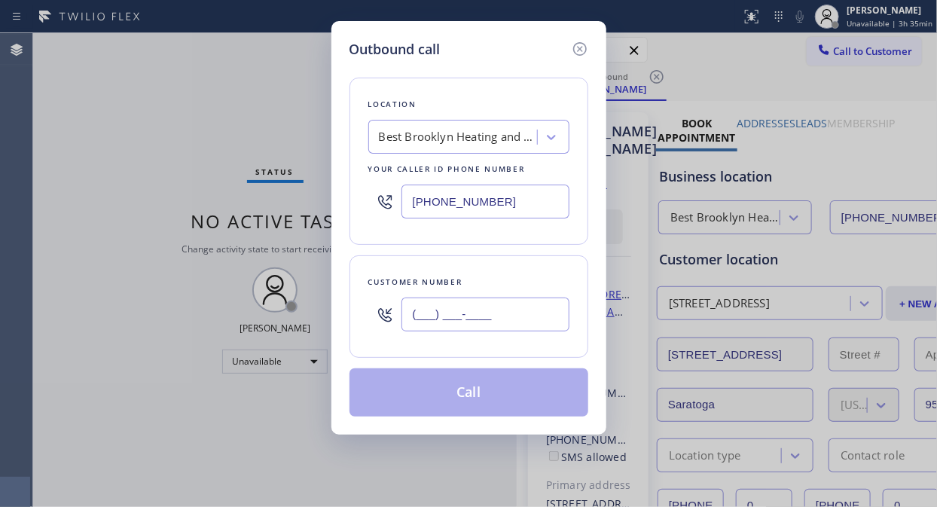
click at [442, 322] on input "(___) ___-____" at bounding box center [485, 315] width 168 height 34
paste input "305) 342-3827"
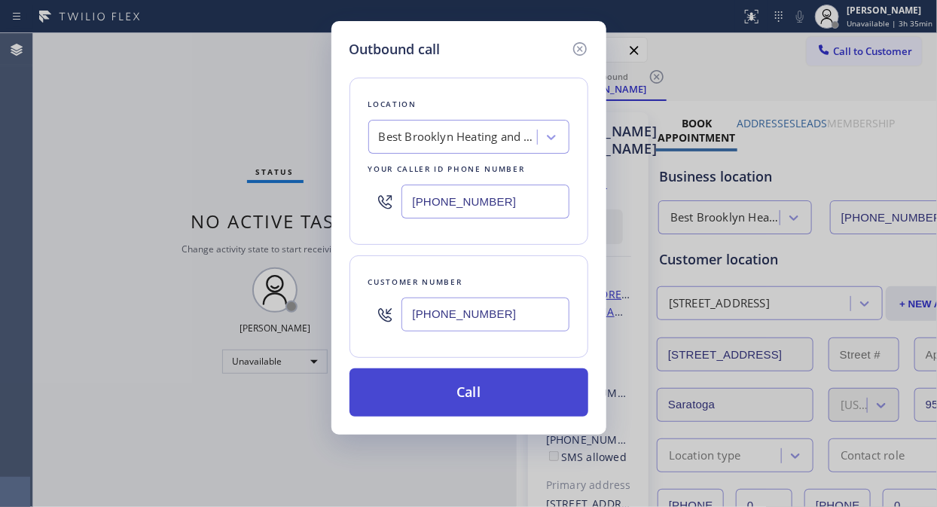
type input "(305) 342-3827"
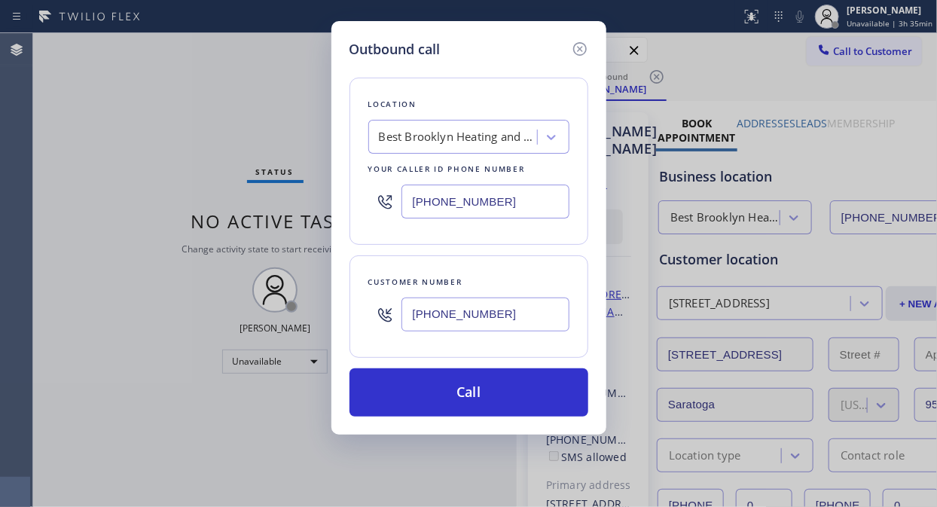
drag, startPoint x: 508, startPoint y: 389, endPoint x: 525, endPoint y: 304, distance: 86.9
click at [508, 389] on button "Call" at bounding box center [469, 392] width 239 height 48
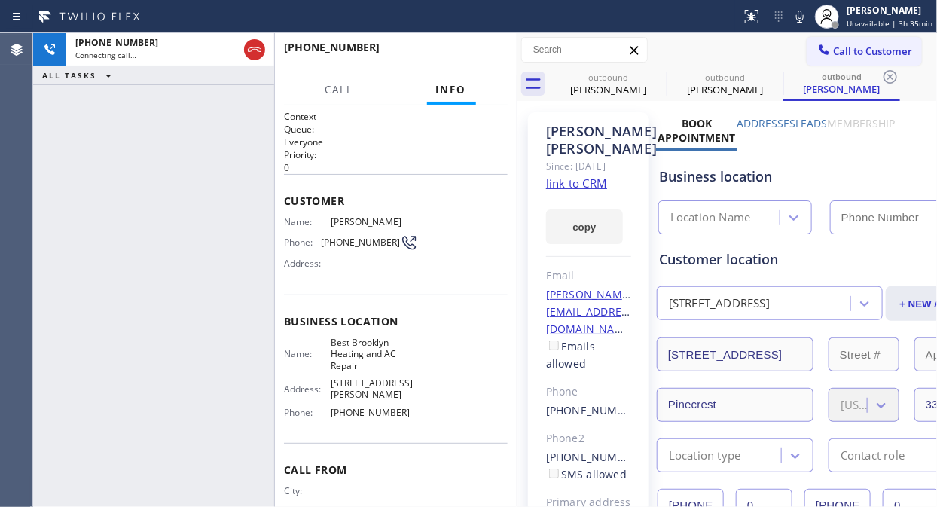
type input "(347) 407-9102"
click at [454, 59] on span "HANG UP" at bounding box center [473, 54] width 46 height 11
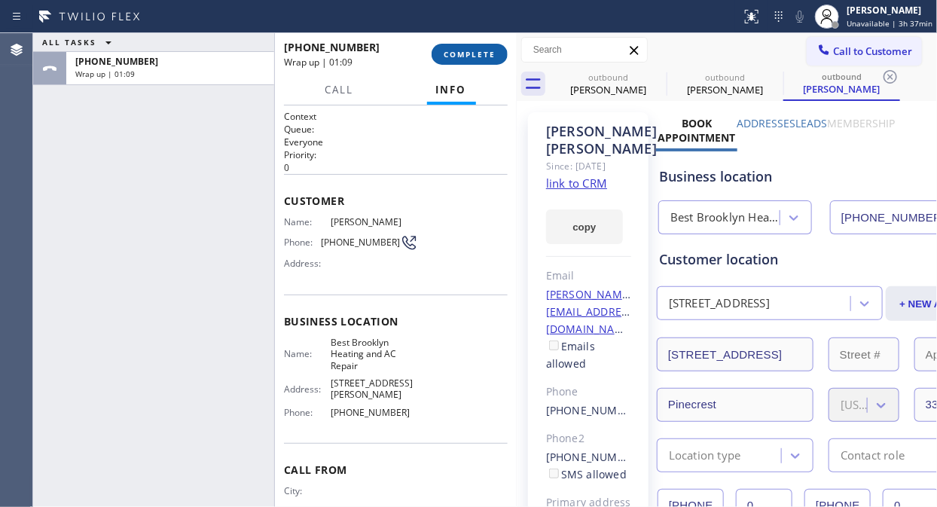
click at [438, 51] on button "COMPLETE" at bounding box center [470, 54] width 76 height 21
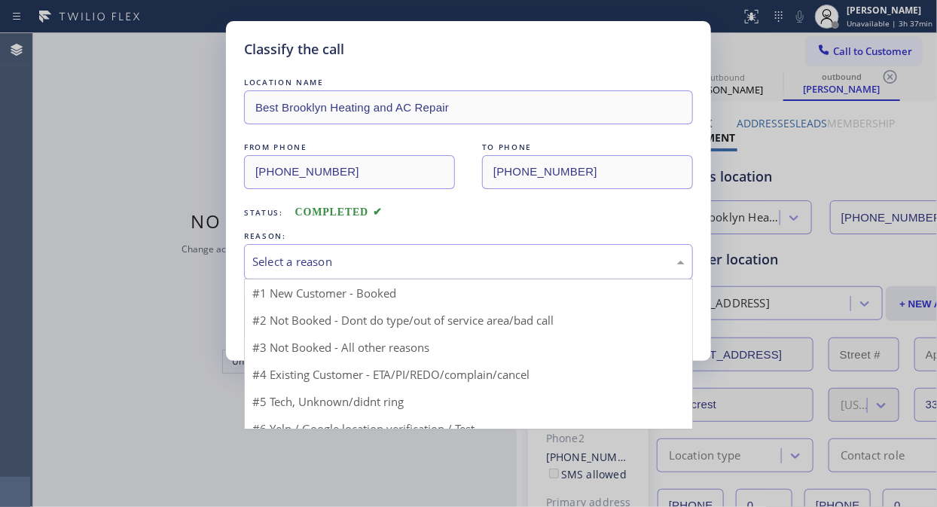
click at [495, 274] on div "Select a reason" at bounding box center [468, 261] width 449 height 35
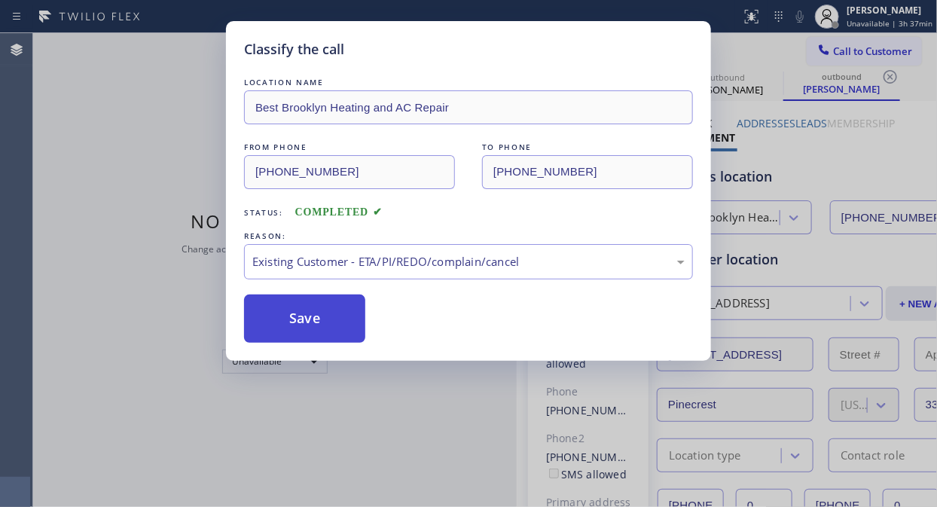
click at [327, 329] on button "Save" at bounding box center [304, 319] width 121 height 48
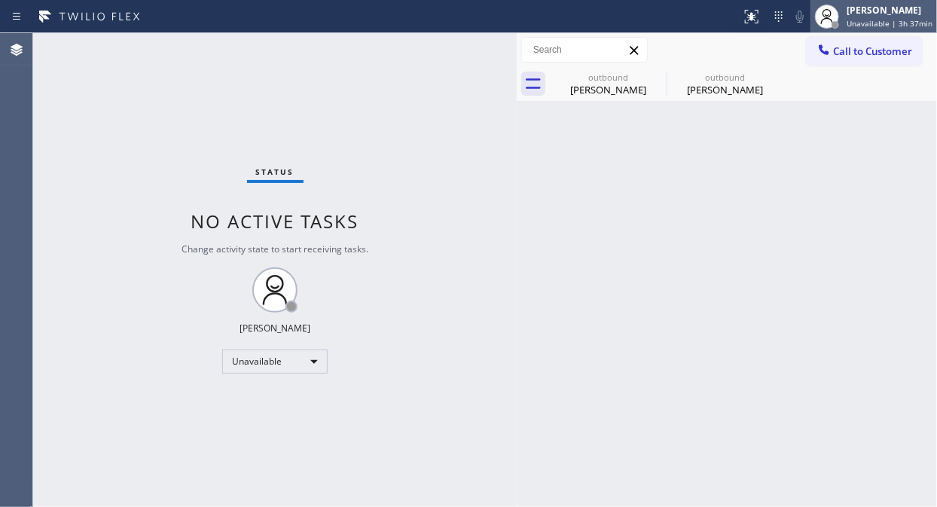
click at [860, 31] on div "Fila Garciano Unavailable | 3h 37min" at bounding box center [873, 16] width 127 height 33
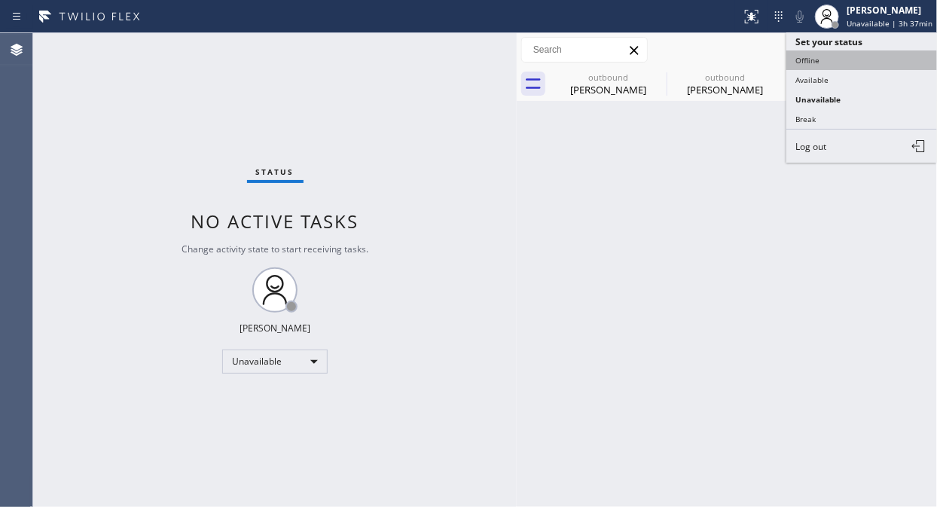
click at [822, 59] on button "Offline" at bounding box center [861, 60] width 151 height 20
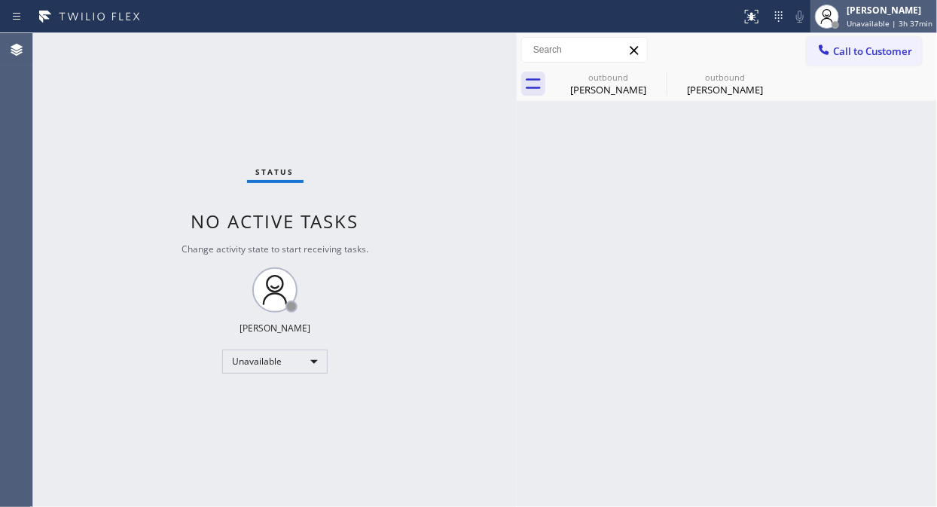
click at [868, 18] on span "Unavailable | 3h 37min" at bounding box center [890, 23] width 86 height 11
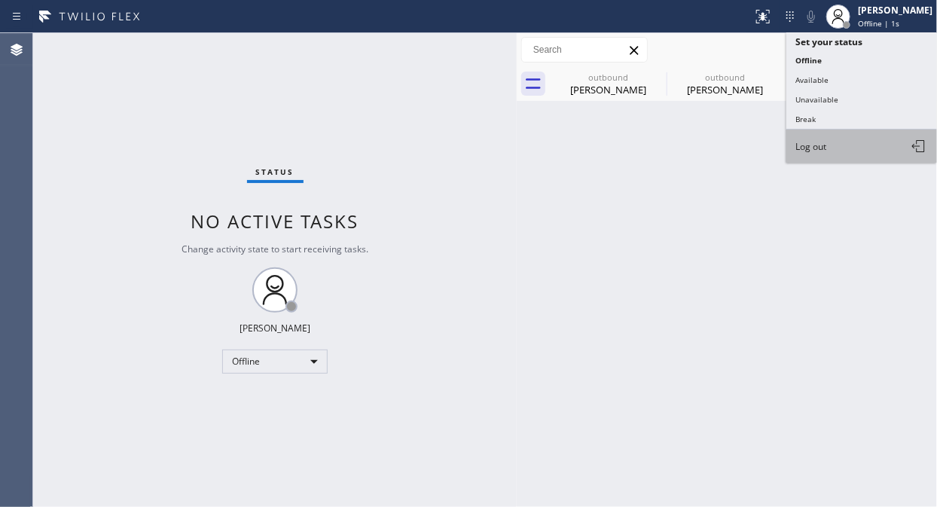
click at [830, 152] on button "Log out" at bounding box center [861, 146] width 151 height 33
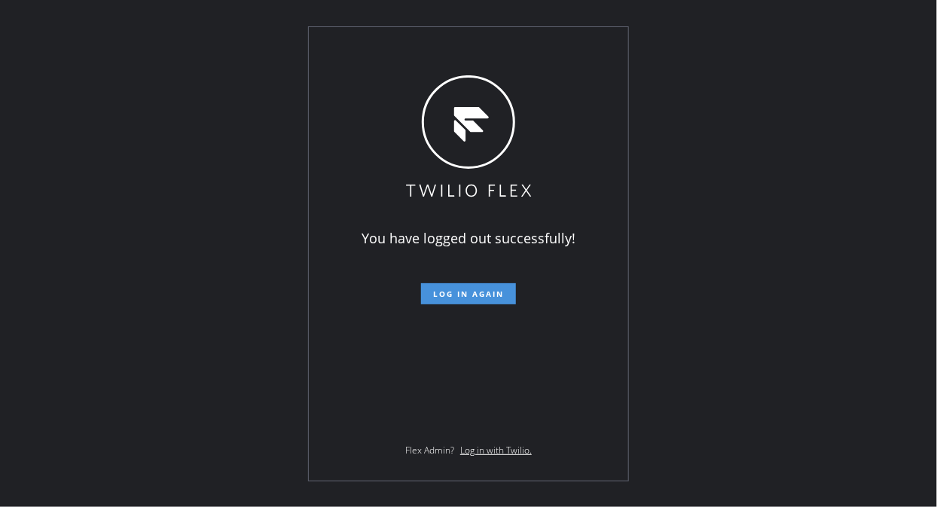
click at [501, 283] on button "Log in again" at bounding box center [468, 293] width 95 height 21
click at [495, 294] on span "Log in again" at bounding box center [468, 293] width 71 height 11
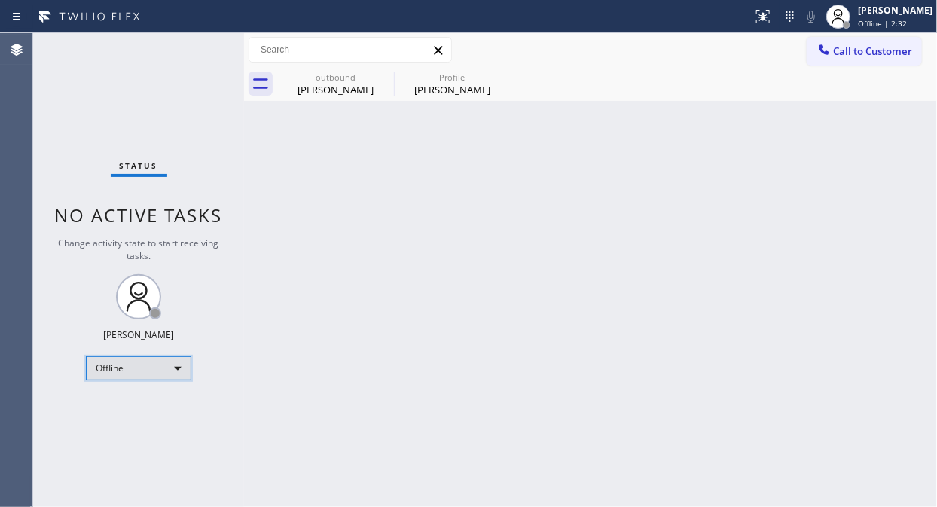
click at [168, 373] on div "Offline" at bounding box center [138, 368] width 105 height 24
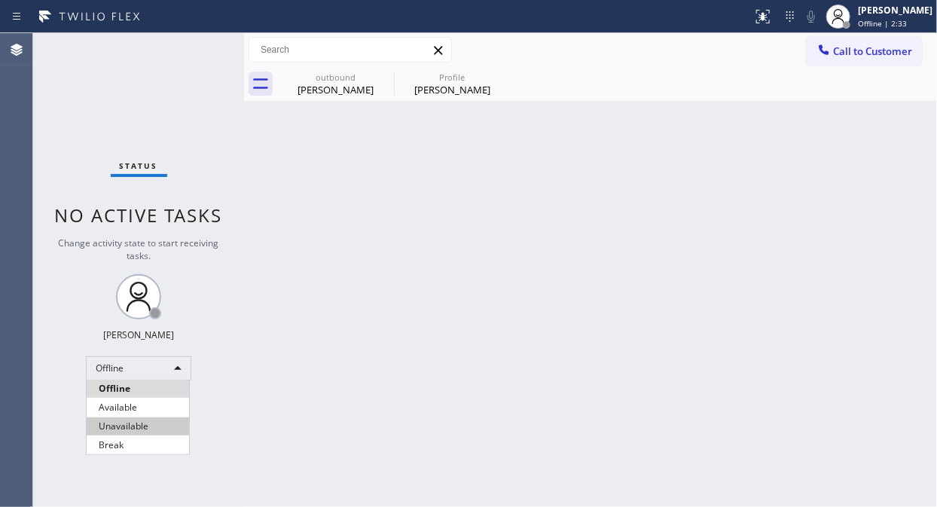
click at [160, 423] on li "Unavailable" at bounding box center [138, 426] width 102 height 18
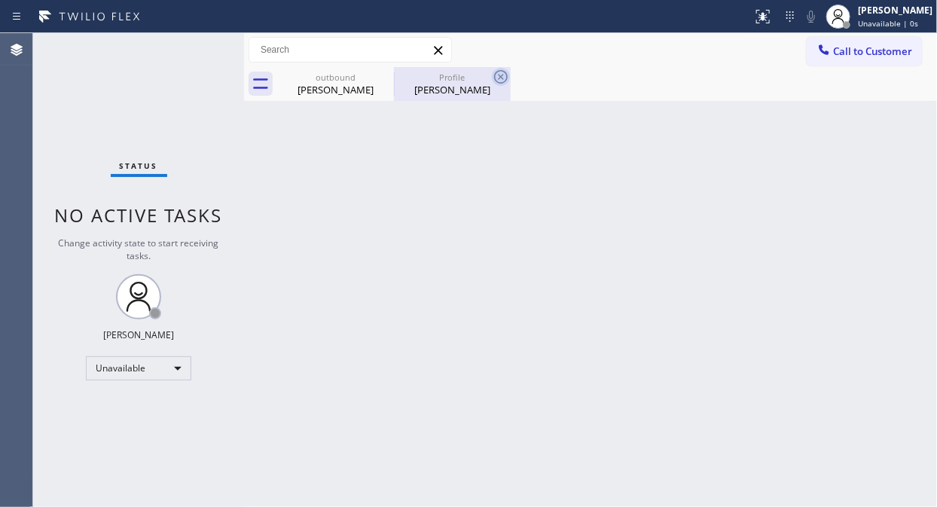
click at [0, 0] on icon at bounding box center [0, 0] width 0 height 0
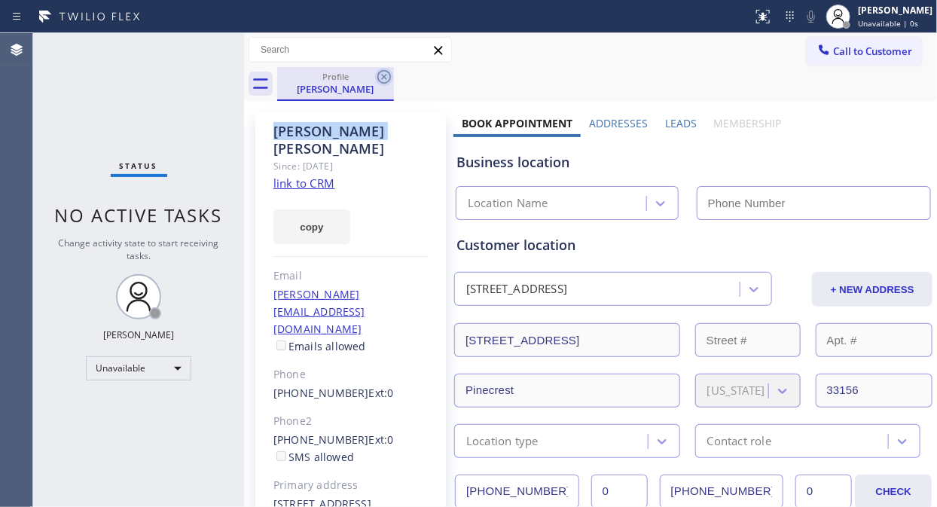
click at [380, 81] on icon at bounding box center [384, 77] width 14 height 14
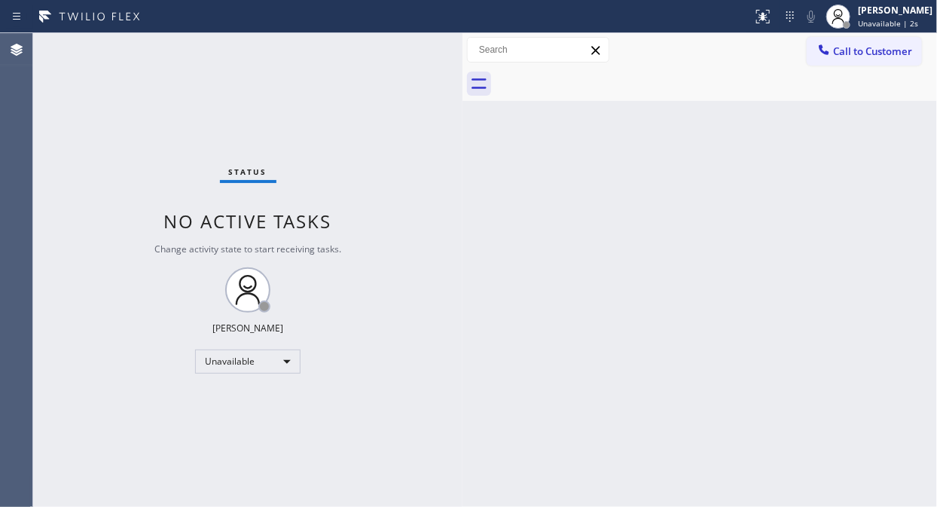
drag, startPoint x: 243, startPoint y: 95, endPoint x: 530, endPoint y: 126, distance: 289.4
click at [462, 132] on div at bounding box center [462, 270] width 0 height 474
click at [826, 56] on icon at bounding box center [824, 49] width 15 height 15
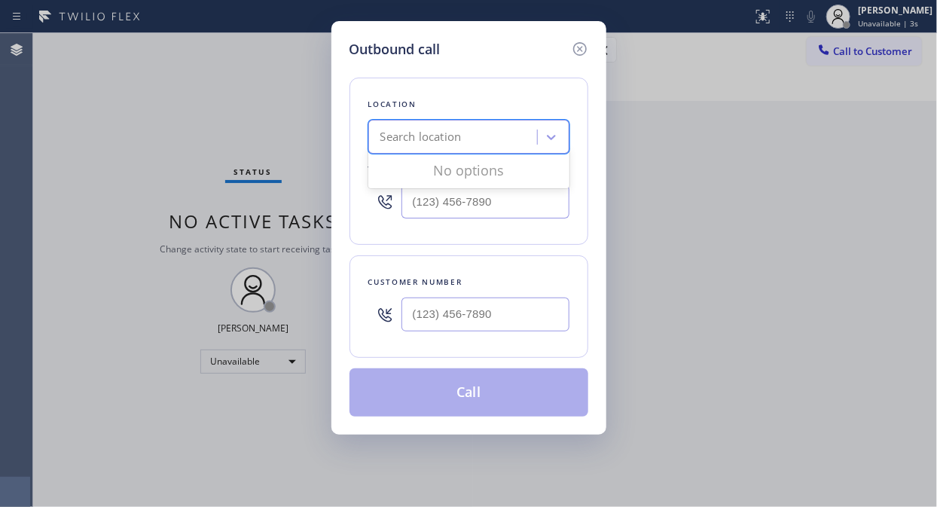
click at [440, 145] on div "Search location" at bounding box center [420, 137] width 81 height 17
paste input "Electricians Service T"
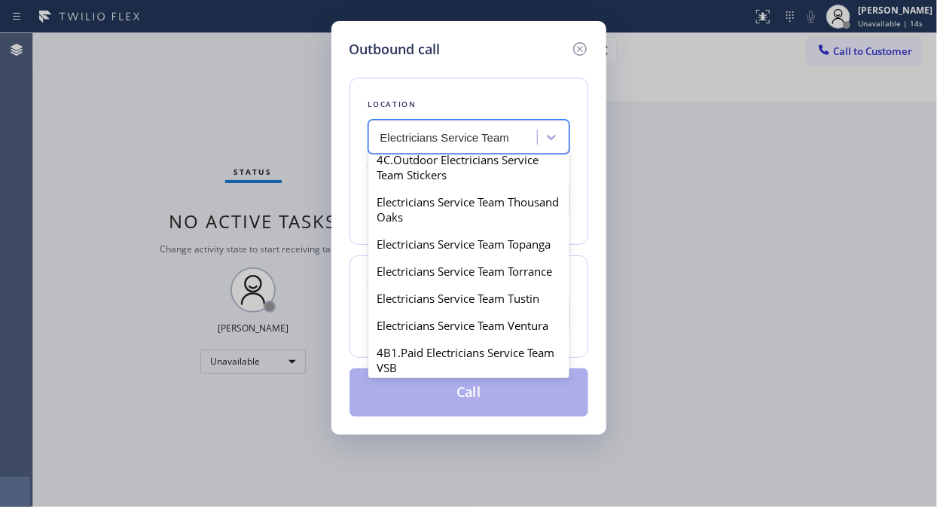
scroll to position [1816, 0]
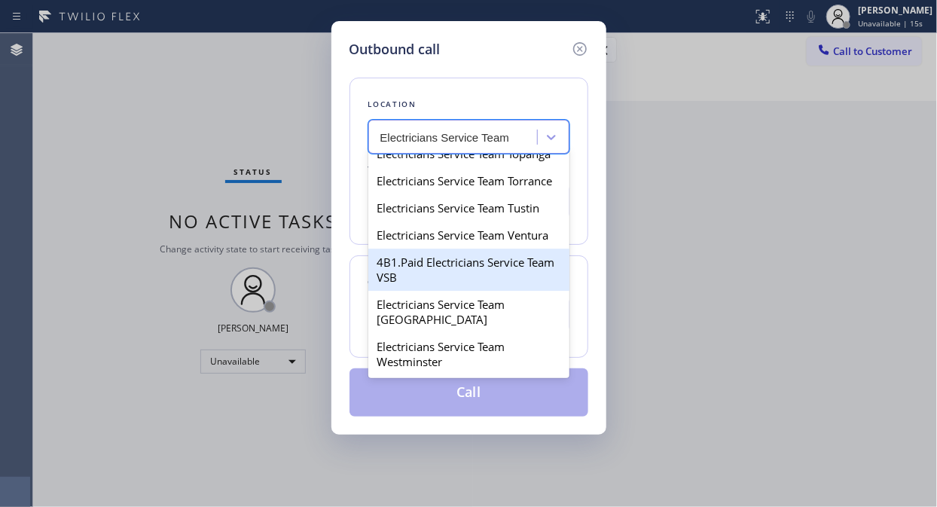
type input "Electricians Service Team"
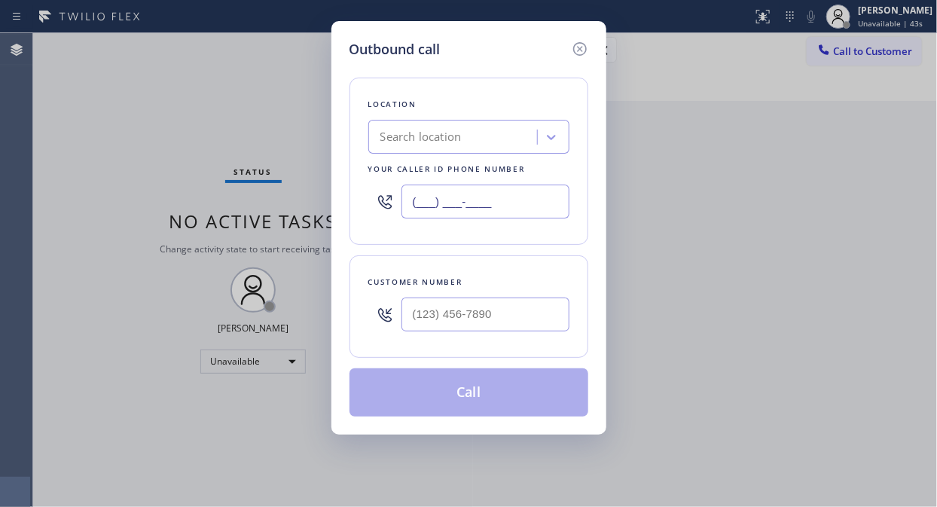
click at [408, 197] on input "(___) ___-____" at bounding box center [485, 202] width 168 height 34
paste input "800) 568-8664"
type input "(800) 568-8664"
drag, startPoint x: 350, startPoint y: 266, endPoint x: 374, endPoint y: 290, distance: 34.6
click at [354, 269] on div "Customer number" at bounding box center [469, 306] width 239 height 102
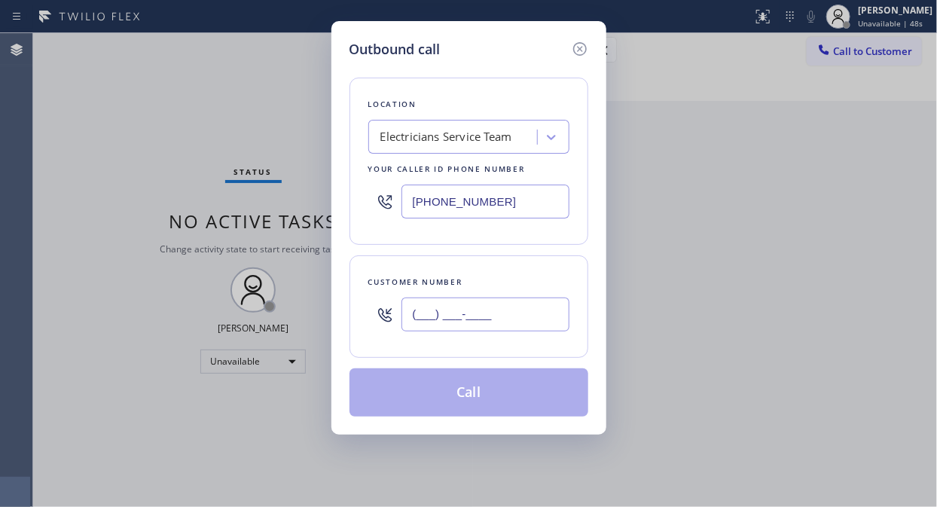
click at [414, 315] on input "(___) ___-____" at bounding box center [485, 315] width 168 height 34
paste input "909) 518-4947"
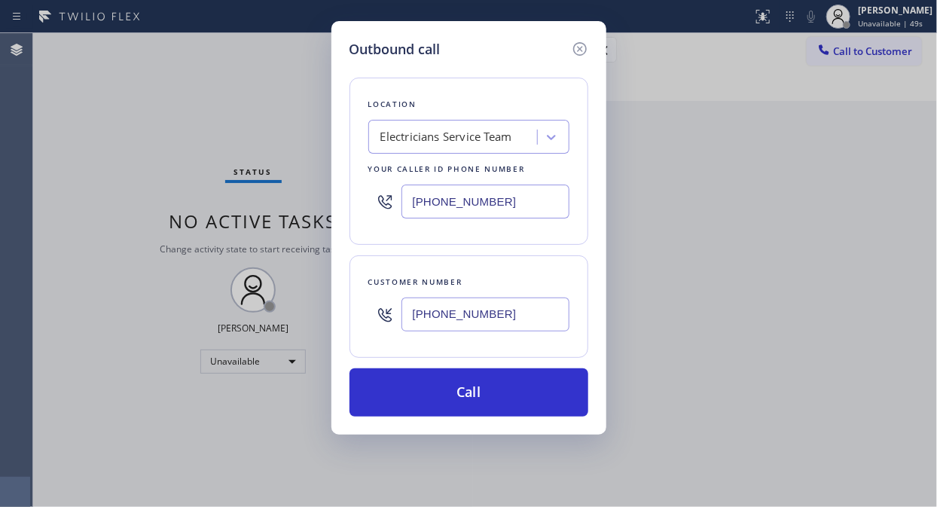
type input "(909) 518-4947"
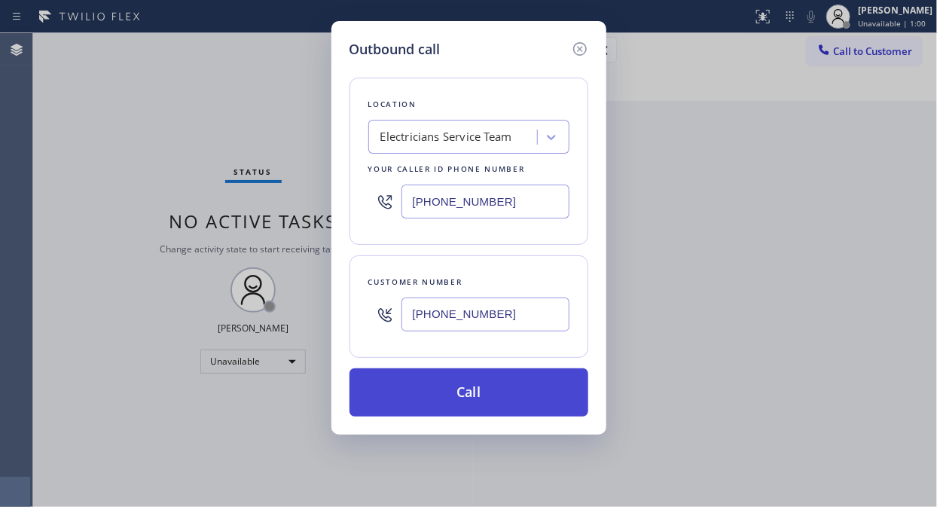
click at [386, 381] on button "Call" at bounding box center [469, 392] width 239 height 48
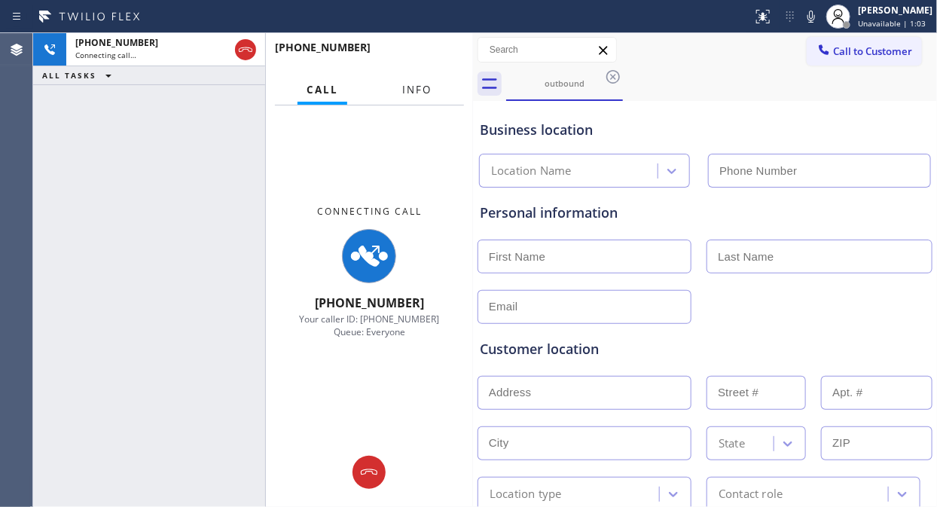
click at [414, 96] on span "Info" at bounding box center [416, 90] width 29 height 14
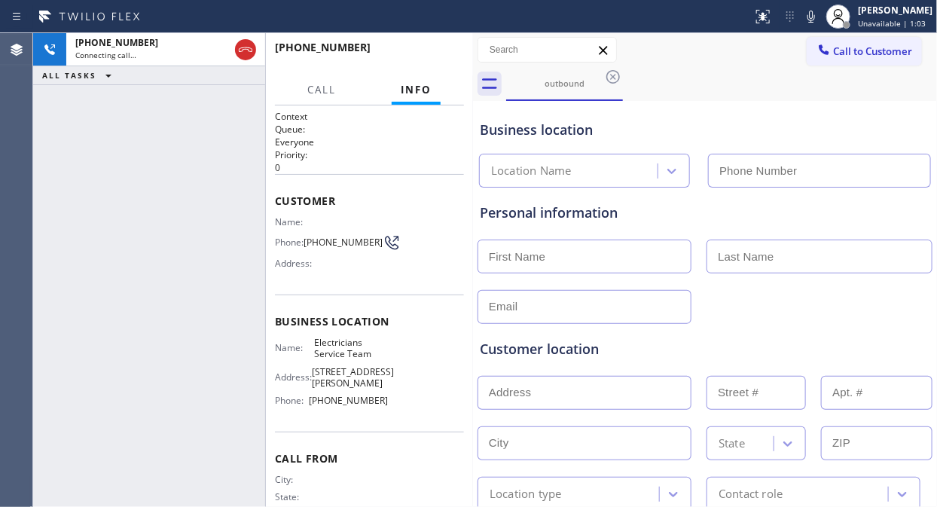
type input "(800) 568-8664"
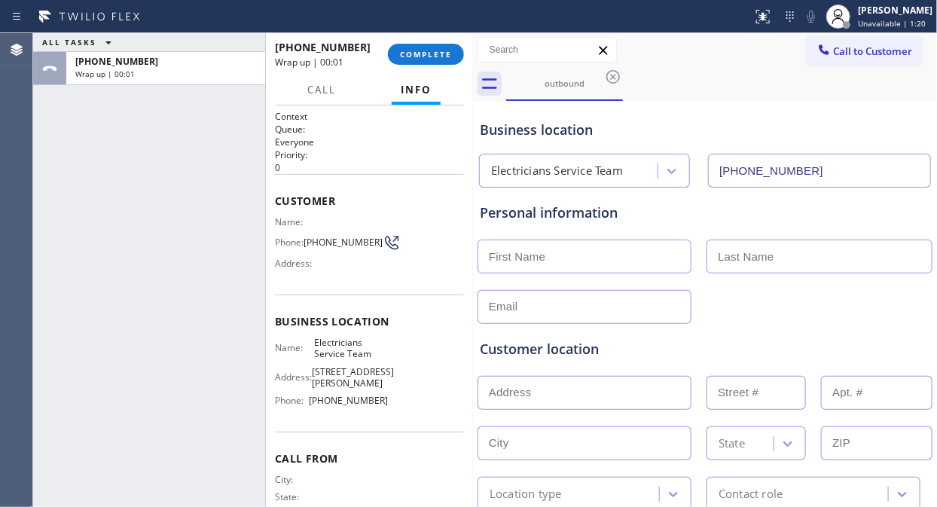
drag, startPoint x: 226, startPoint y: 182, endPoint x: 365, endPoint y: 71, distance: 177.4
click at [226, 181] on div "ALL TASKS ALL TASKS ACTIVE TASKS TASKS IN WRAP UP +19095184947 Wrap up | 00:01" at bounding box center [149, 270] width 232 height 474
click at [424, 50] on span "COMPLETE" at bounding box center [426, 54] width 52 height 11
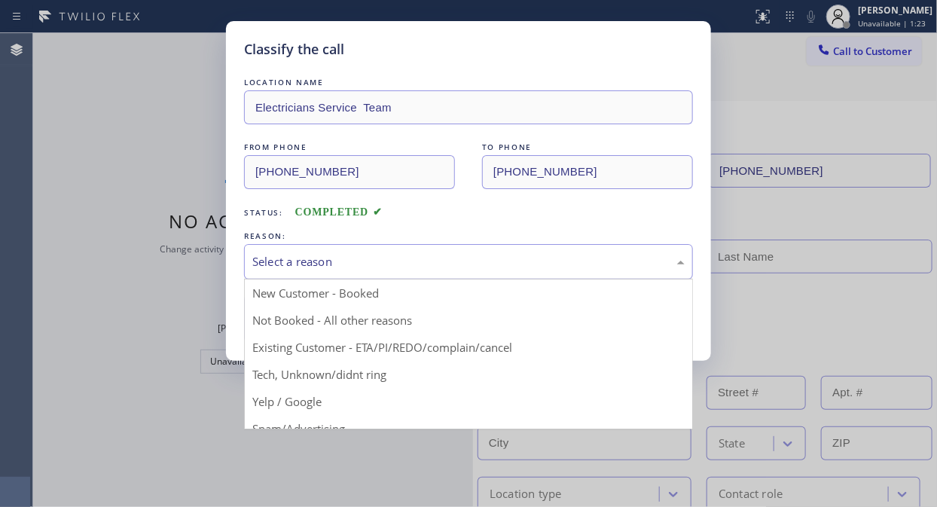
click at [417, 267] on div "Select a reason" at bounding box center [468, 261] width 432 height 17
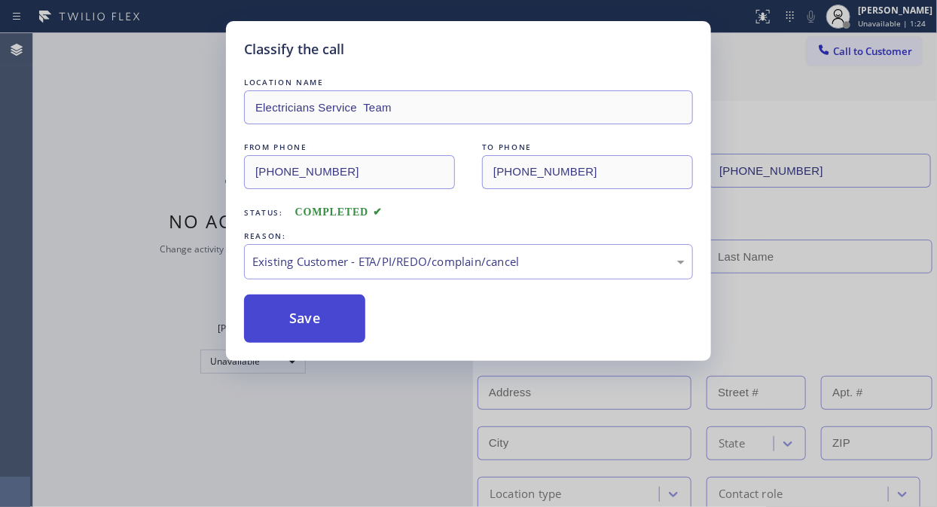
click at [302, 314] on button "Save" at bounding box center [304, 319] width 121 height 48
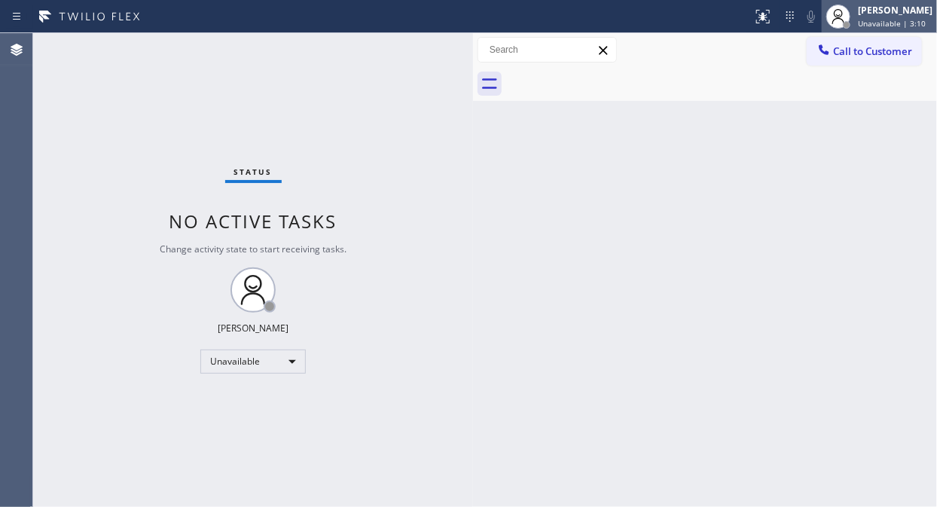
click at [874, 26] on span "Unavailable | 3:10" at bounding box center [892, 23] width 68 height 11
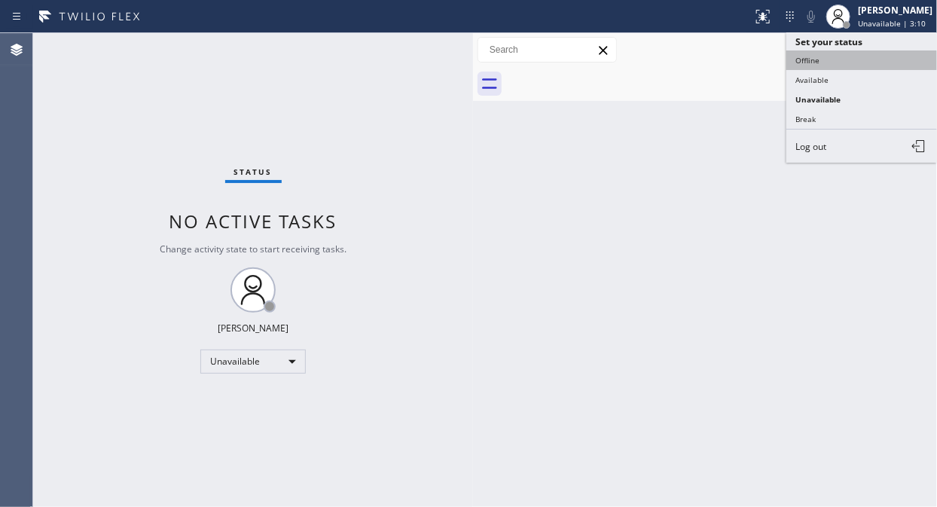
click at [838, 59] on button "Offline" at bounding box center [861, 60] width 151 height 20
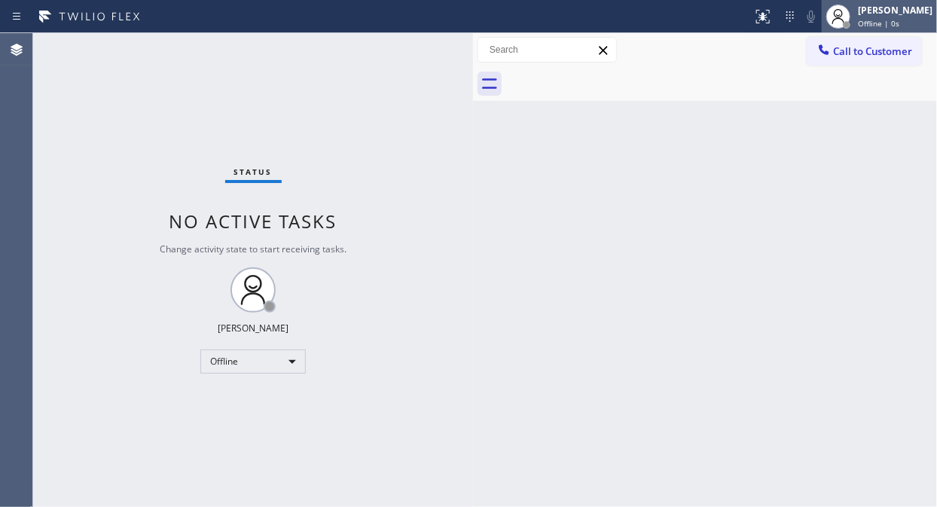
click at [886, 26] on span "Offline | 0s" at bounding box center [878, 23] width 41 height 11
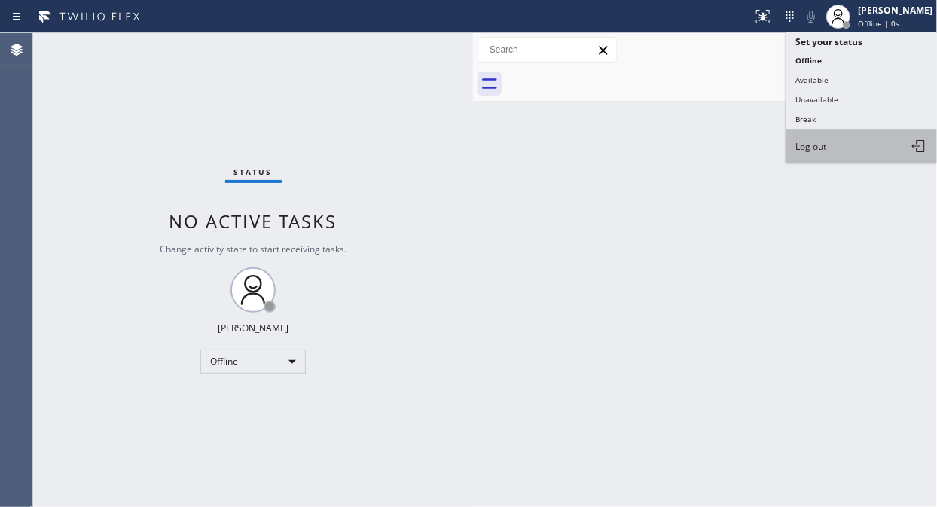
click at [830, 158] on button "Log out" at bounding box center [861, 146] width 151 height 33
